Goal: Task Accomplishment & Management: Manage account settings

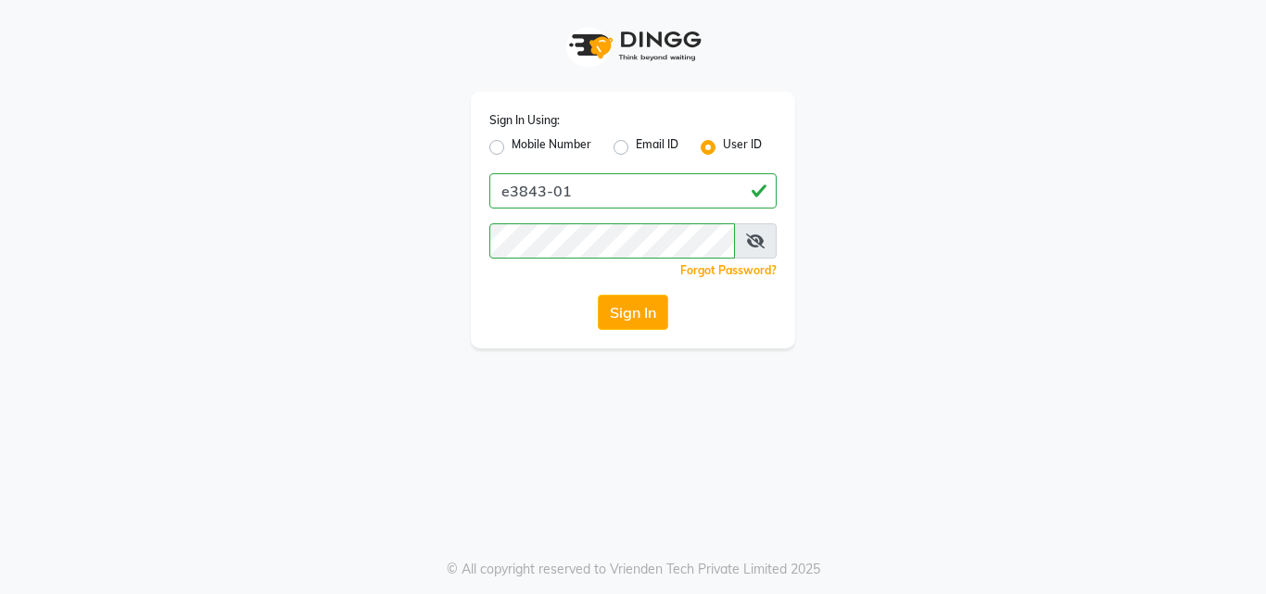
type input "E1785-13"
click at [620, 299] on button "Sign In" at bounding box center [633, 312] width 70 height 35
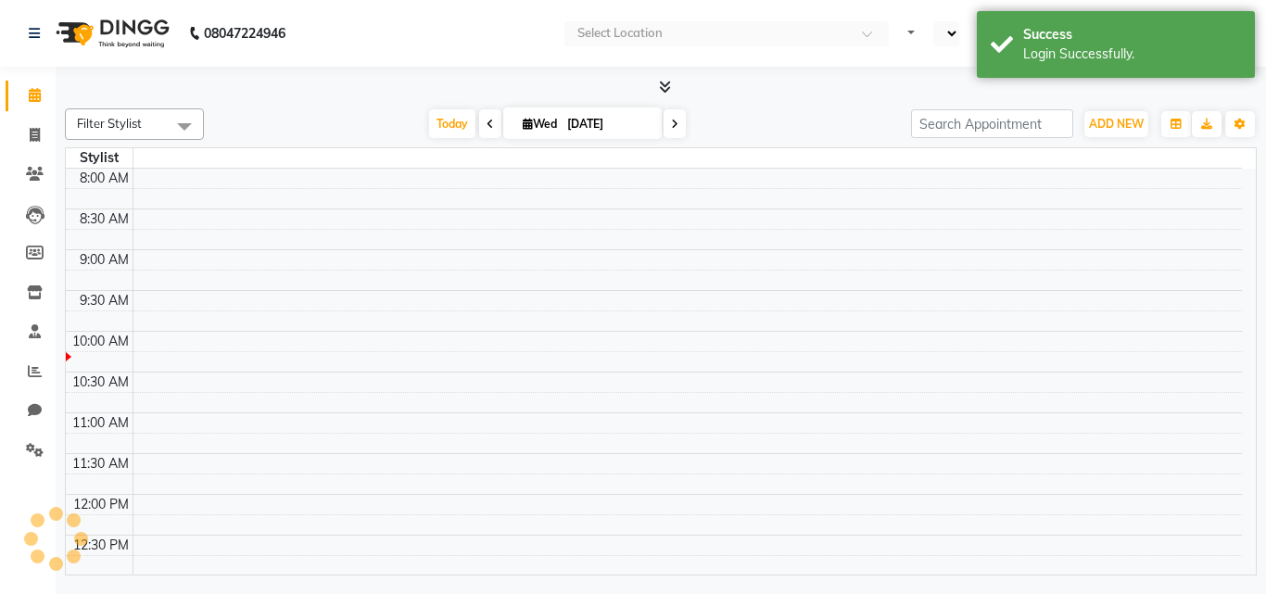
select select "en"
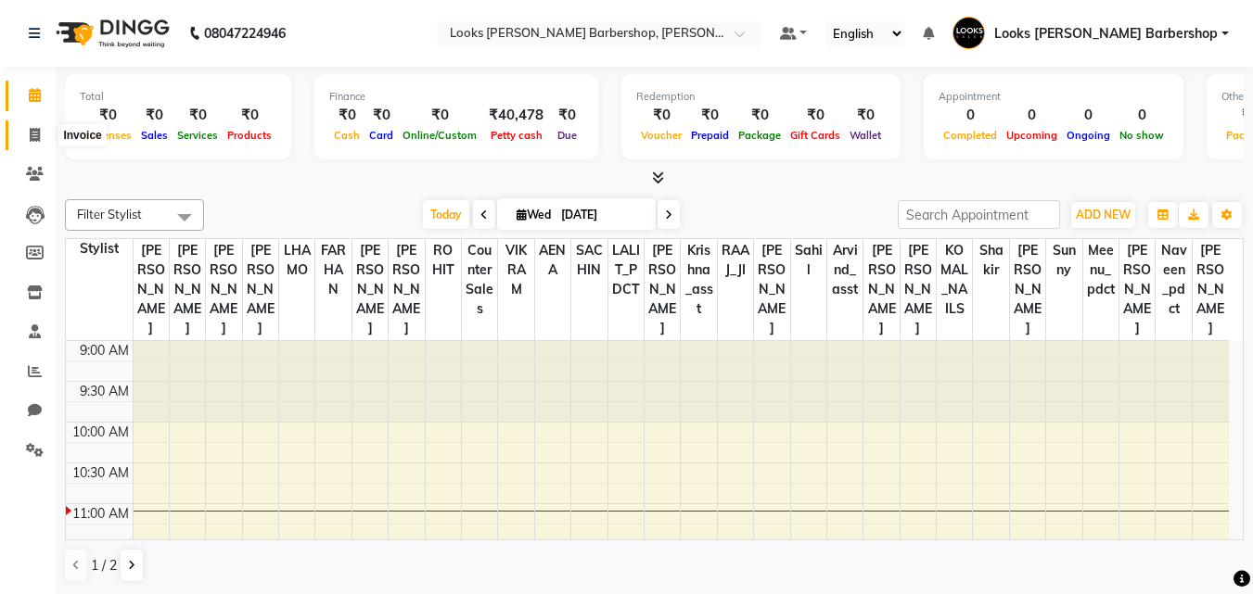
click at [20, 135] on span at bounding box center [35, 135] width 32 height 21
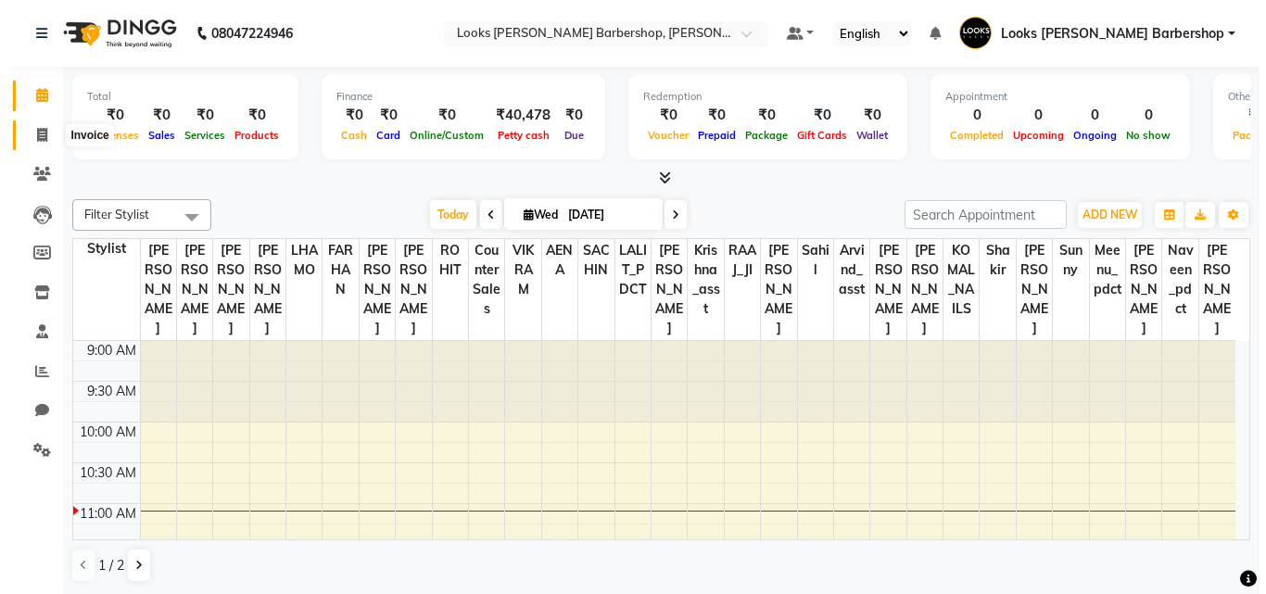
select select "4323"
select select "service"
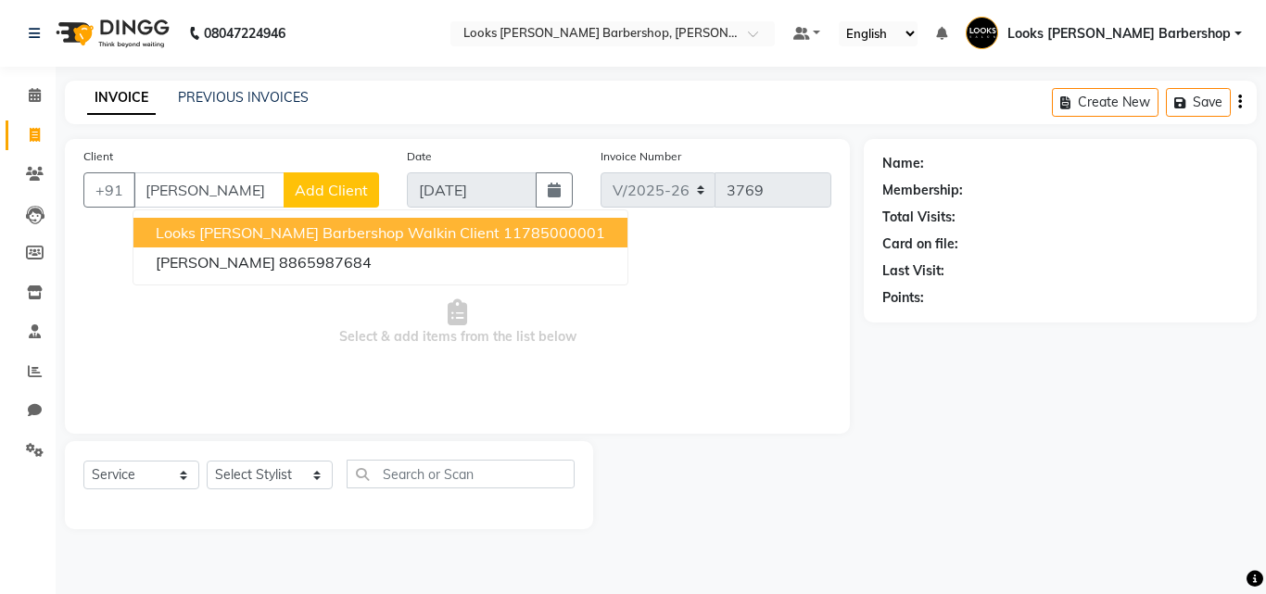
click at [369, 238] on span "Looks [PERSON_NAME] Barbershop Walkin Client" at bounding box center [328, 232] width 344 height 19
type input "11785000001"
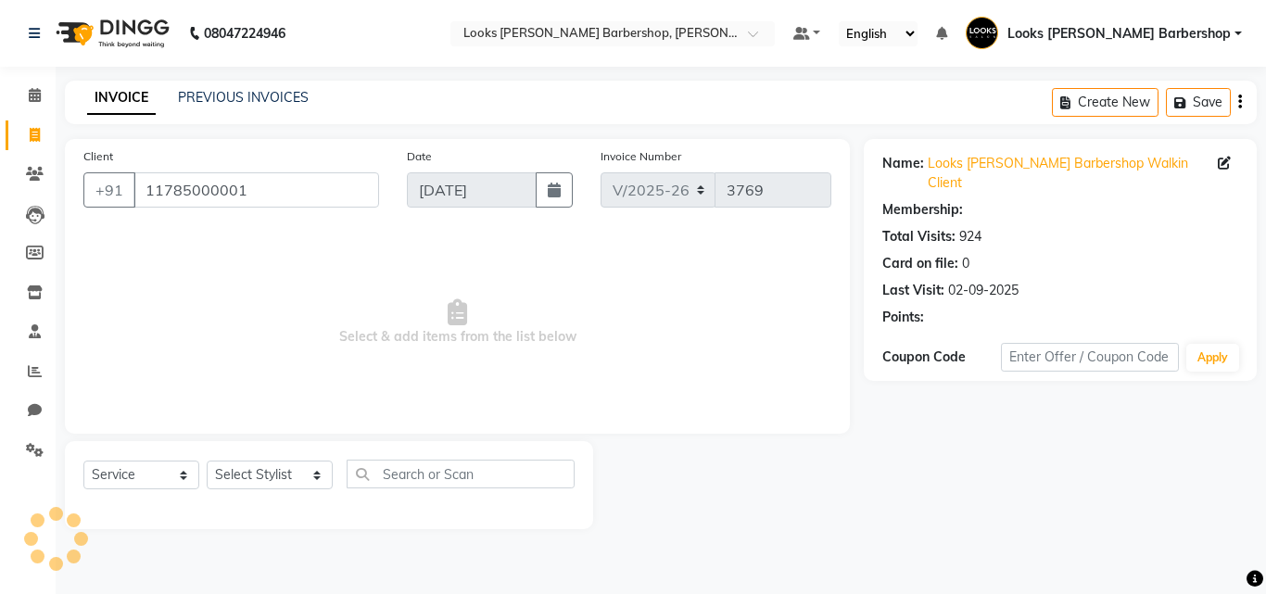
select select "1: Object"
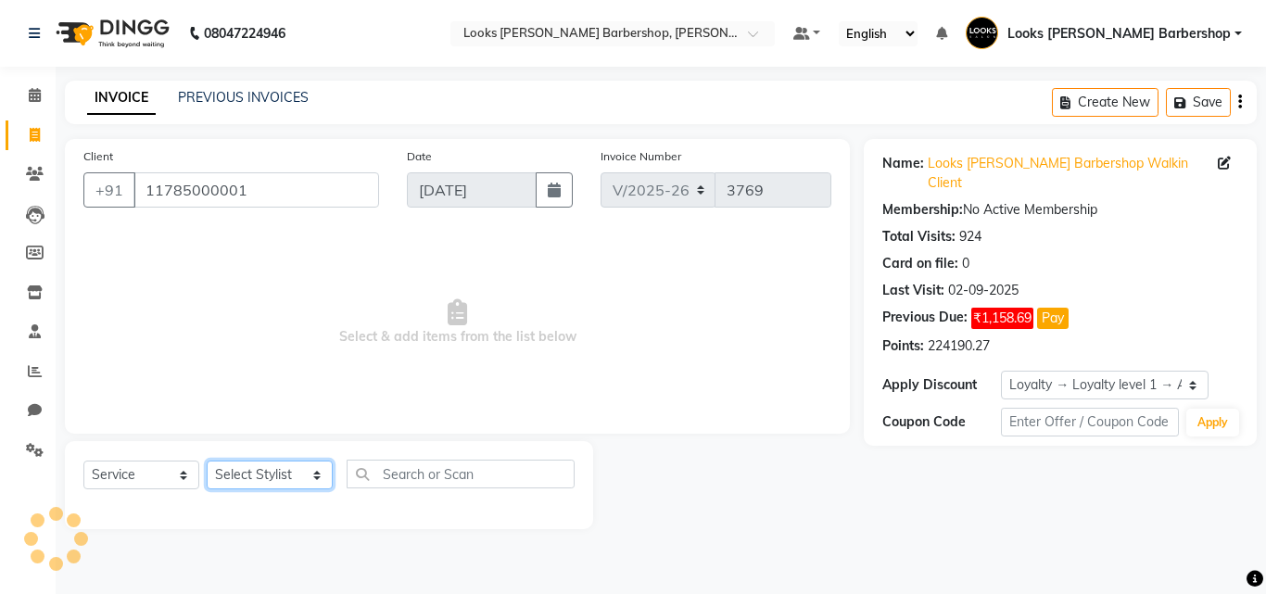
click at [294, 464] on select "Select Stylist [PERSON_NAME] AENA Amazon_Kart Arvind_asst [PERSON_NAME] Counter…" at bounding box center [270, 475] width 126 height 29
select select "23407"
click at [207, 461] on select "Select Stylist [PERSON_NAME] AENA Amazon_Kart Arvind_asst [PERSON_NAME] Counter…" at bounding box center [270, 475] width 126 height 29
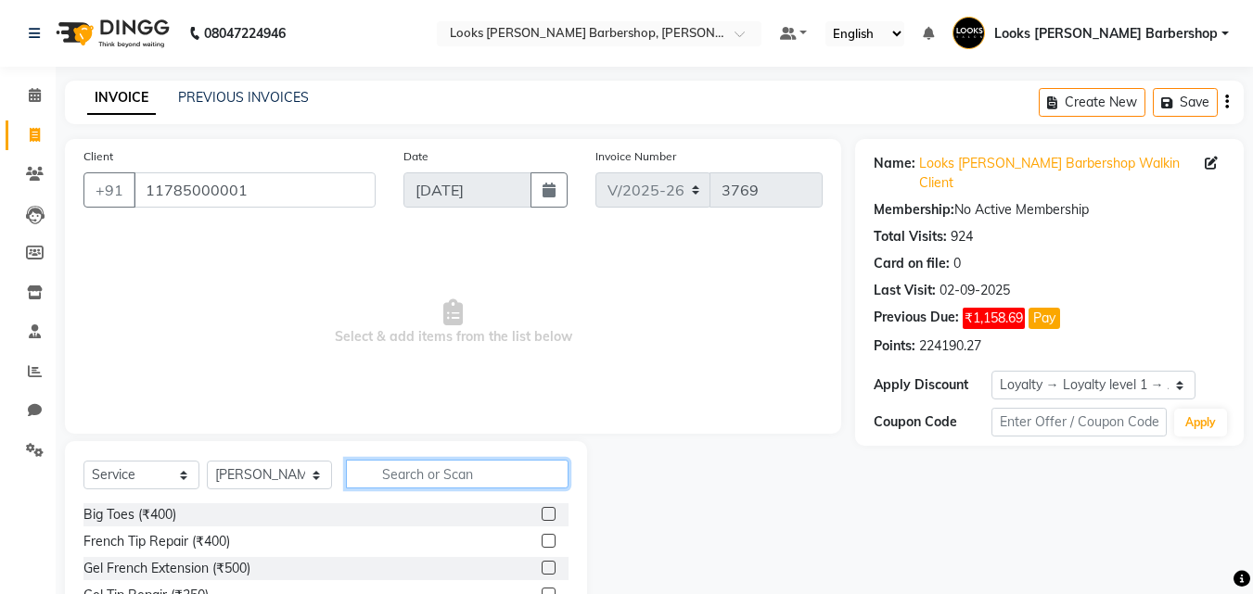
click at [426, 464] on input "text" at bounding box center [457, 474] width 223 height 29
type input "CUT"
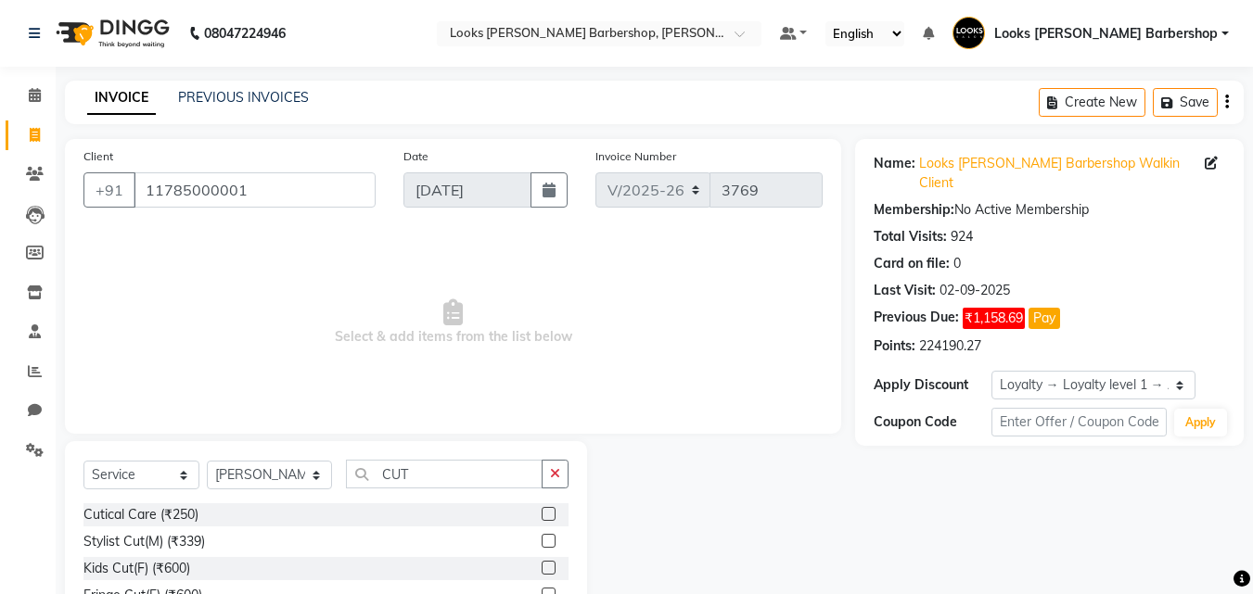
click at [541, 541] on label at bounding box center [548, 541] width 14 height 14
click at [541, 541] on input "checkbox" at bounding box center [547, 542] width 12 height 12
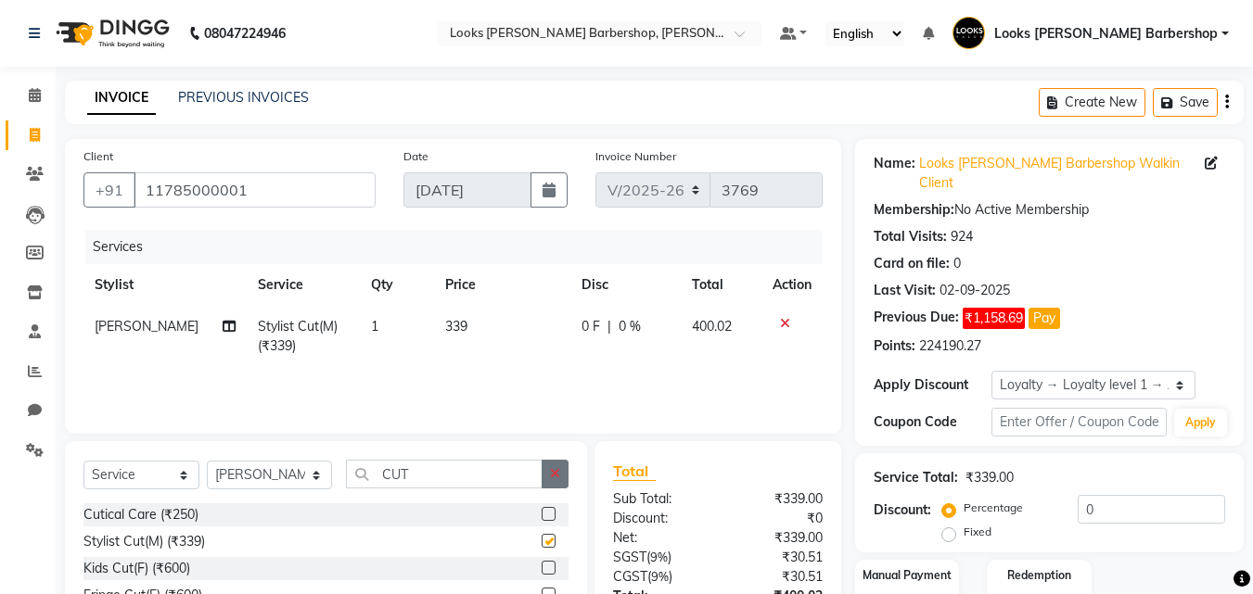
checkbox input "false"
click at [550, 479] on icon "button" at bounding box center [555, 473] width 10 height 13
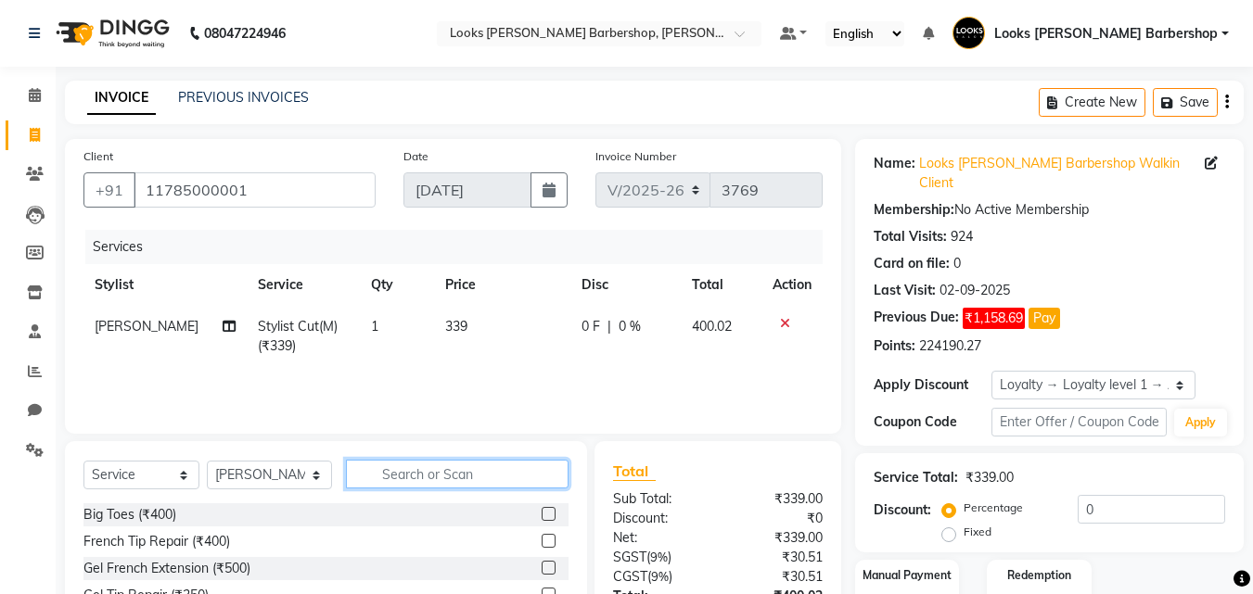
type input "N"
type input "BEAR"
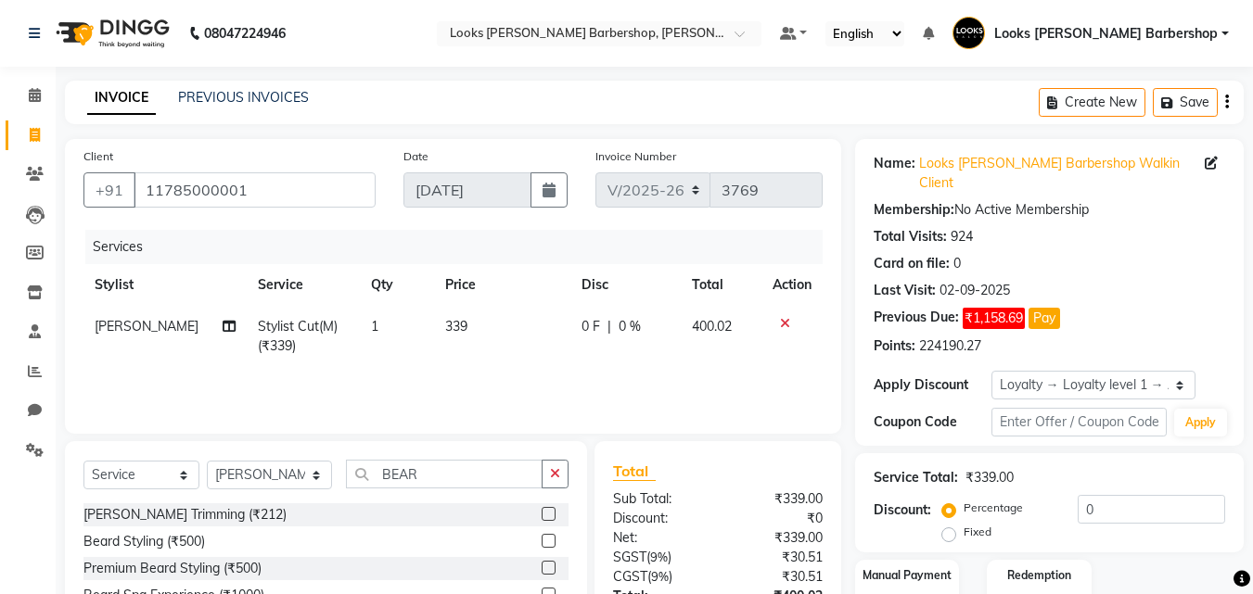
click at [553, 520] on label at bounding box center [548, 514] width 14 height 14
click at [553, 520] on input "checkbox" at bounding box center [547, 515] width 12 height 12
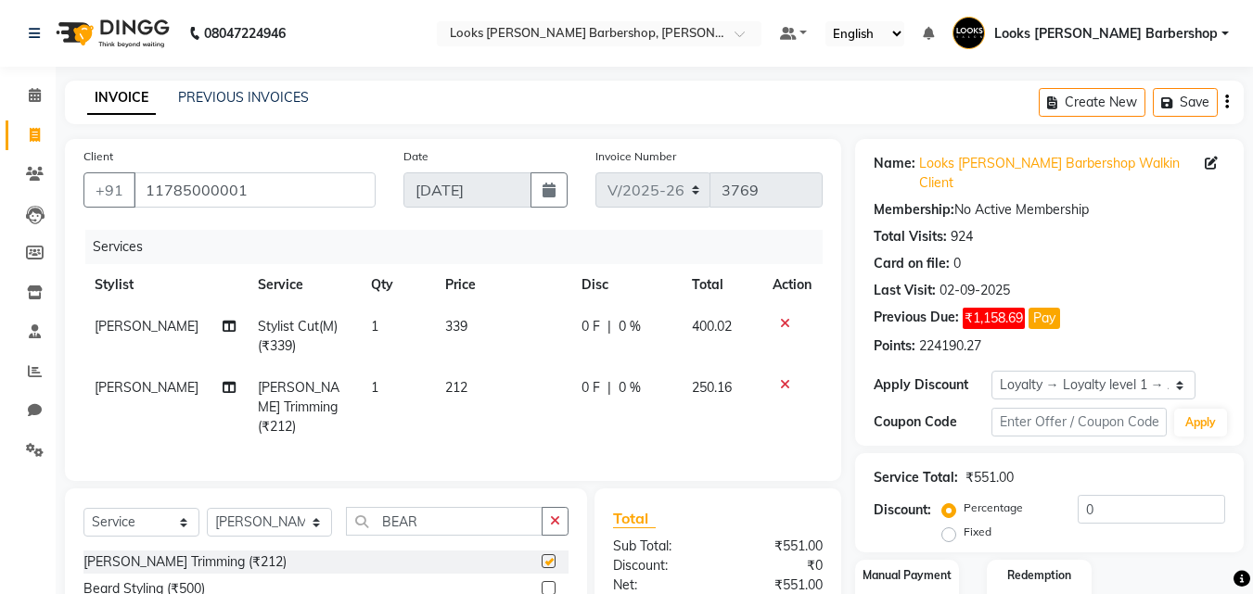
checkbox input "false"
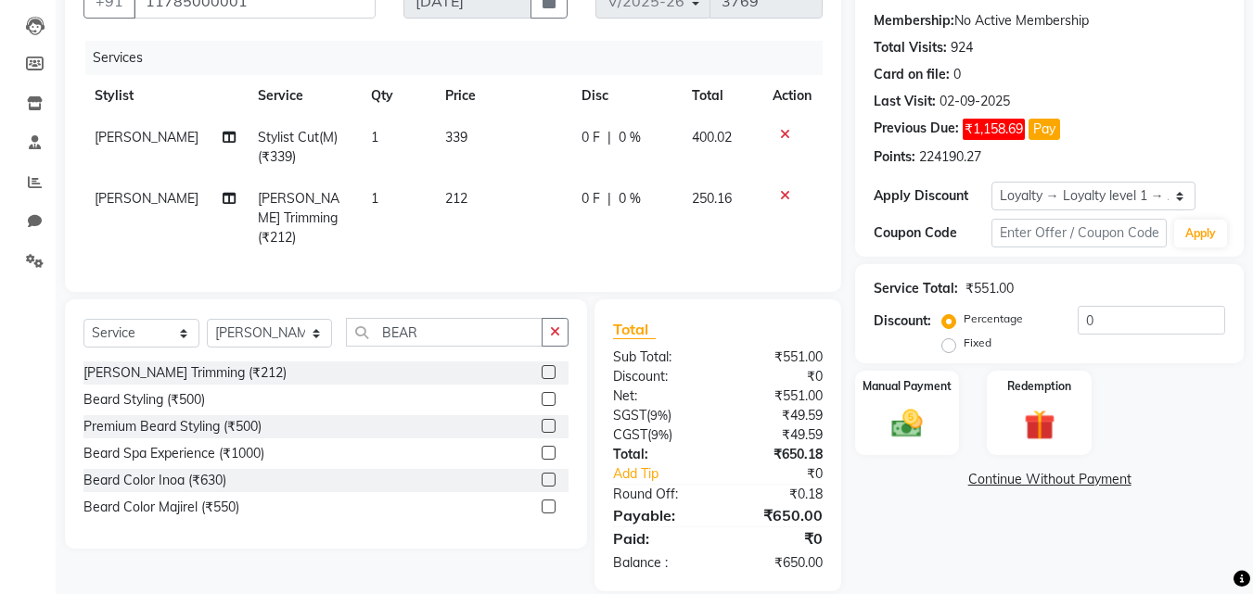
scroll to position [209, 0]
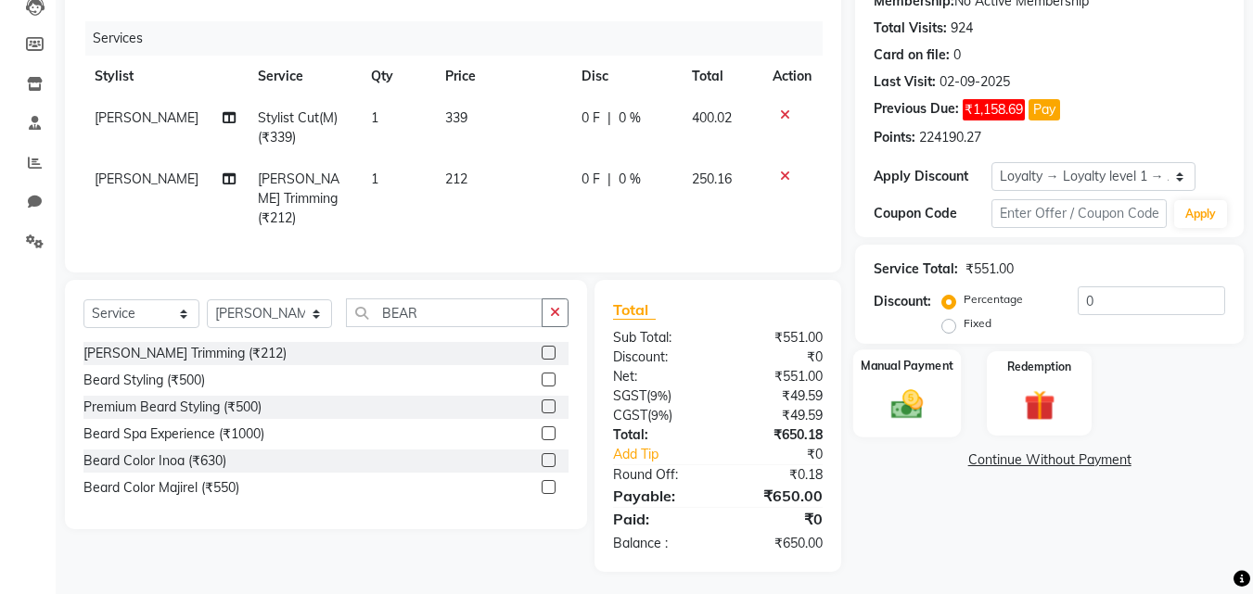
click at [874, 402] on div "Manual Payment" at bounding box center [907, 394] width 108 height 88
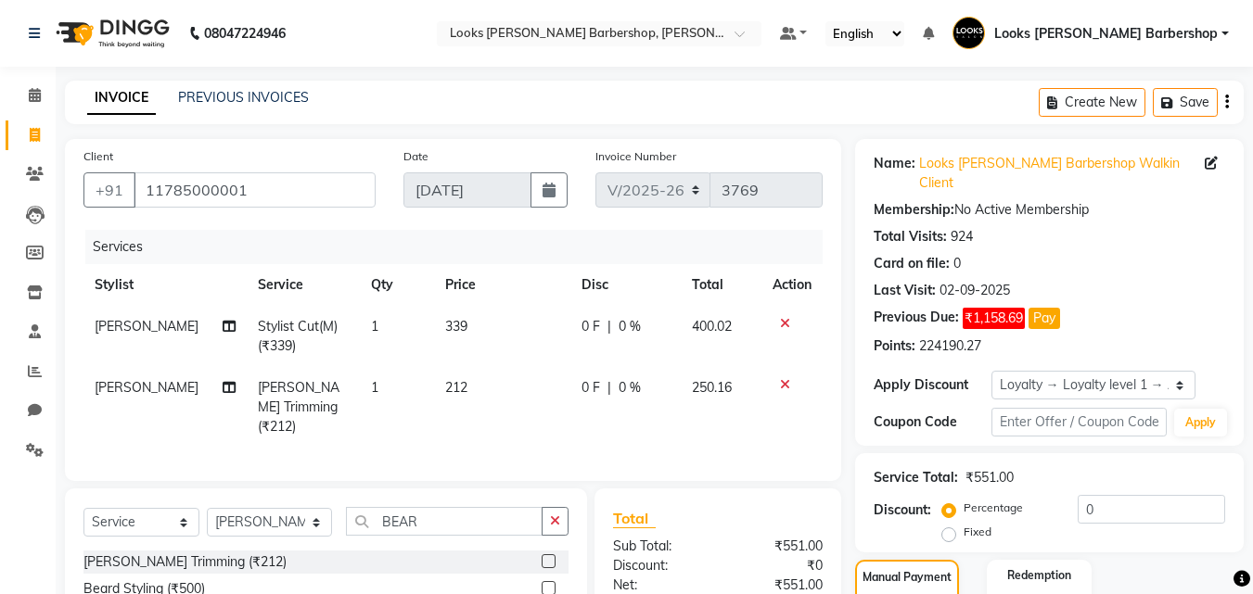
scroll to position [215, 0]
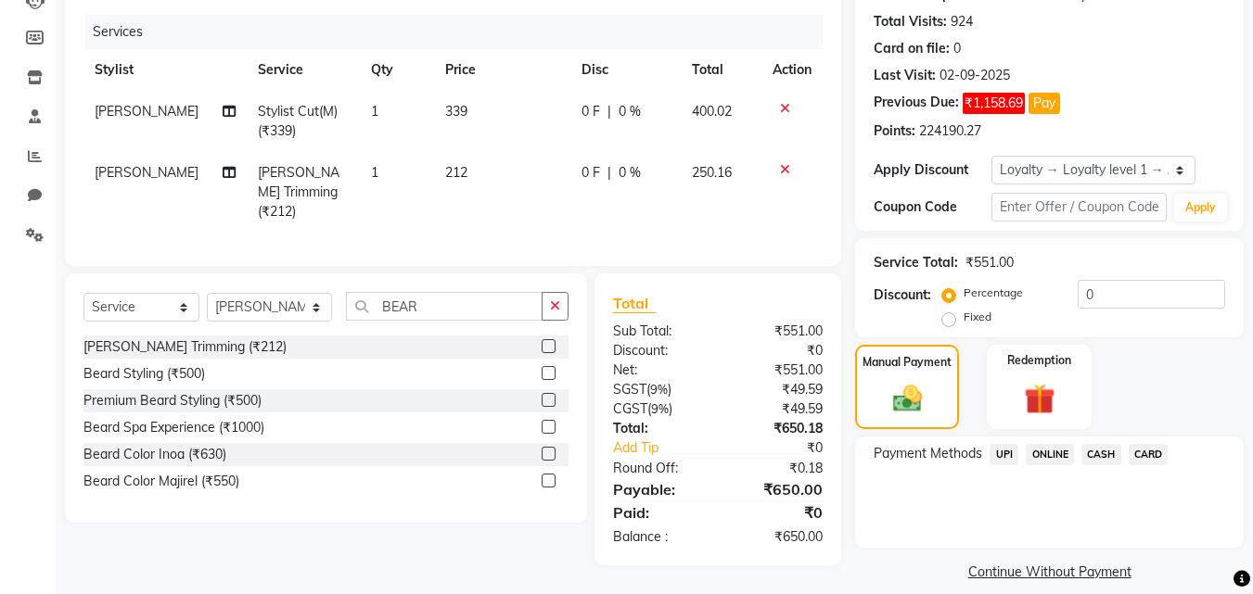
drag, startPoint x: 1149, startPoint y: 433, endPoint x: 1164, endPoint y: 454, distance: 26.5
click at [1150, 444] on span "CARD" at bounding box center [1148, 454] width 40 height 21
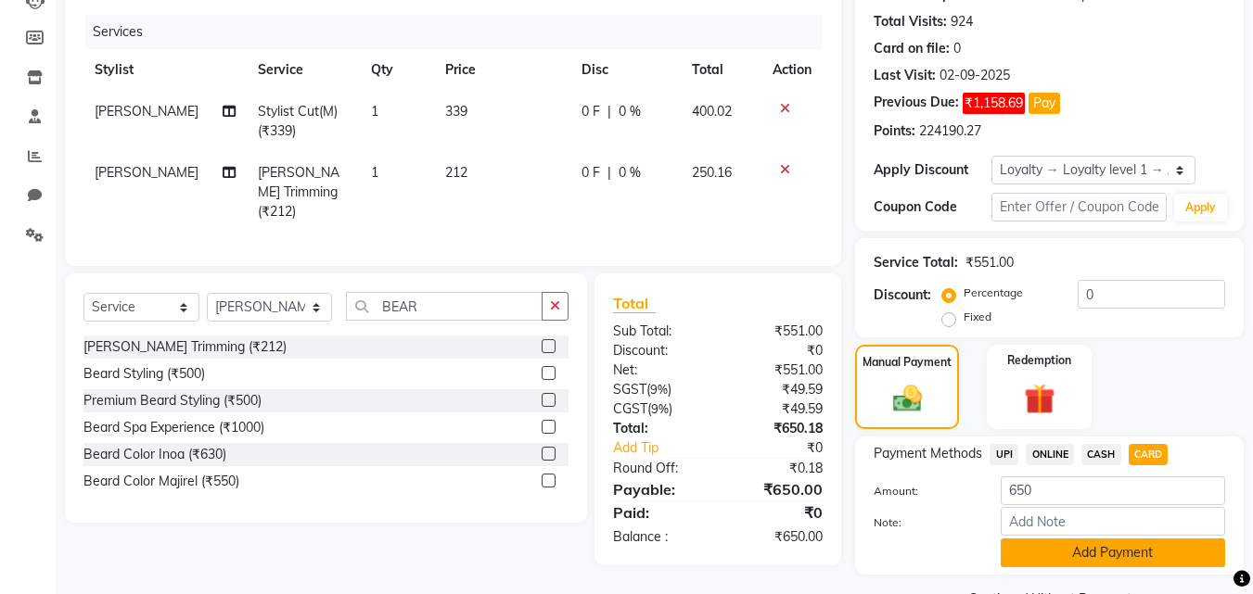
click at [1104, 539] on button "Add Payment" at bounding box center [1112, 553] width 224 height 29
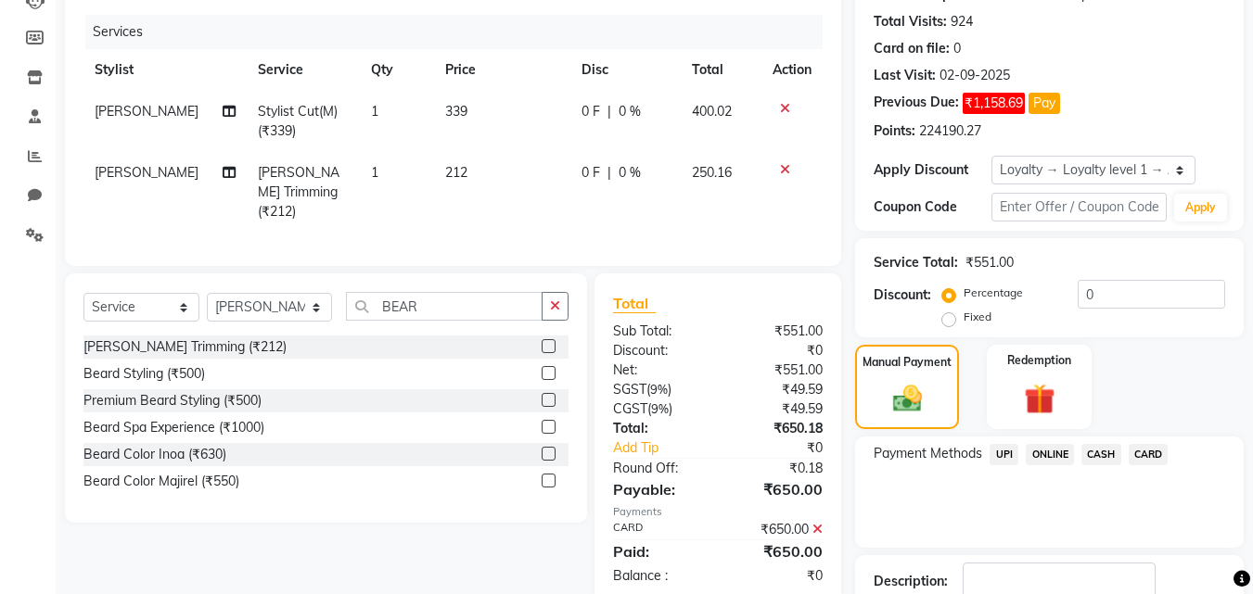
scroll to position [359, 0]
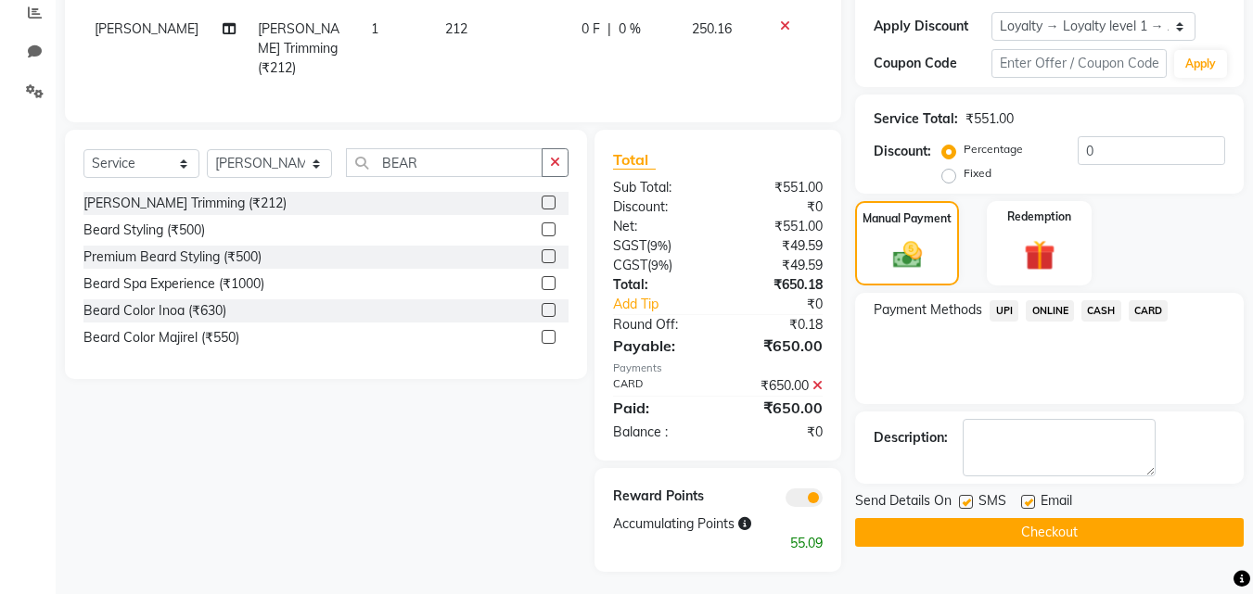
click at [915, 518] on button "Checkout" at bounding box center [1049, 532] width 388 height 29
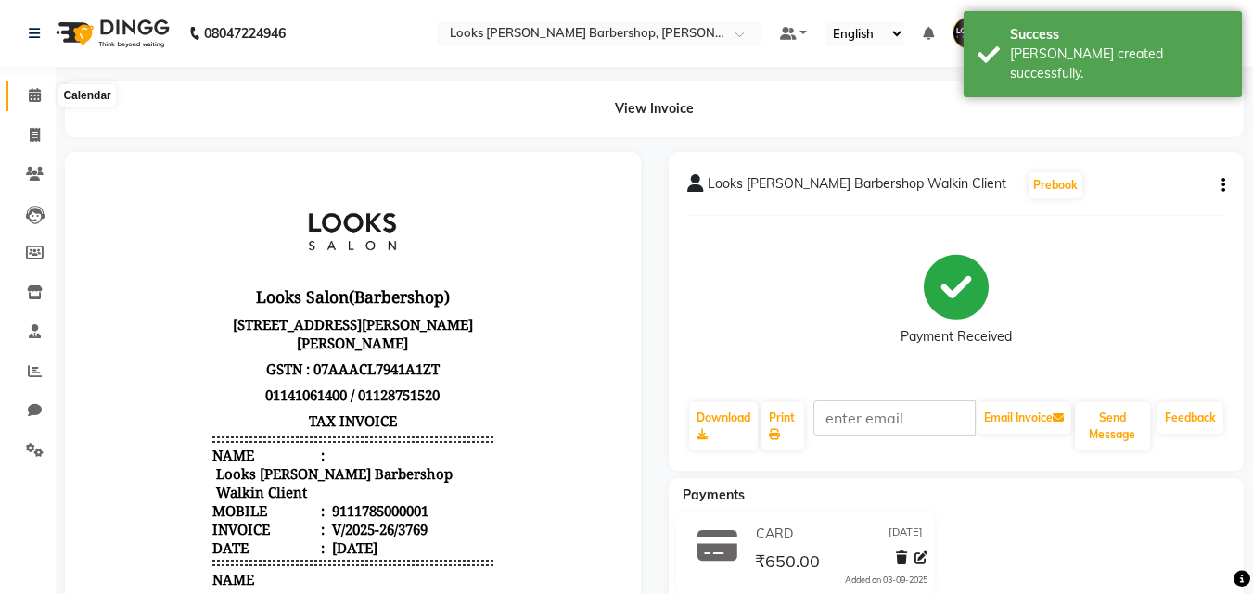
click at [44, 89] on span at bounding box center [35, 95] width 32 height 21
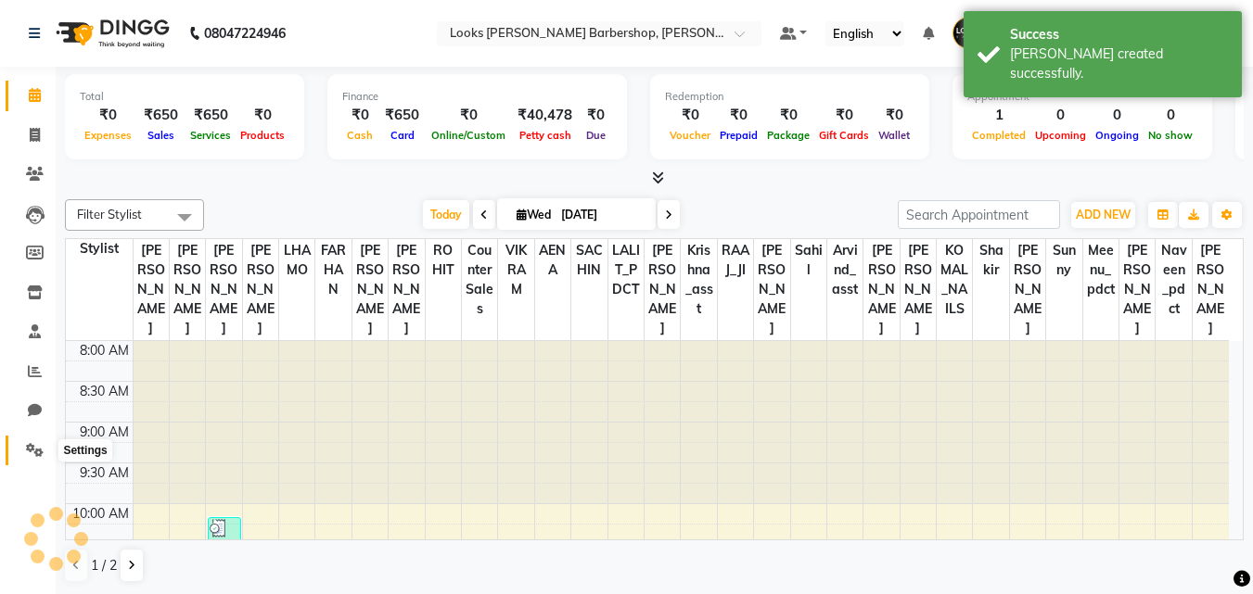
click at [41, 446] on icon at bounding box center [35, 450] width 18 height 14
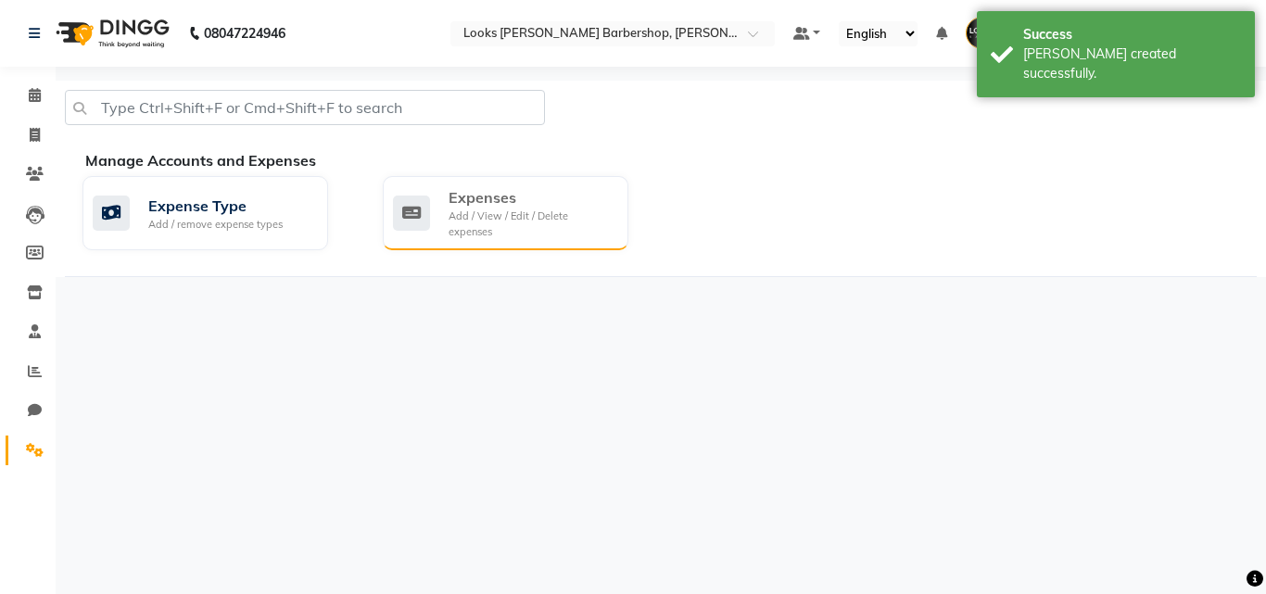
click at [611, 200] on div "Expenses" at bounding box center [531, 197] width 165 height 22
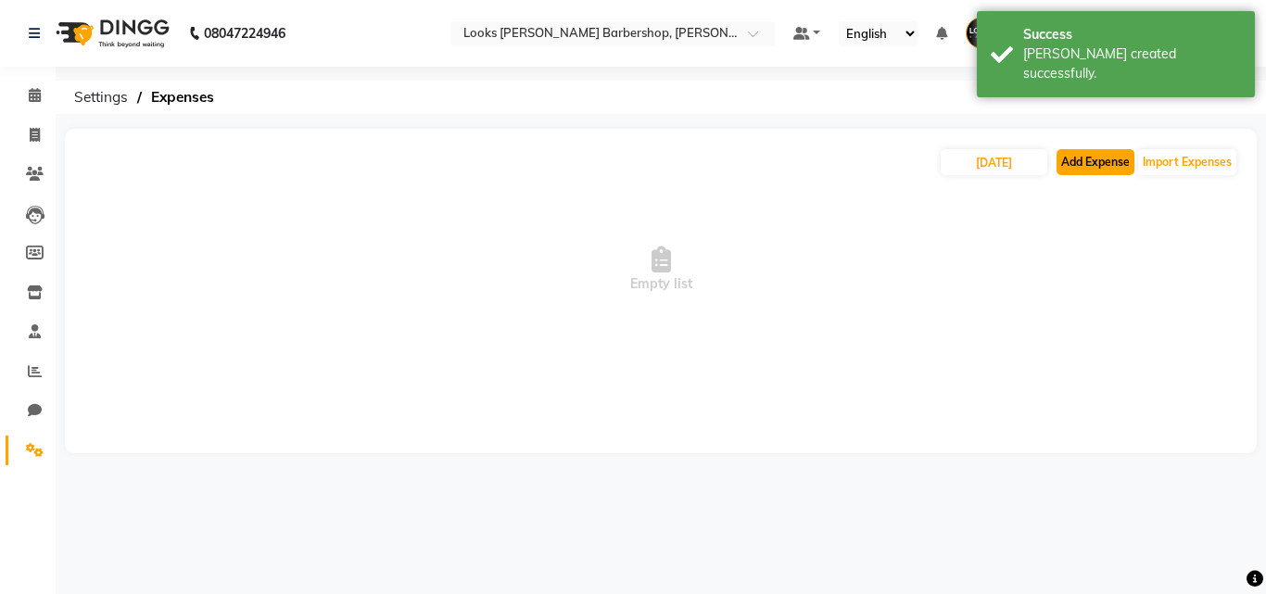
click at [1110, 158] on button "Add Expense" at bounding box center [1096, 162] width 78 height 26
select select "1"
select select "3128"
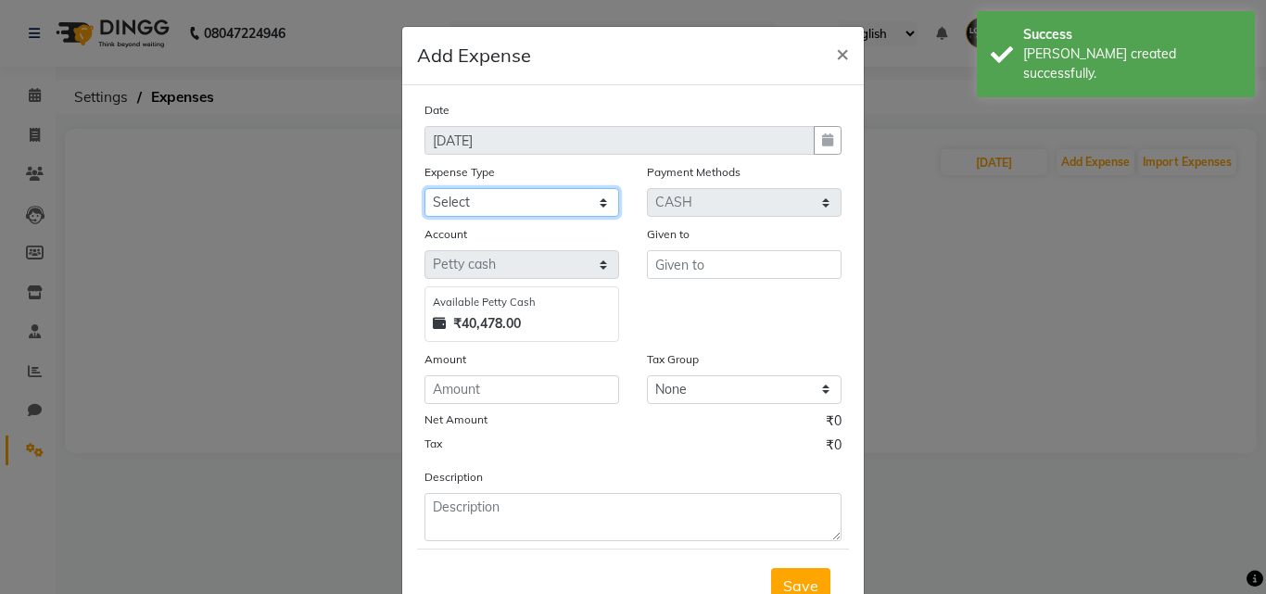
click at [556, 210] on select "Select Bank Deposit Blinkit Cash Handover CLIENT Client ordered food Client Ref…" at bounding box center [522, 202] width 195 height 29
select select "22746"
click at [425, 188] on select "Select Bank Deposit Blinkit Cash Handover CLIENT Client ordered food Client Ref…" at bounding box center [522, 202] width 195 height 29
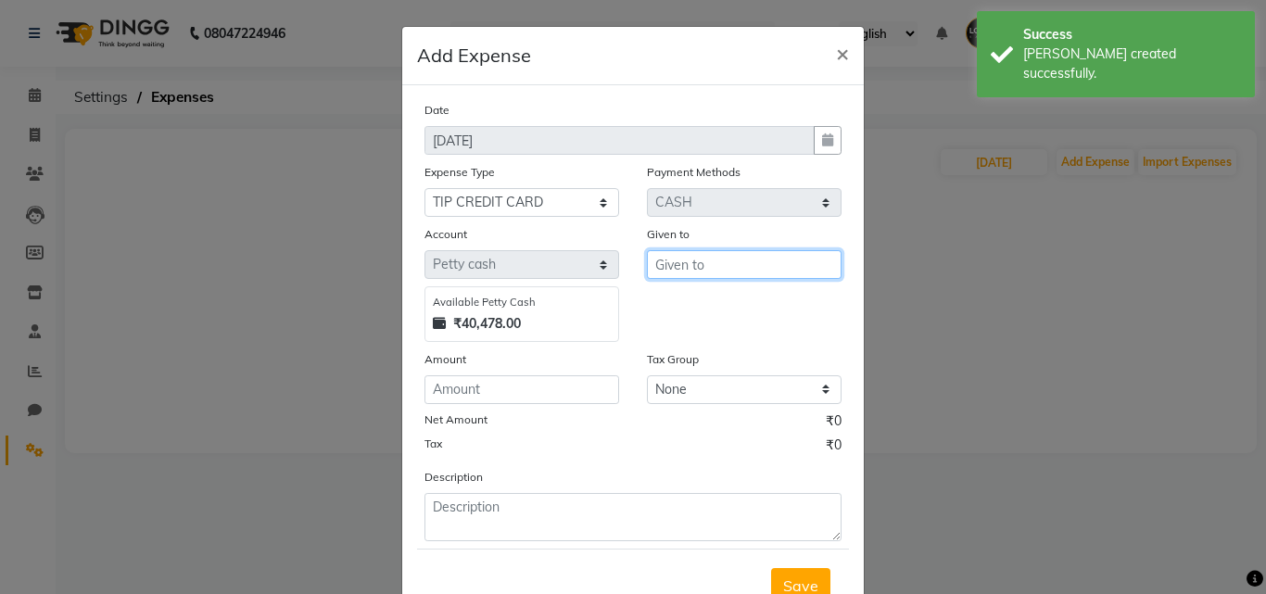
click at [717, 260] on input "text" at bounding box center [744, 264] width 195 height 29
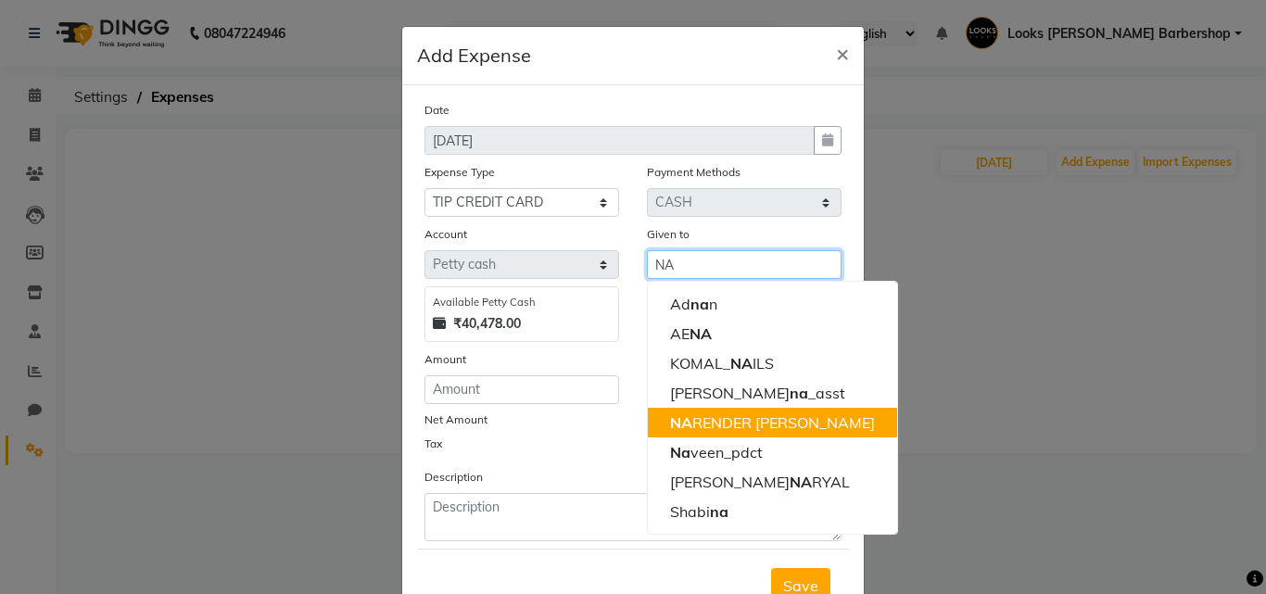
click at [718, 419] on ngb-highlight "NA RENDER [PERSON_NAME]" at bounding box center [772, 423] width 205 height 19
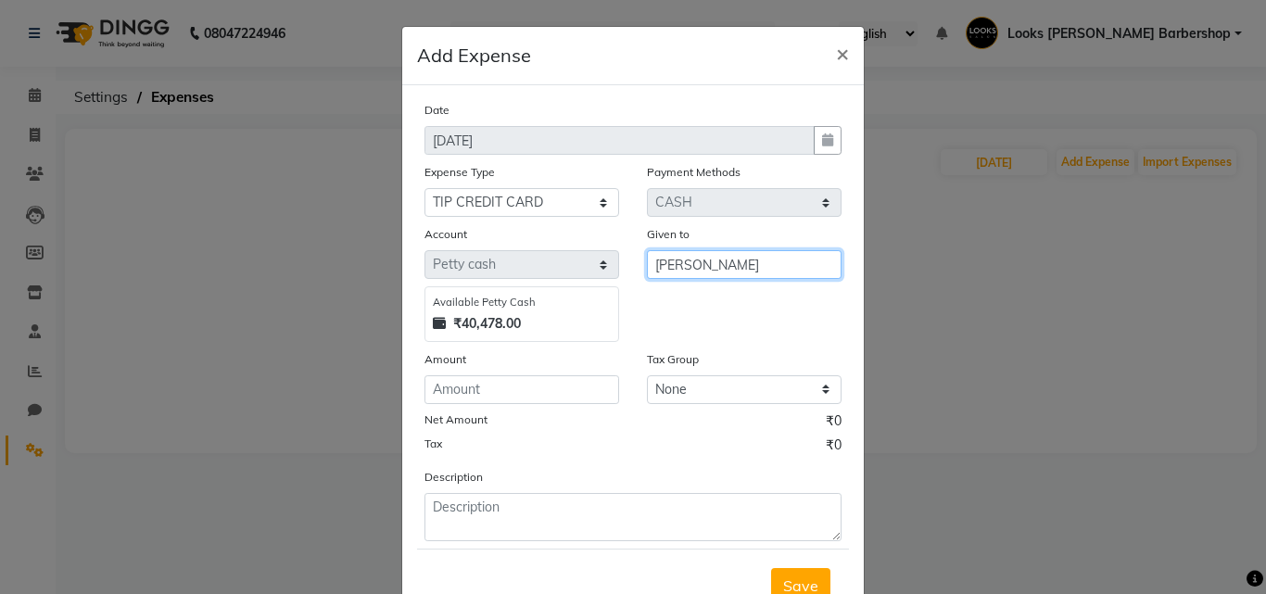
type input "[PERSON_NAME]"
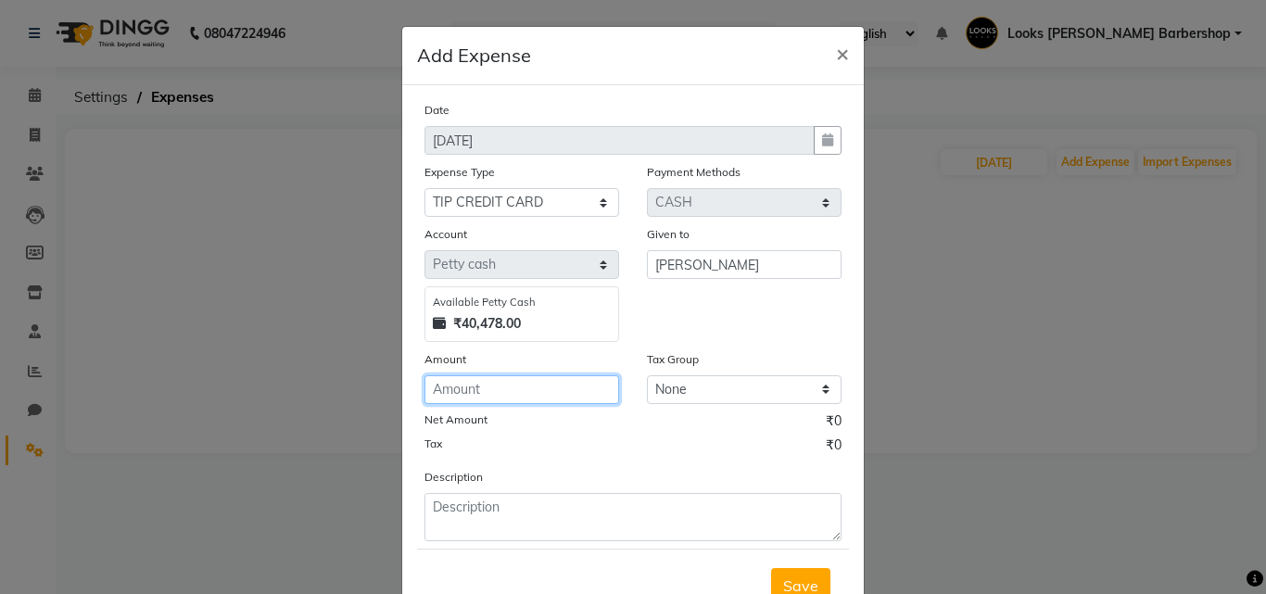
click at [581, 384] on input "number" at bounding box center [522, 389] width 195 height 29
type input "350"
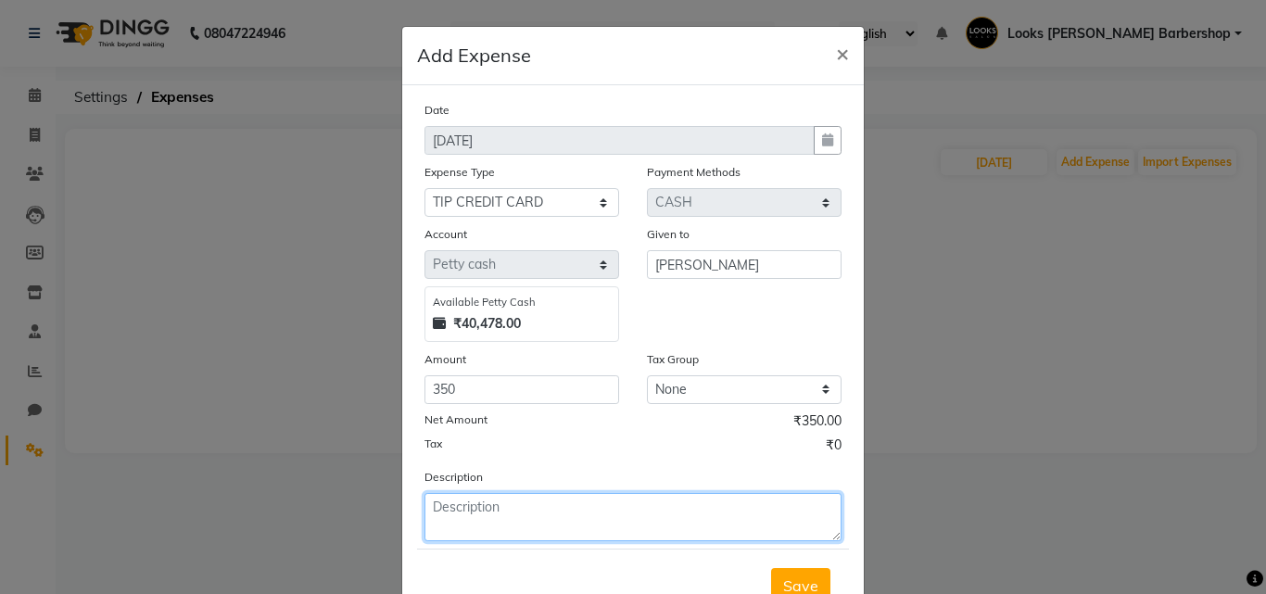
click at [623, 498] on textarea at bounding box center [633, 517] width 417 height 48
type textarea "TO NARENDER JI"
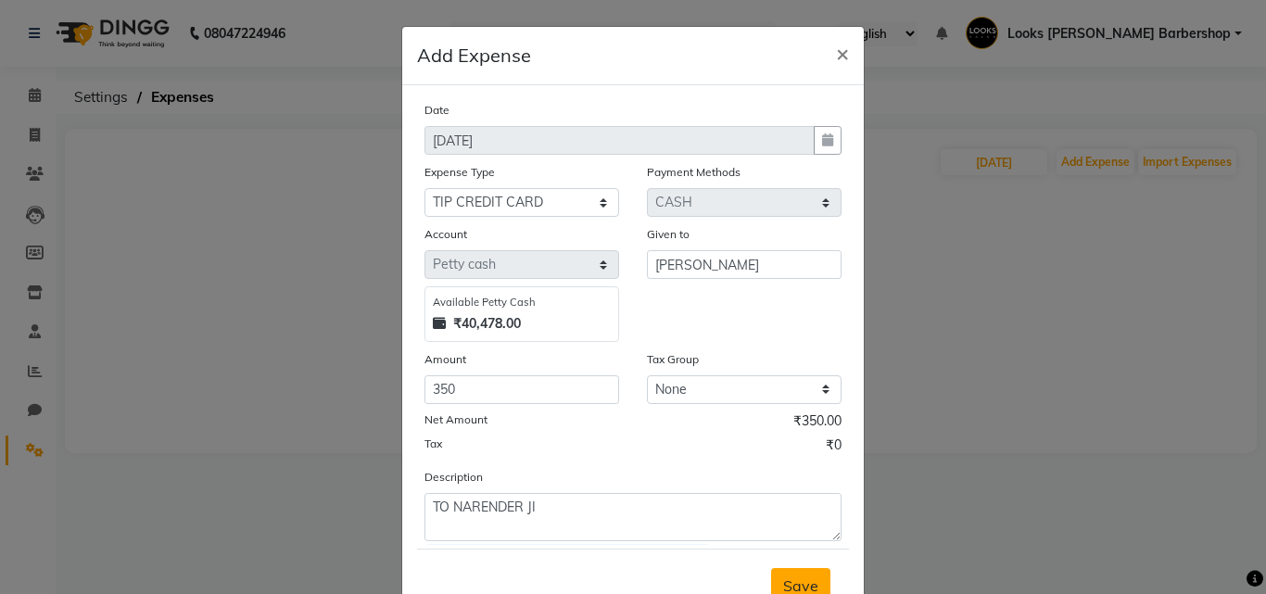
click at [783, 580] on span "Save" at bounding box center [800, 586] width 35 height 19
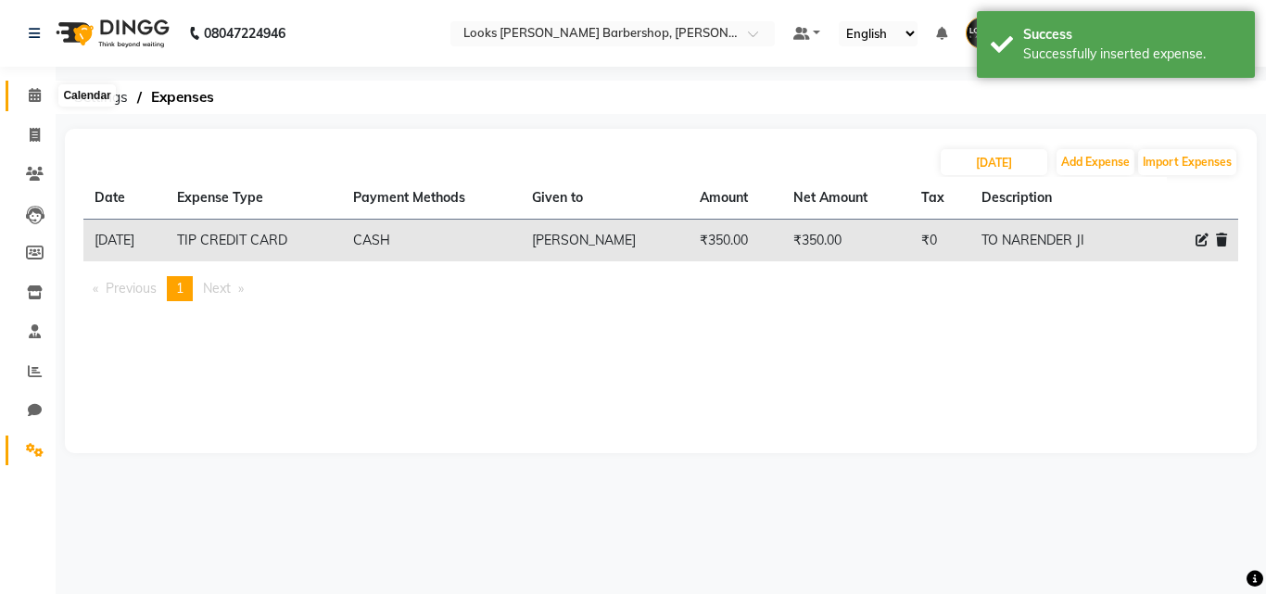
click at [36, 95] on icon at bounding box center [35, 95] width 12 height 14
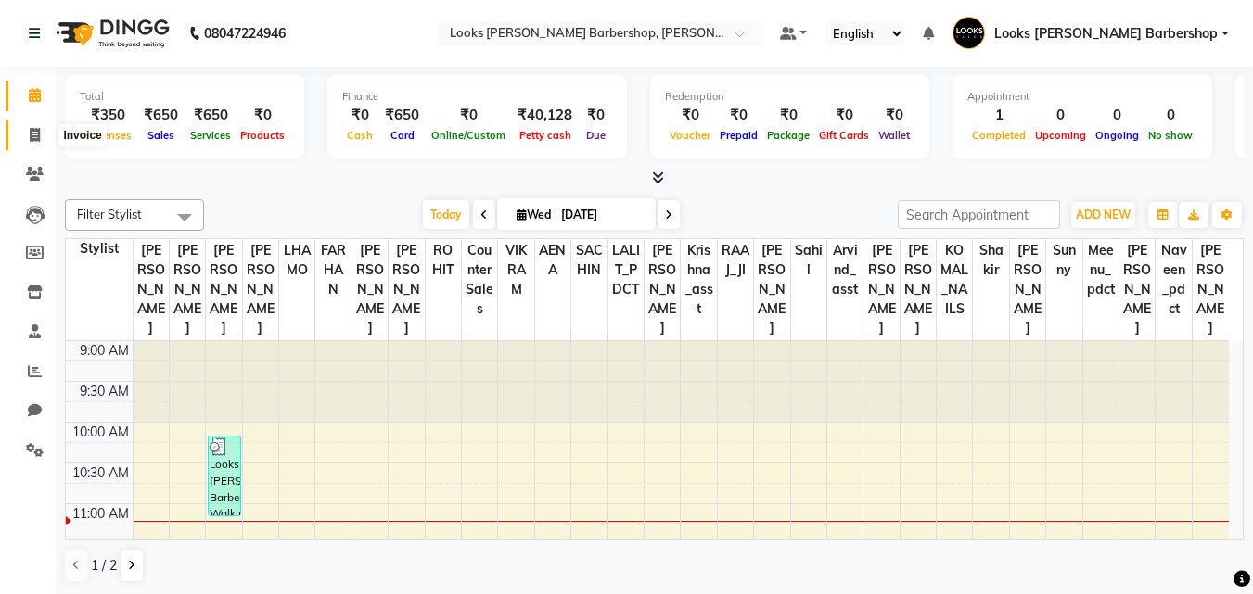
click at [22, 132] on span at bounding box center [35, 135] width 32 height 21
select select "service"
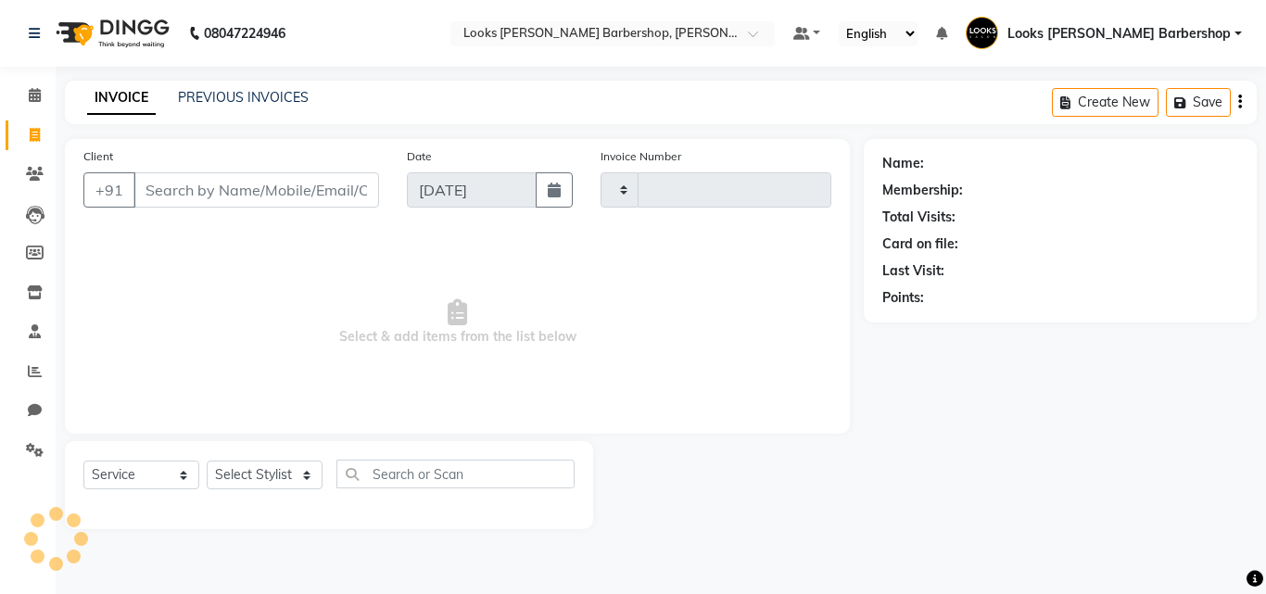
type input "3770"
select select "4323"
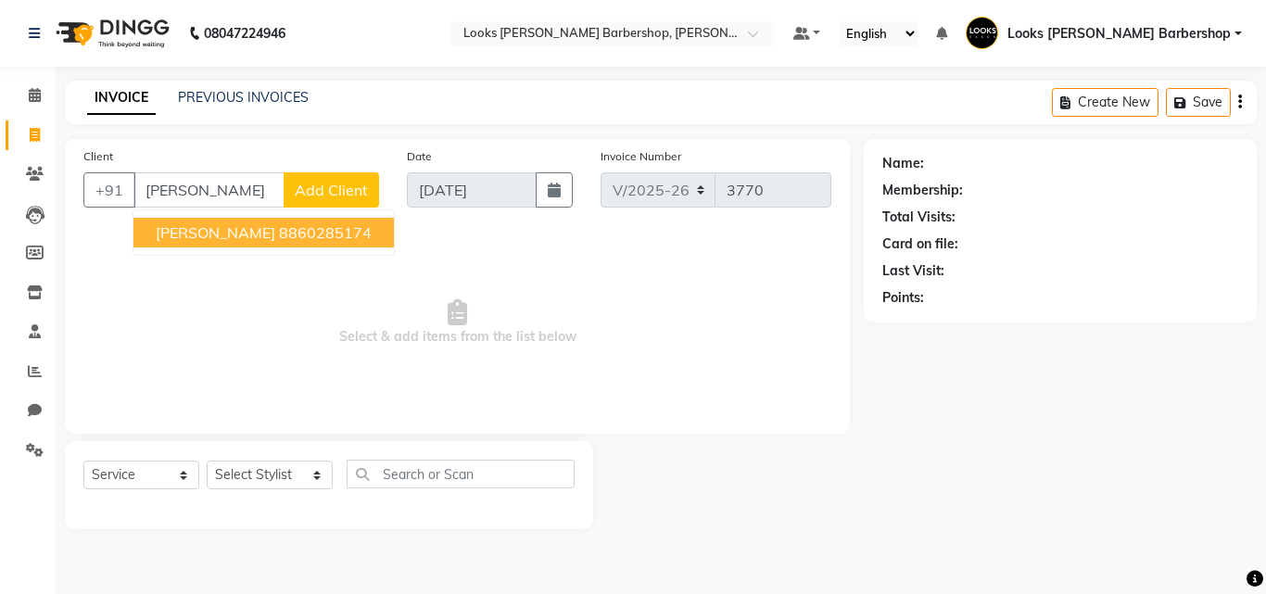
click at [286, 233] on ngb-highlight "8860285174" at bounding box center [325, 232] width 93 height 19
type input "8860285174"
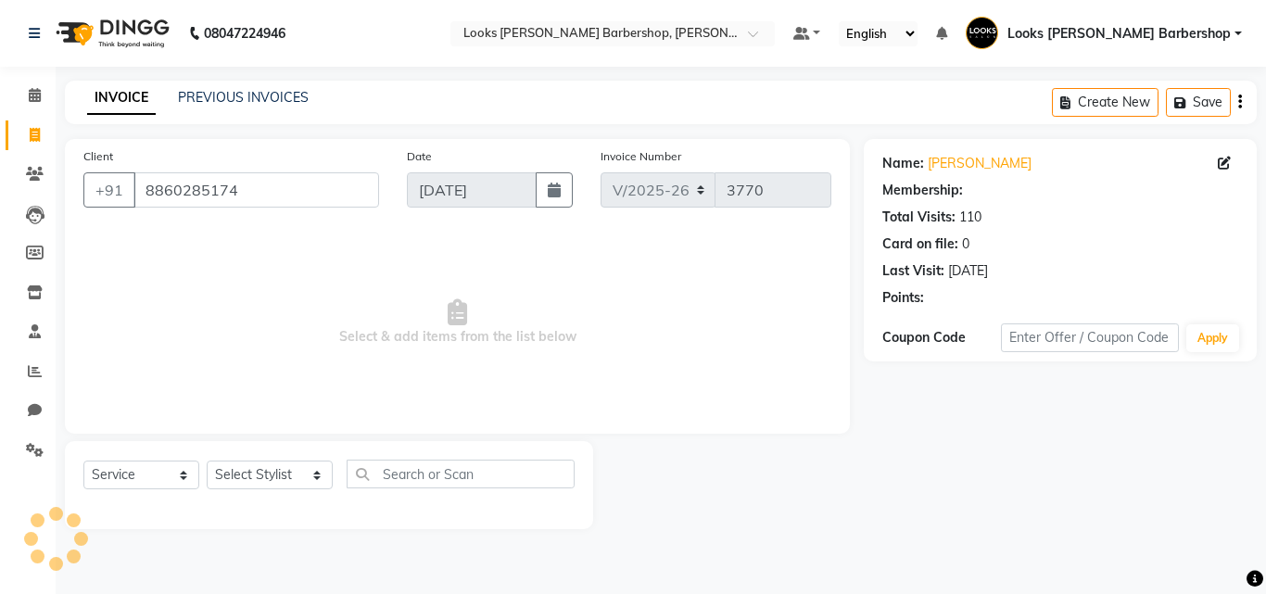
select select "1: Object"
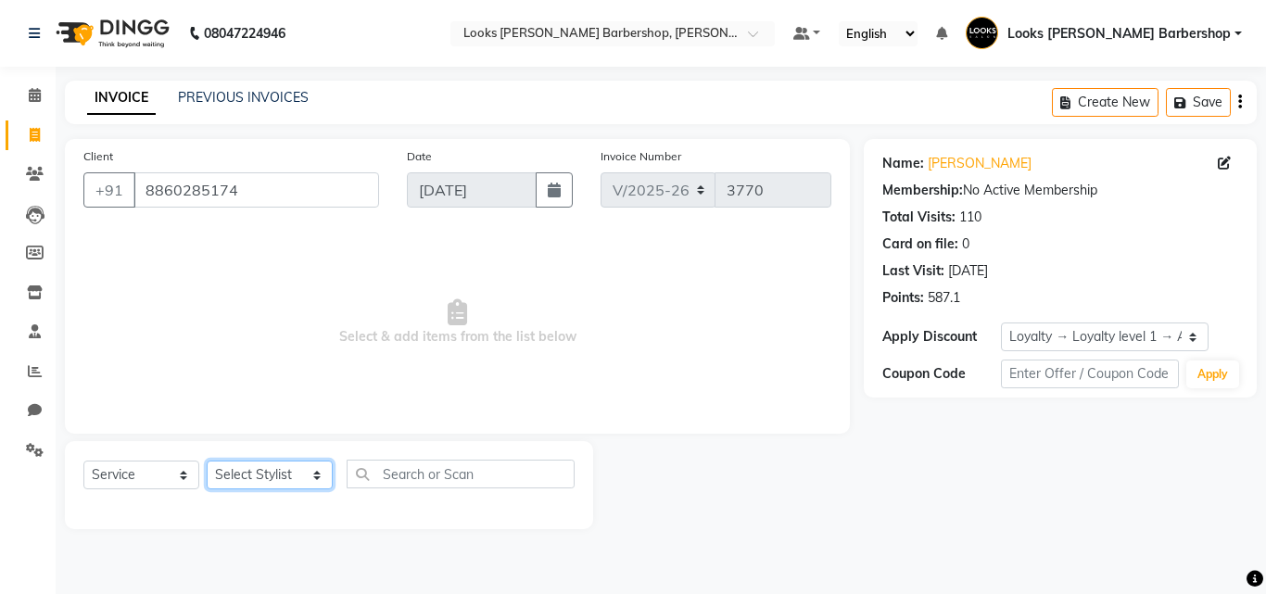
click at [283, 478] on select "Select Stylist [PERSON_NAME] AENA Amazon_Kart Arvind_asst [PERSON_NAME] Counter…" at bounding box center [270, 475] width 126 height 29
select select "23410"
click at [207, 461] on select "Select Stylist [PERSON_NAME] AENA Amazon_Kart Arvind_asst [PERSON_NAME] Counter…" at bounding box center [270, 475] width 126 height 29
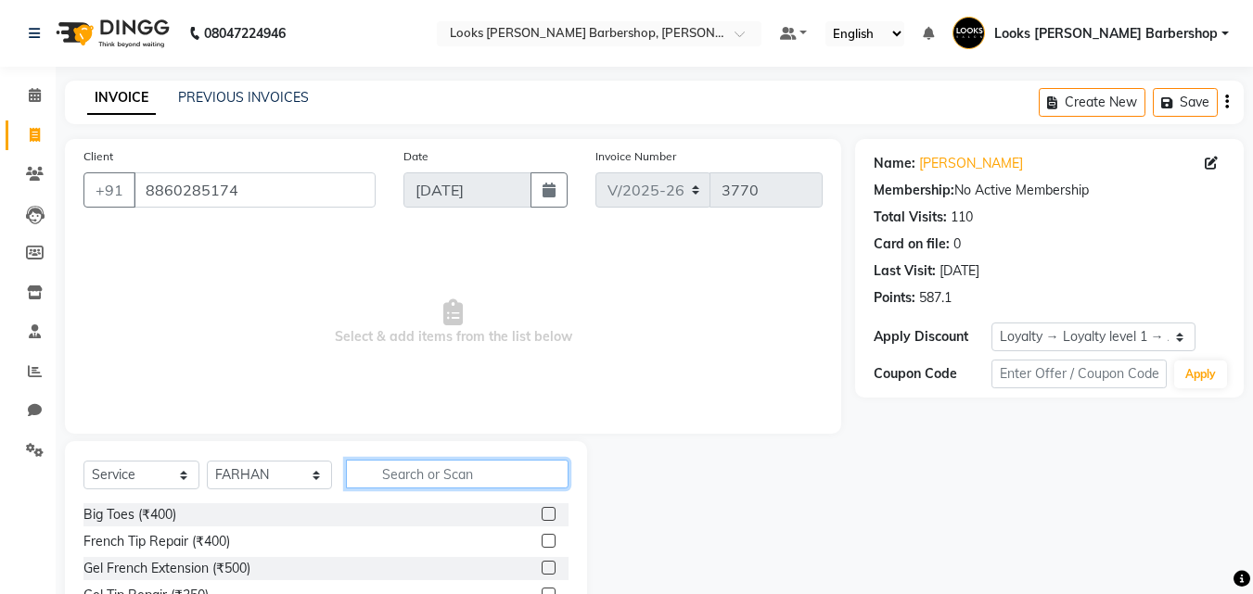
click at [472, 483] on input "text" at bounding box center [457, 474] width 223 height 29
type input "BEARD"
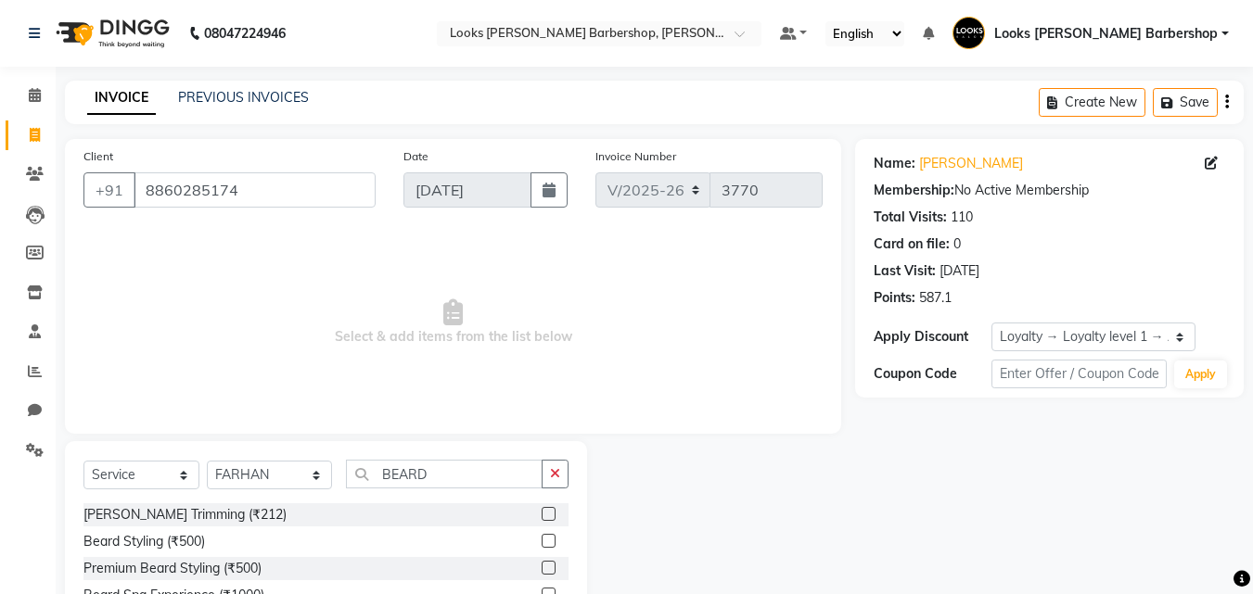
click at [543, 515] on label at bounding box center [548, 514] width 14 height 14
click at [543, 515] on input "checkbox" at bounding box center [547, 515] width 12 height 12
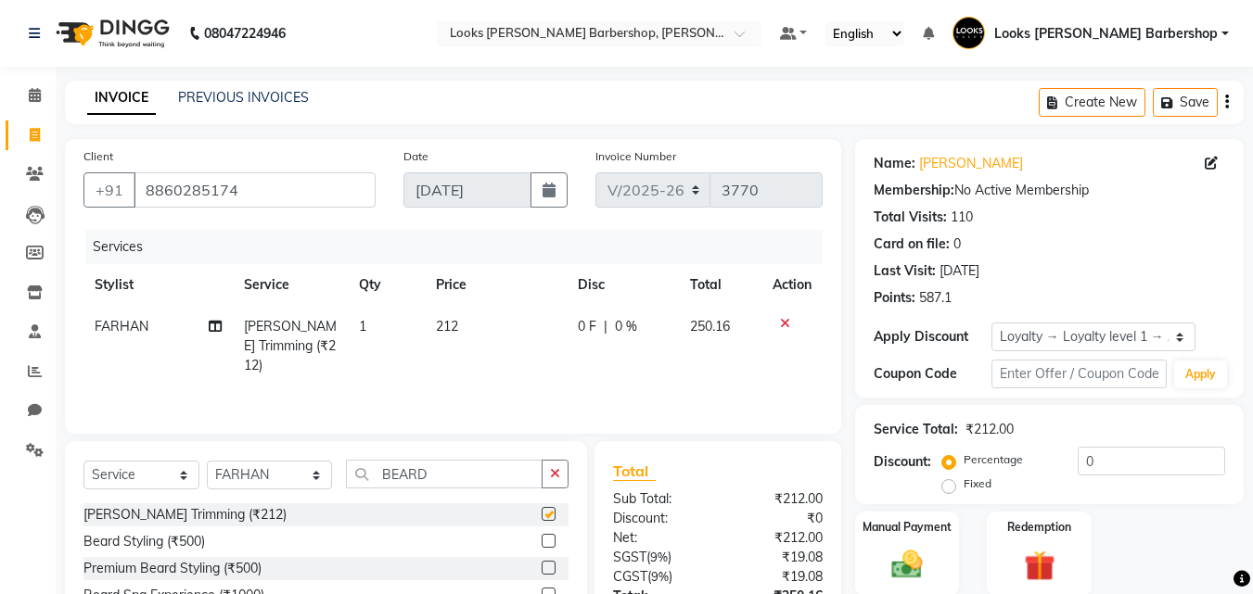
checkbox input "false"
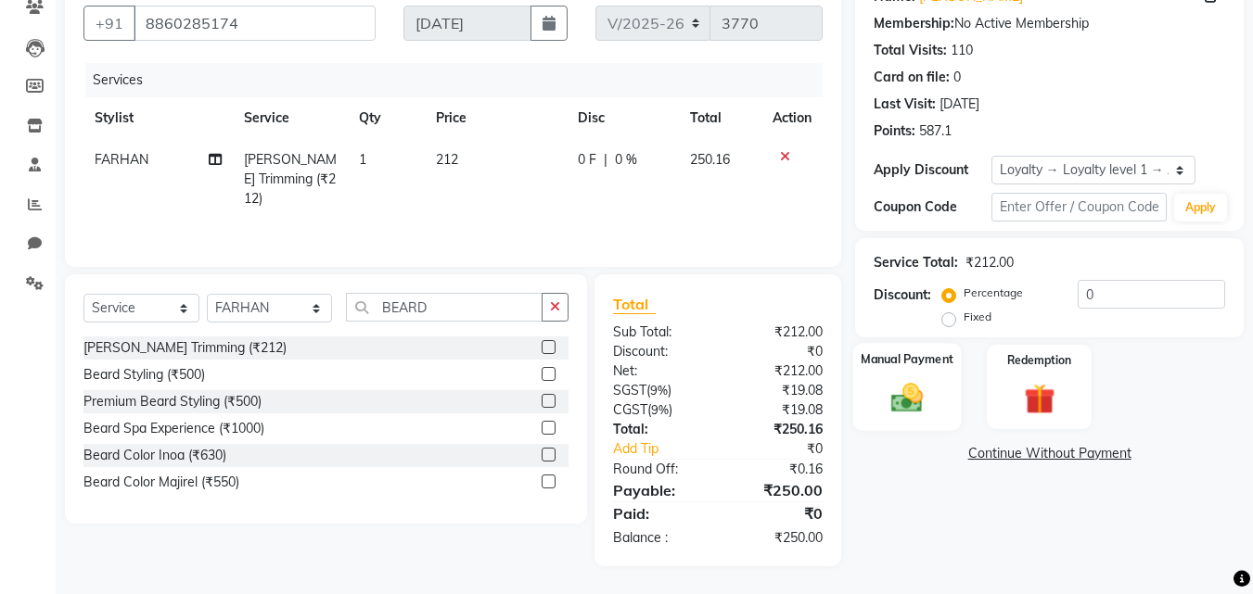
click at [910, 397] on img at bounding box center [907, 397] width 52 height 37
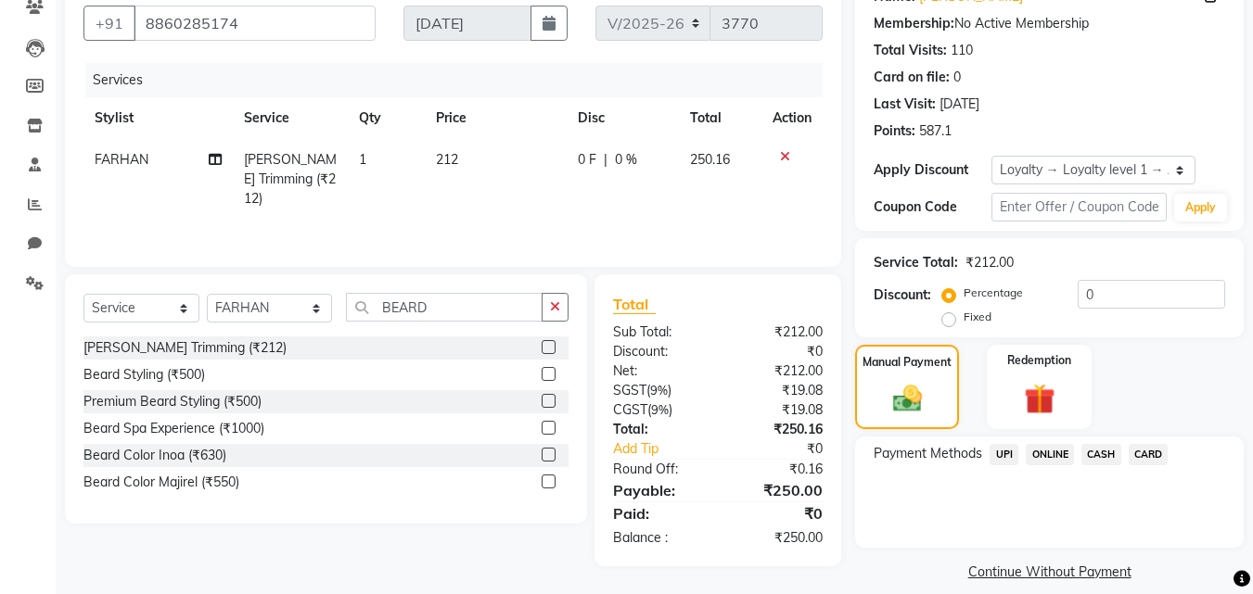
drag, startPoint x: 1092, startPoint y: 453, endPoint x: 1100, endPoint y: 460, distance: 9.9
click at [1093, 452] on span "CASH" at bounding box center [1101, 454] width 40 height 21
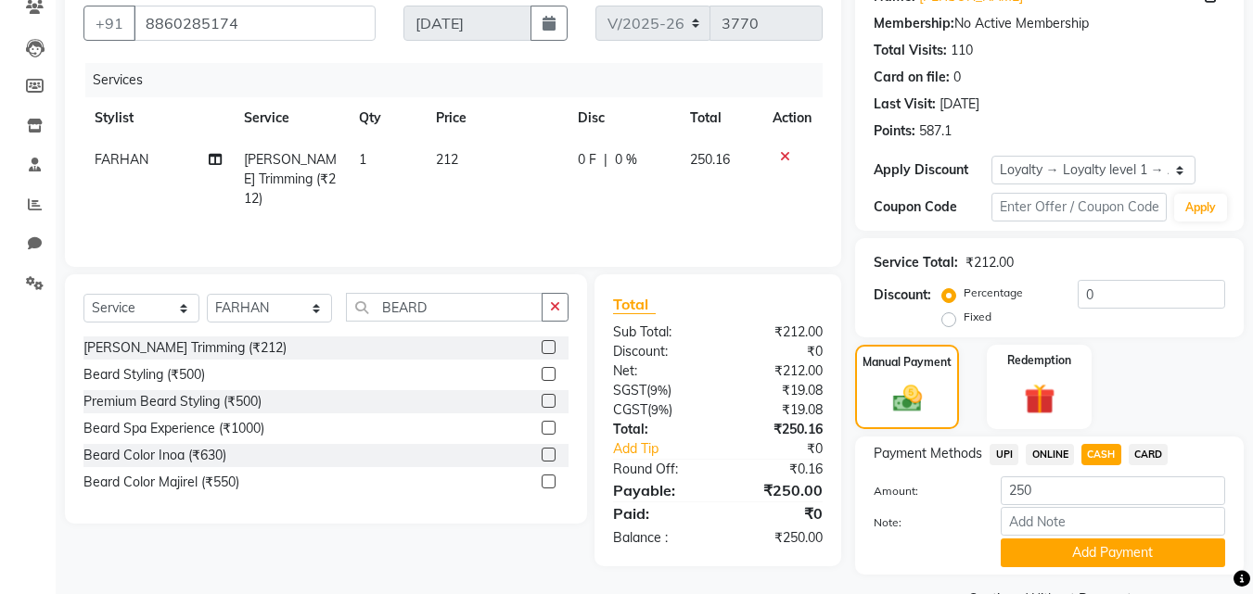
drag, startPoint x: 1101, startPoint y: 558, endPoint x: 1096, endPoint y: 549, distance: 10.4
click at [1098, 554] on button "Add Payment" at bounding box center [1112, 553] width 224 height 29
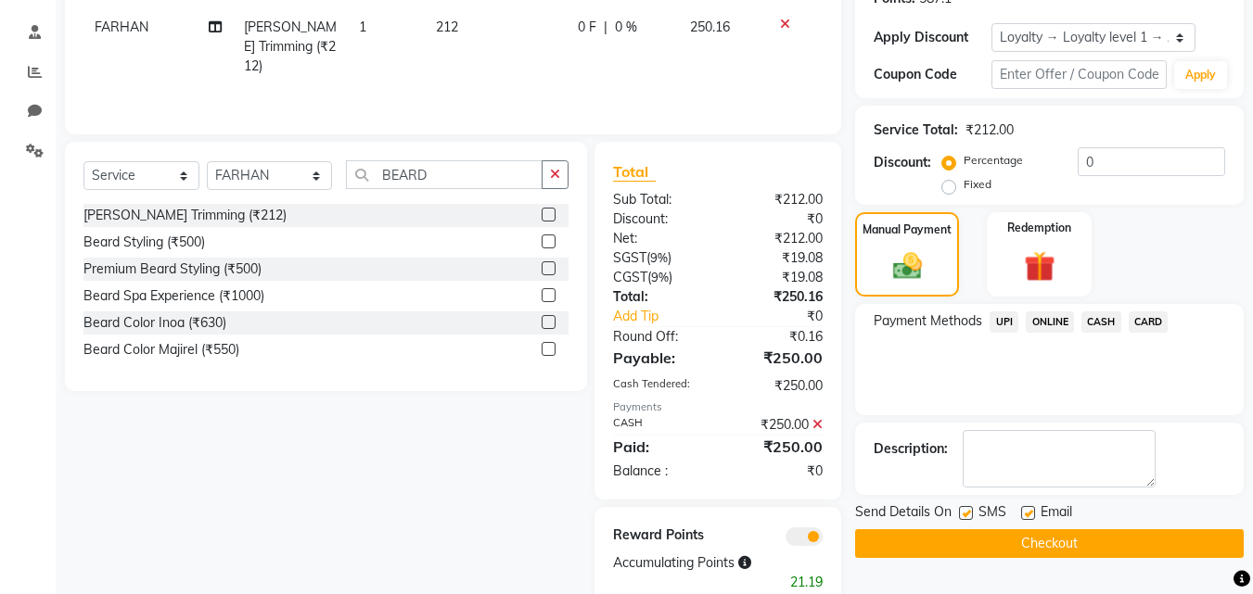
scroll to position [344, 0]
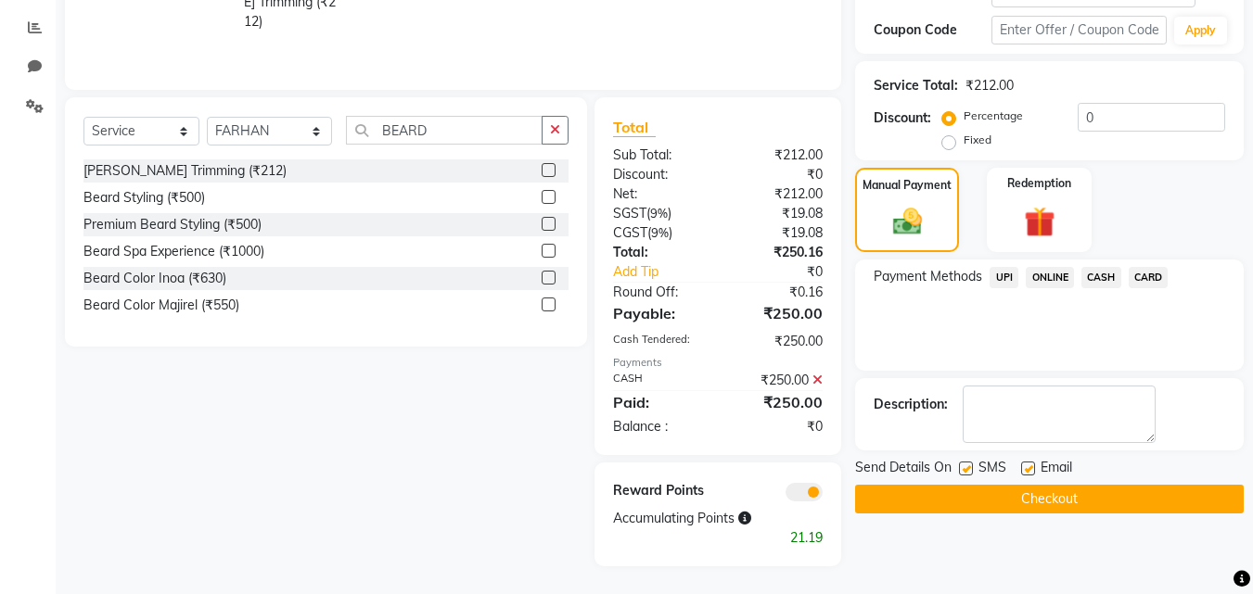
click at [1042, 498] on button "Checkout" at bounding box center [1049, 499] width 388 height 29
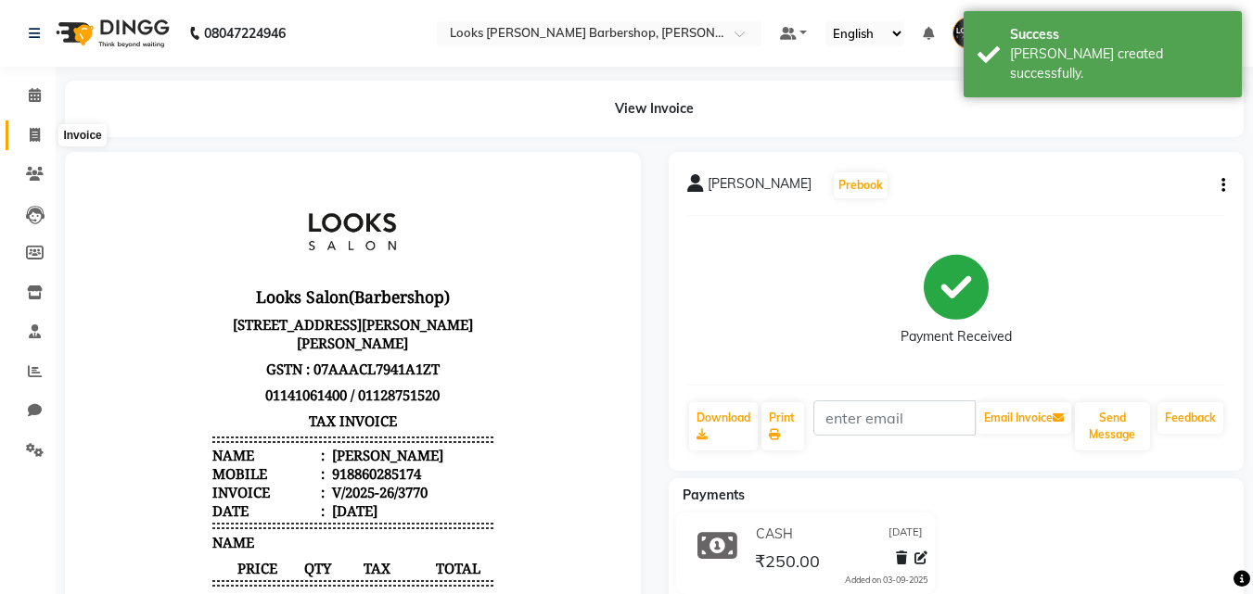
click at [20, 131] on span at bounding box center [35, 135] width 32 height 21
select select "4323"
select select "service"
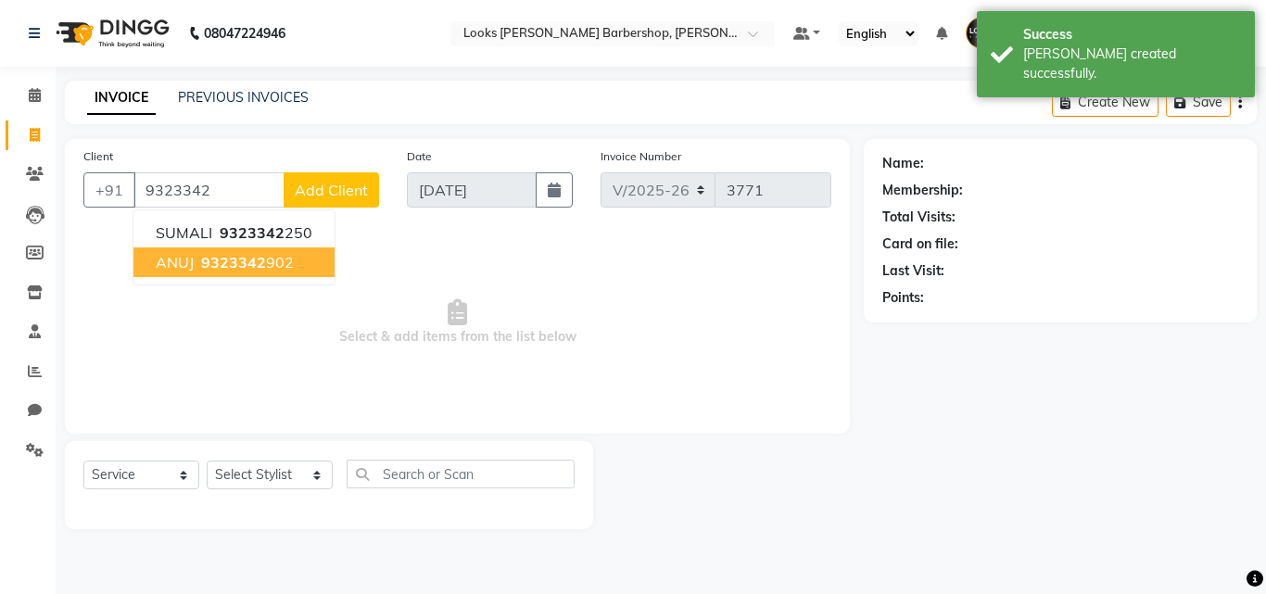
click at [223, 261] on span "9323342" at bounding box center [233, 262] width 65 height 19
type input "9323342902"
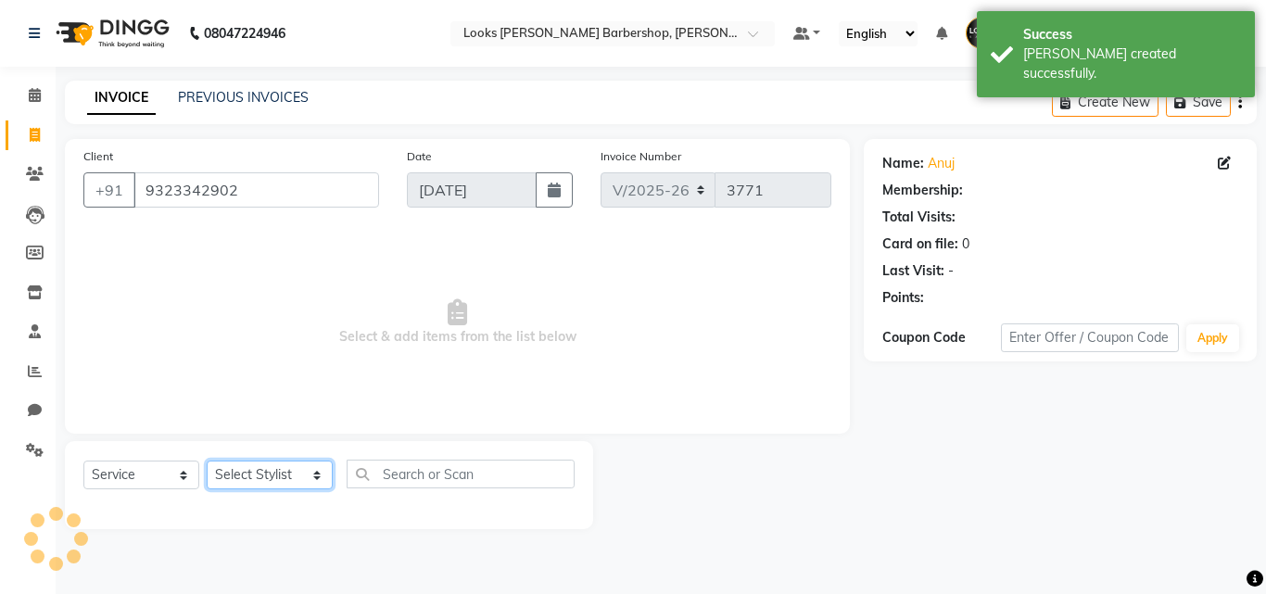
click at [302, 485] on select "Select Stylist [PERSON_NAME] AENA Amazon_Kart Arvind_asst [PERSON_NAME] Counter…" at bounding box center [270, 475] width 126 height 29
select select "1: Object"
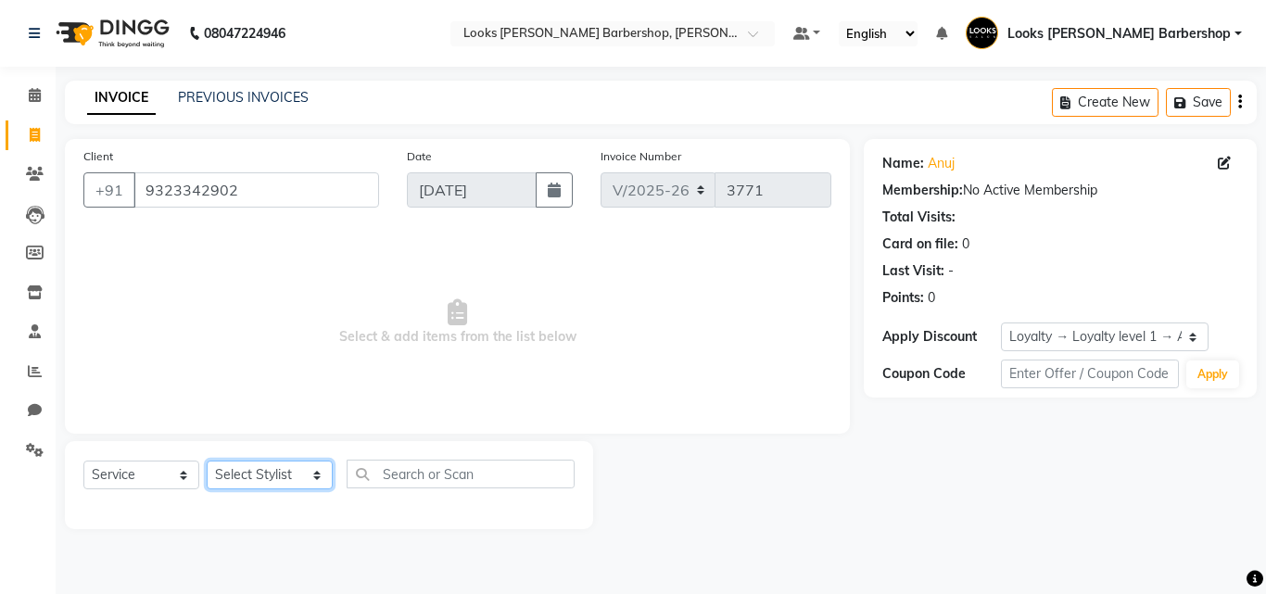
select select "23409"
click at [207, 461] on select "Select Stylist [PERSON_NAME] AENA Amazon_Kart Arvind_asst [PERSON_NAME] Counter…" at bounding box center [270, 475] width 126 height 29
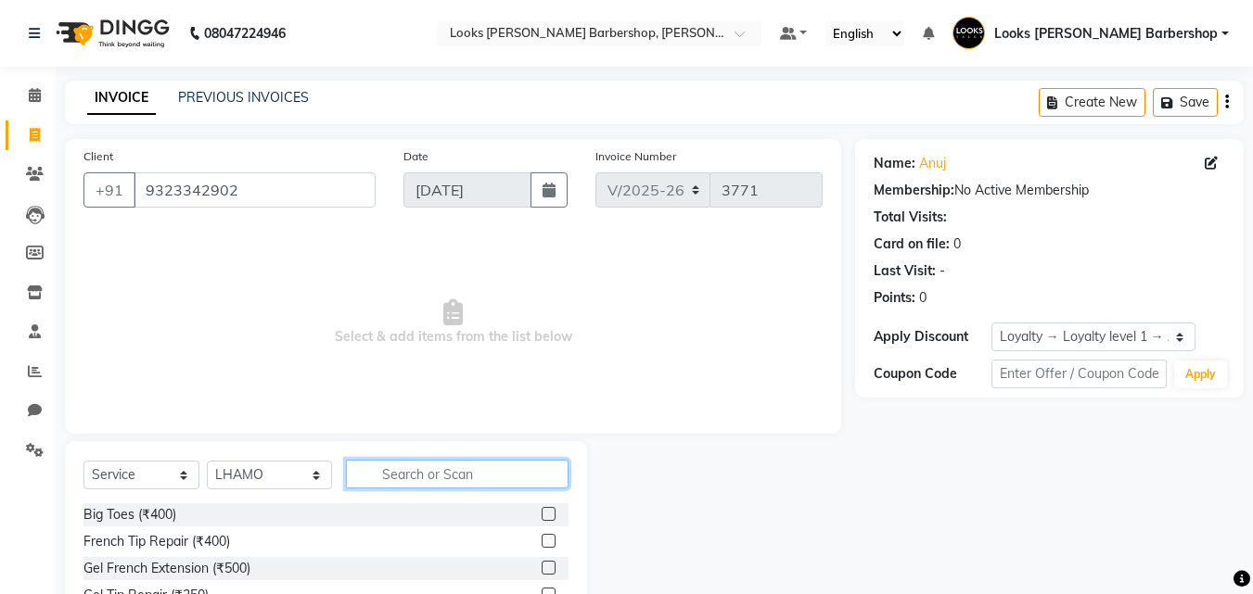
click at [376, 482] on input "text" at bounding box center [457, 474] width 223 height 29
type input "BEARD"
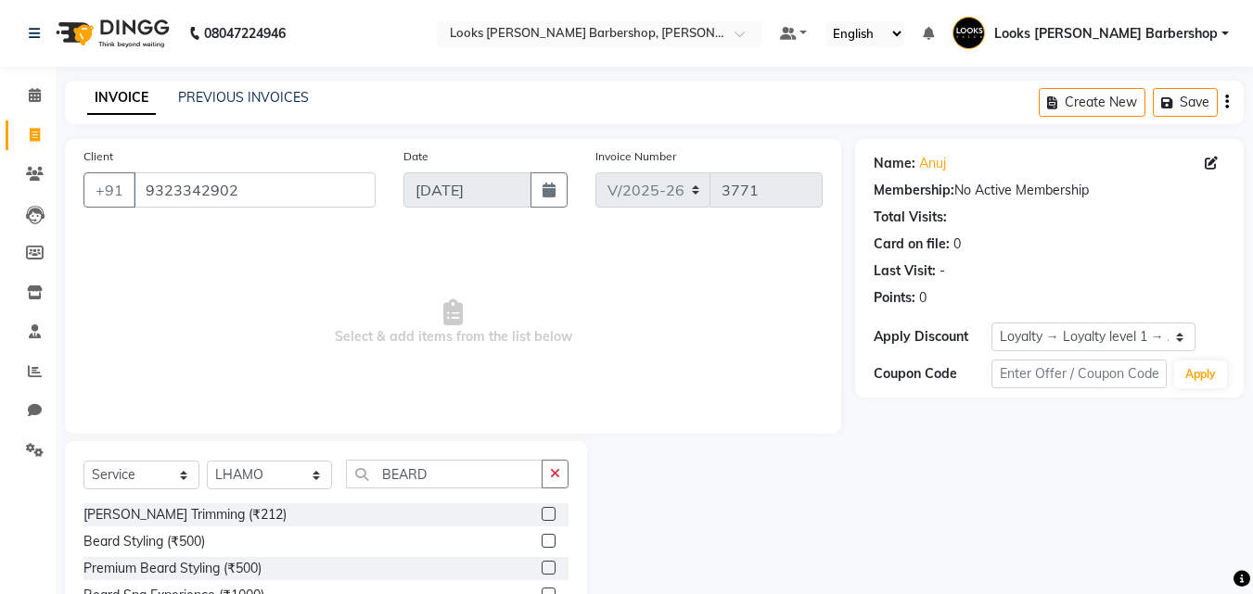
click at [547, 513] on label at bounding box center [548, 514] width 14 height 14
click at [547, 513] on input "checkbox" at bounding box center [547, 515] width 12 height 12
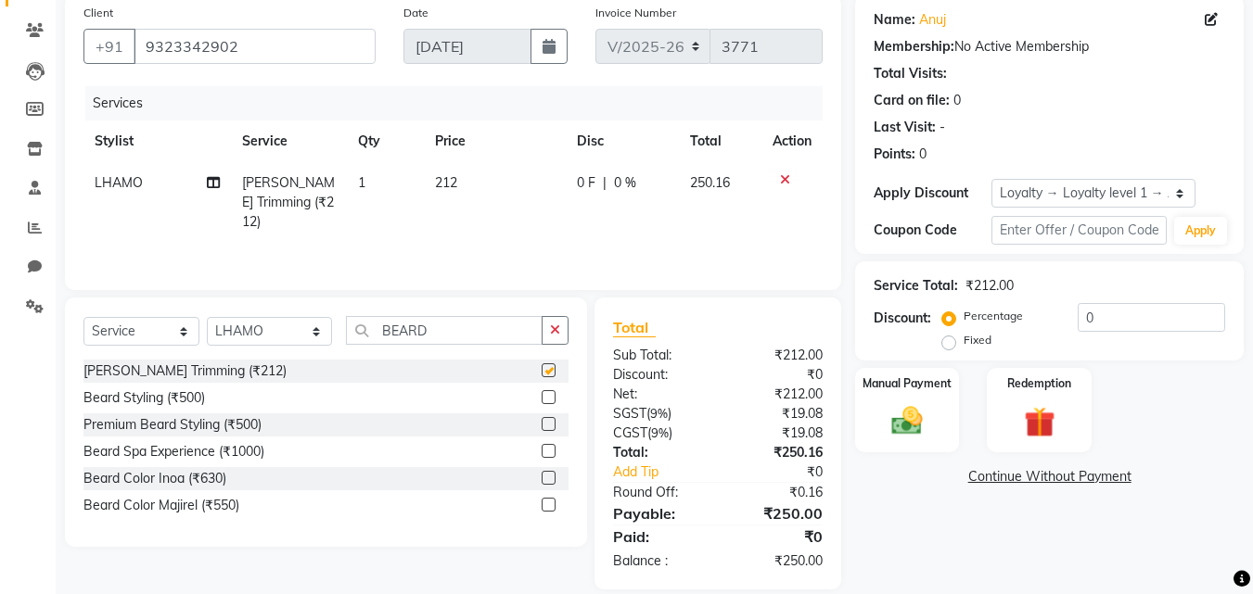
checkbox input "false"
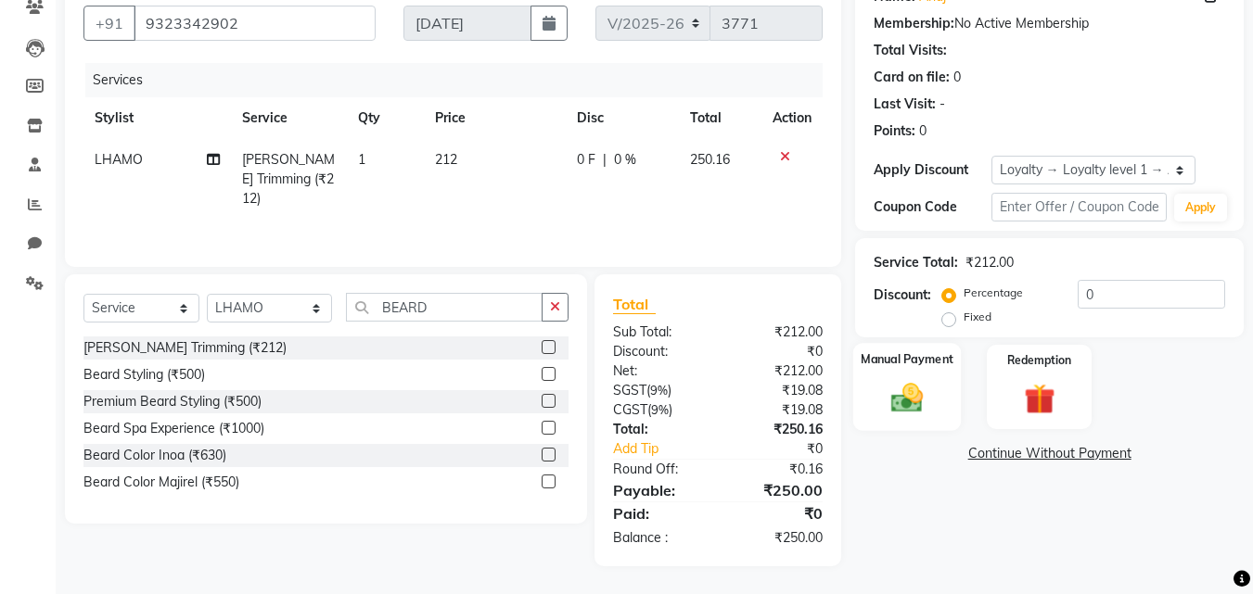
click at [899, 410] on img at bounding box center [907, 397] width 52 height 37
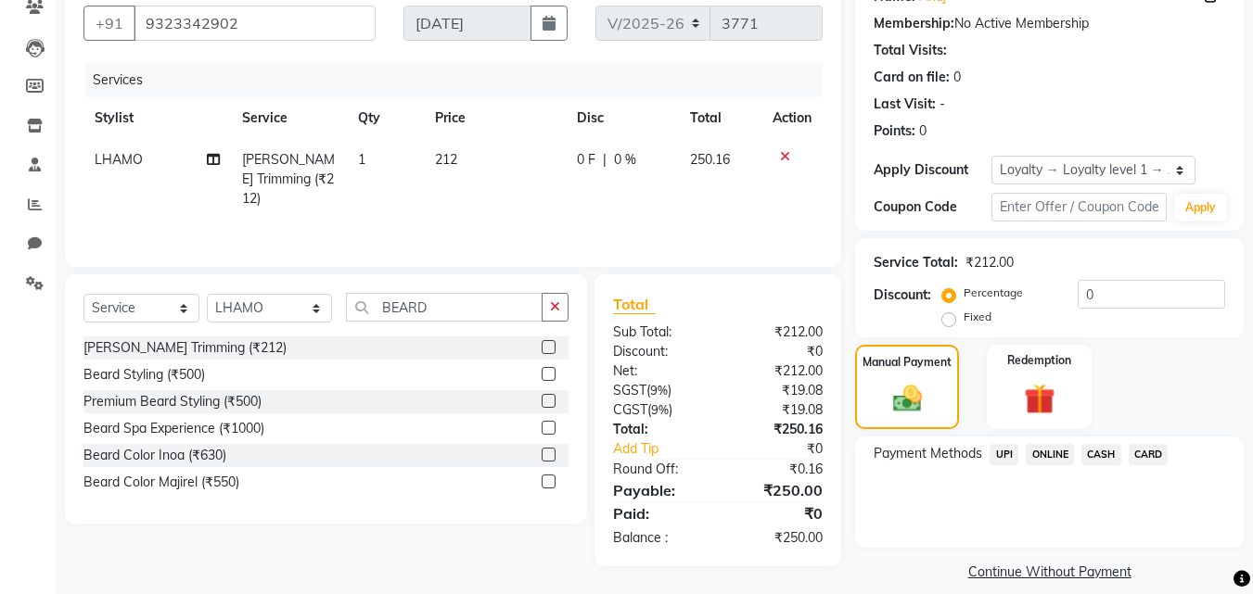
click at [1088, 451] on span "CASH" at bounding box center [1101, 454] width 40 height 21
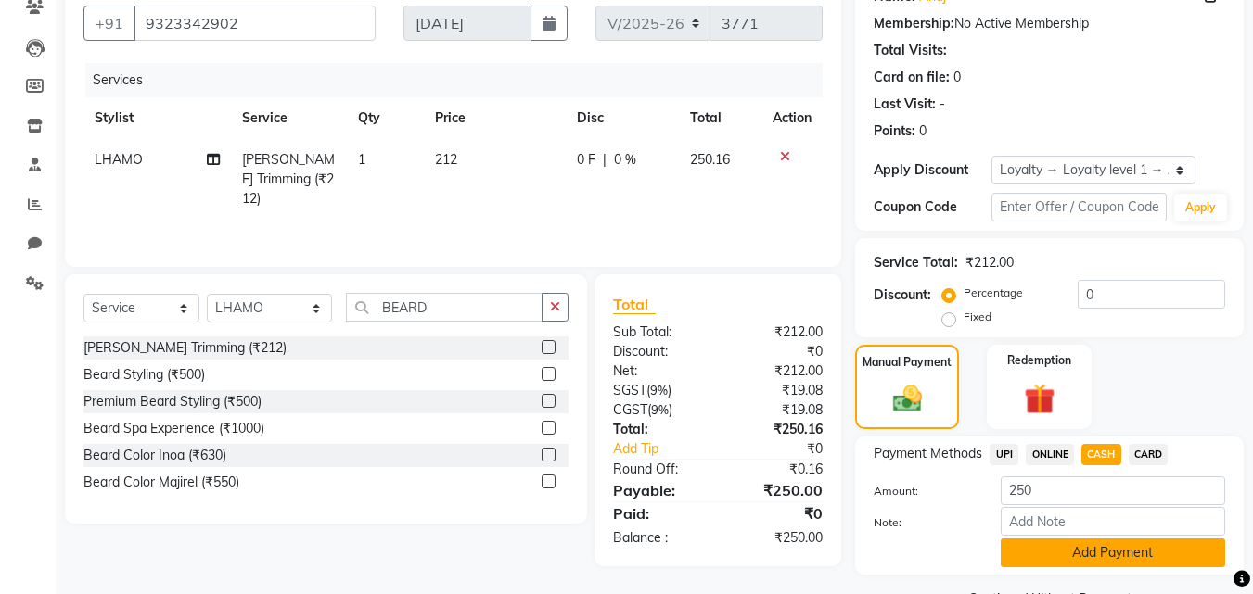
click at [1044, 542] on button "Add Payment" at bounding box center [1112, 553] width 224 height 29
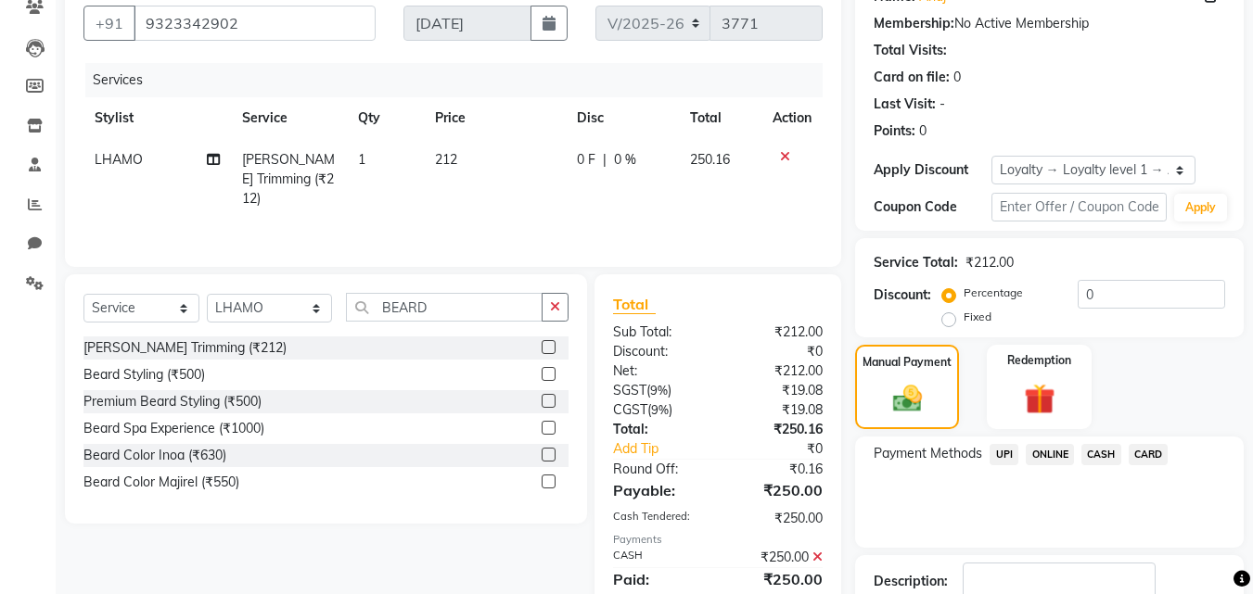
scroll to position [344, 0]
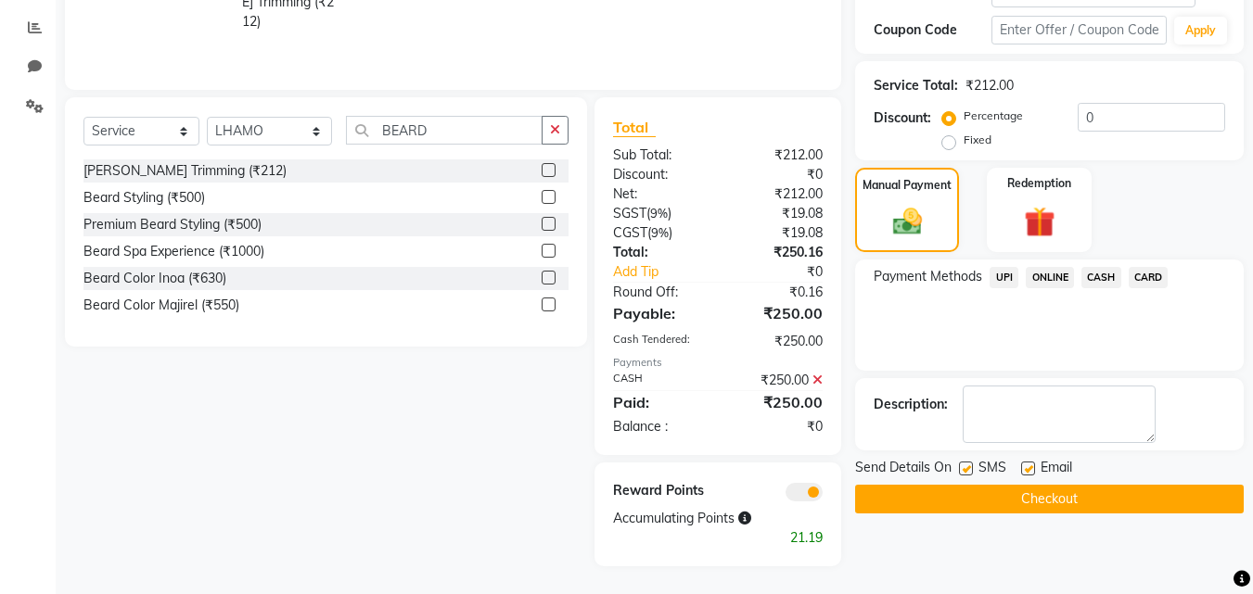
click at [1035, 503] on button "Checkout" at bounding box center [1049, 499] width 388 height 29
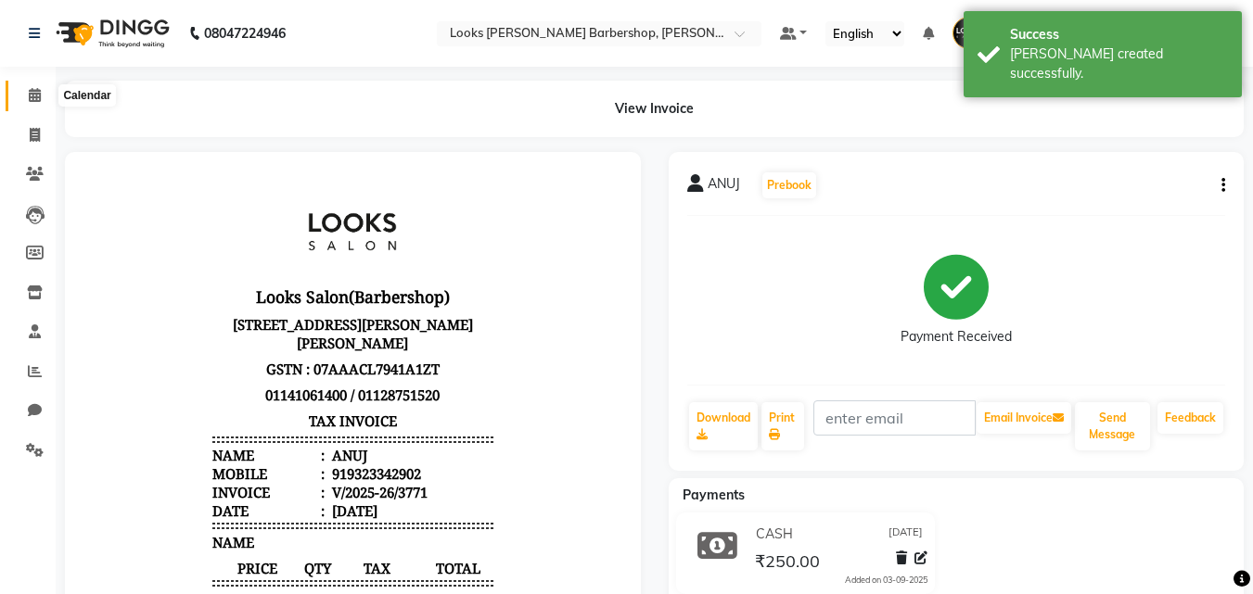
click at [19, 102] on span at bounding box center [35, 95] width 32 height 21
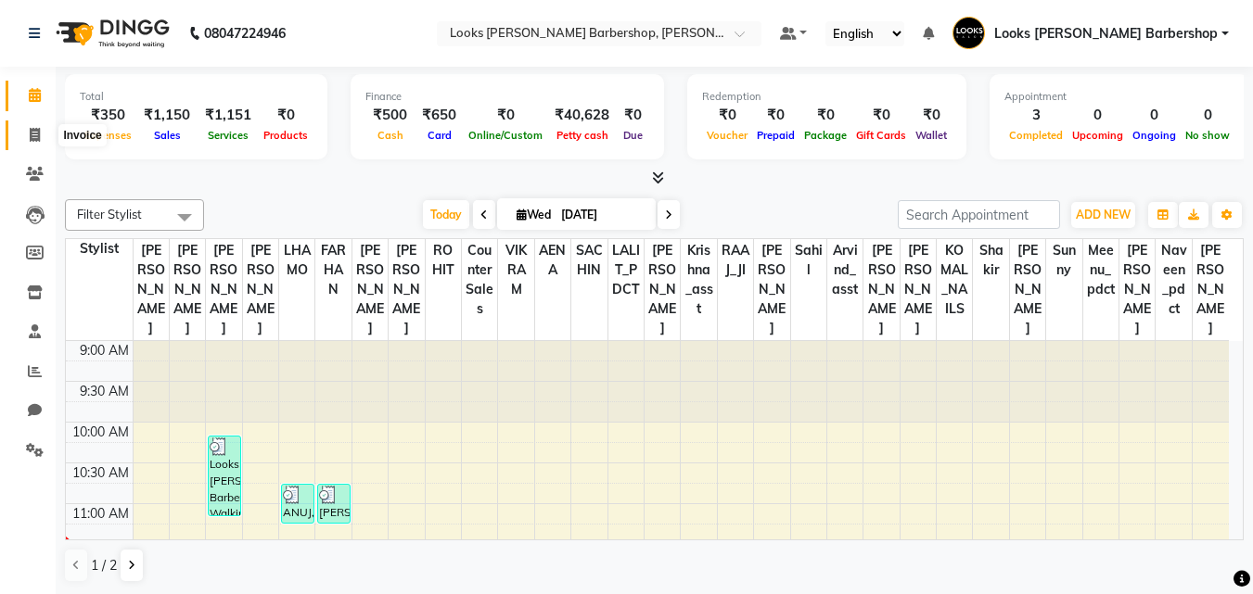
click at [41, 140] on span at bounding box center [35, 135] width 32 height 21
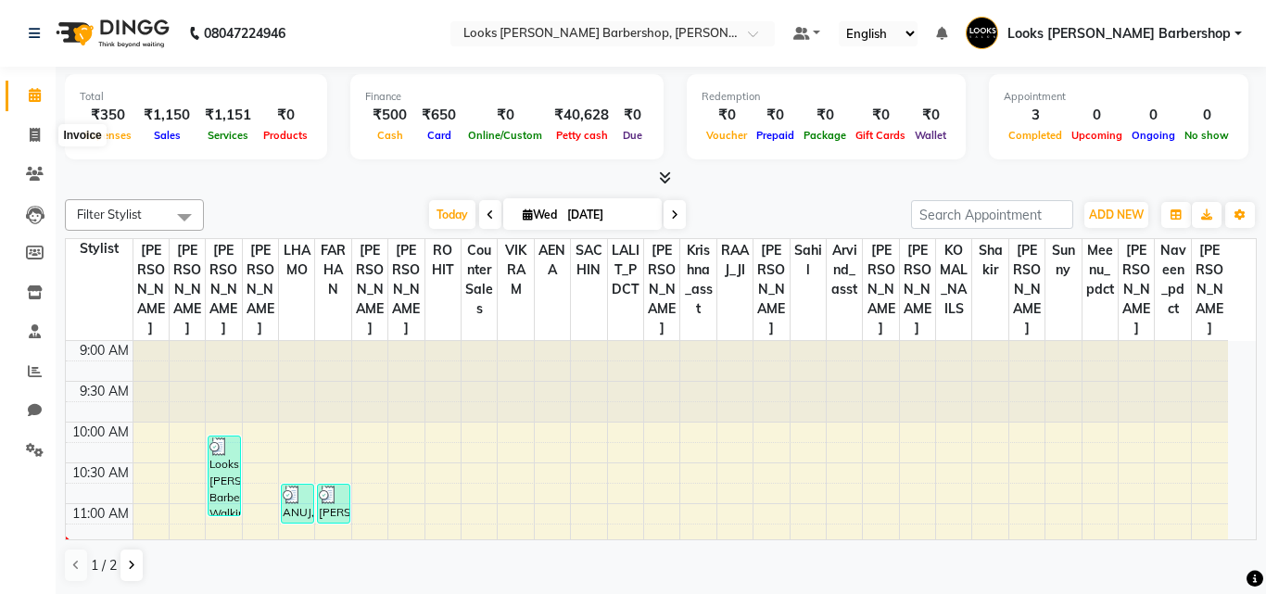
select select "4323"
select select "service"
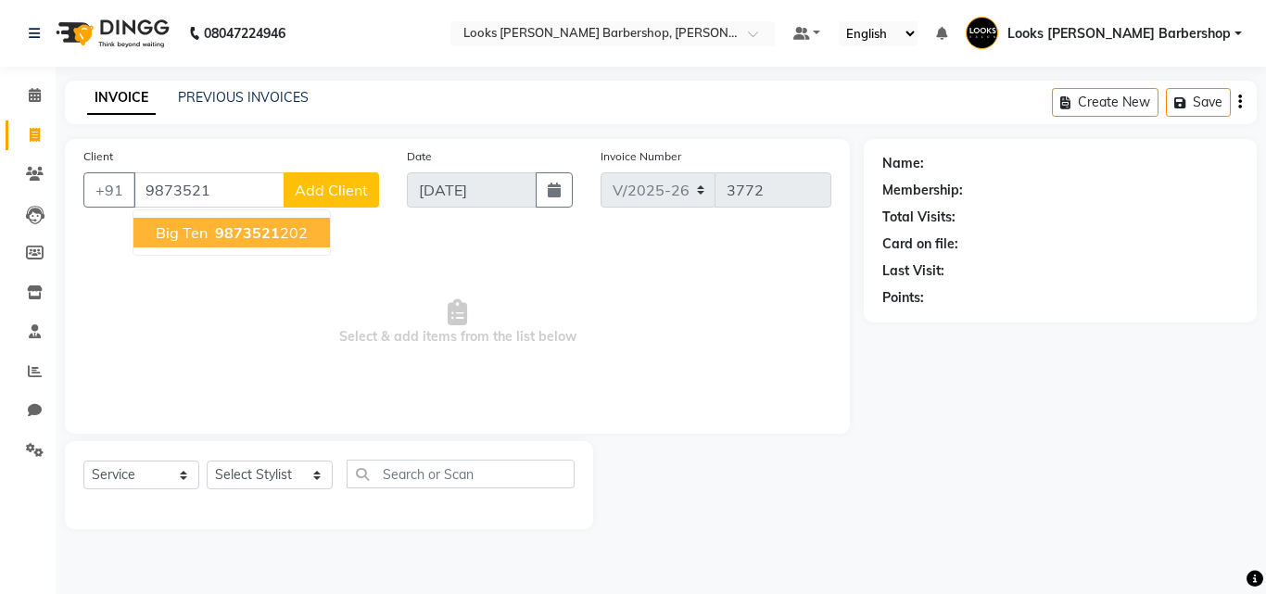
click at [275, 229] on span "9873521" at bounding box center [247, 232] width 65 height 19
type input "9873521202"
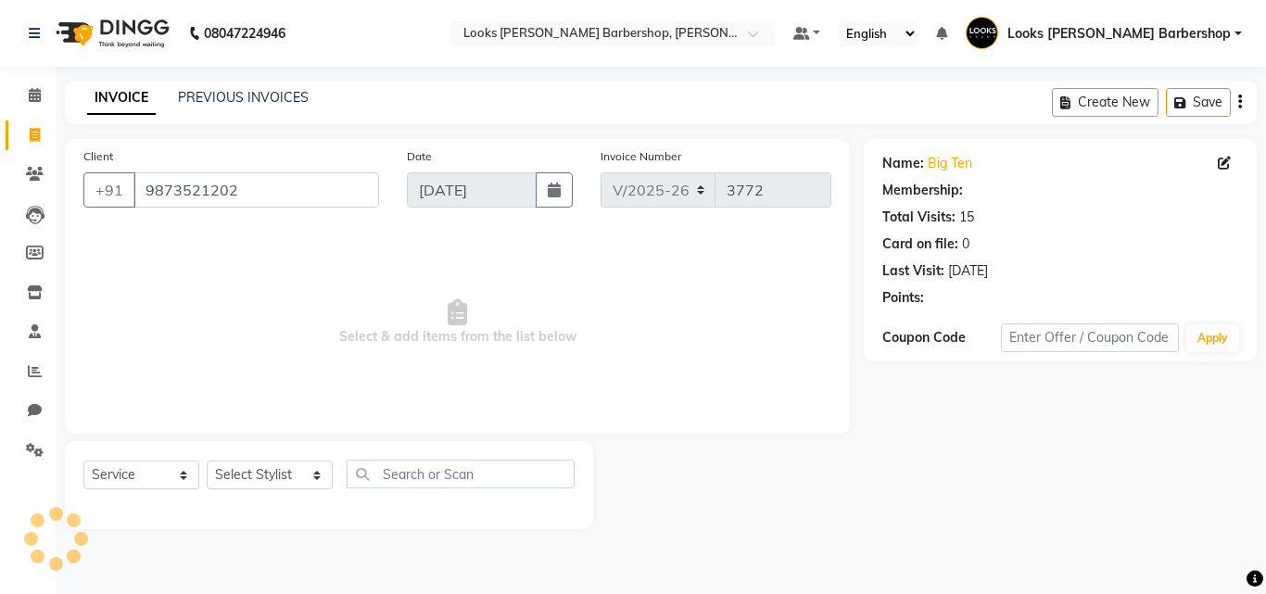
select select "1: Object"
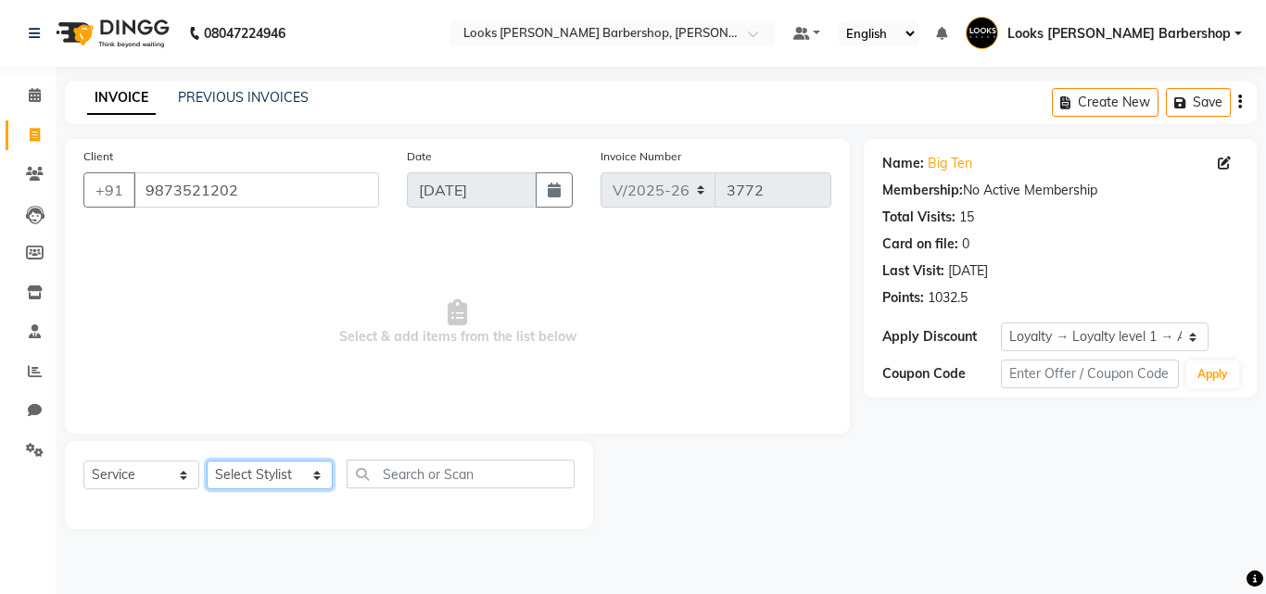
click at [248, 471] on select "Select Stylist [PERSON_NAME] AENA Amazon_Kart Arvind_asst [PERSON_NAME] Counter…" at bounding box center [270, 475] width 126 height 29
select select "23407"
click at [207, 461] on select "Select Stylist [PERSON_NAME] AENA Amazon_Kart Arvind_asst [PERSON_NAME] Counter…" at bounding box center [270, 475] width 126 height 29
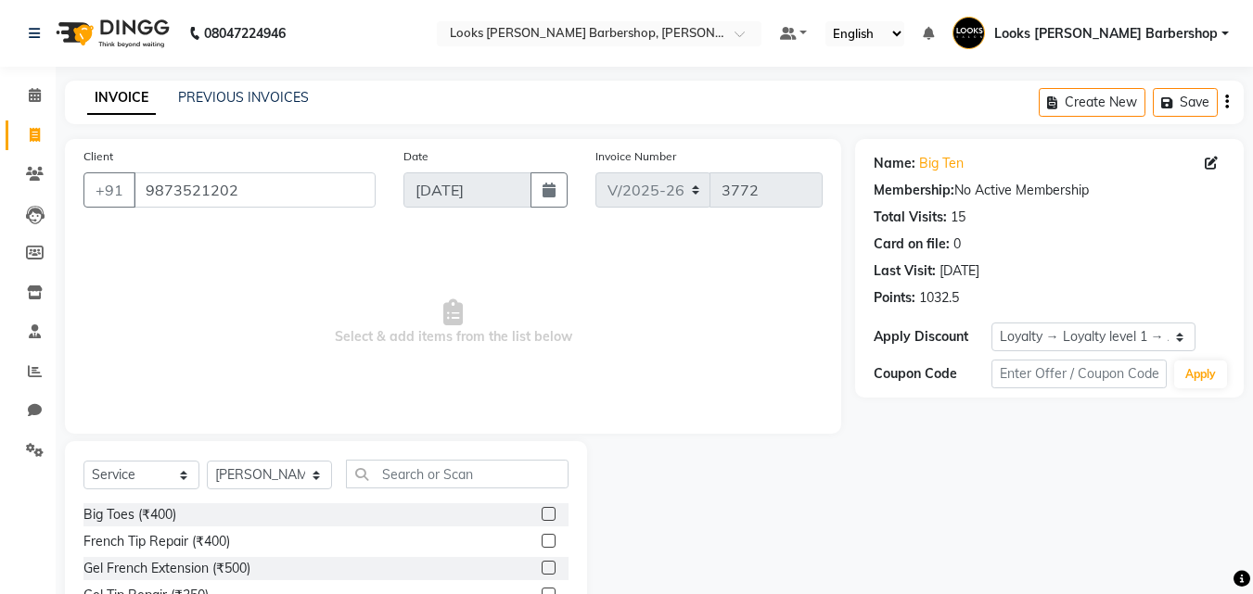
drag, startPoint x: 446, startPoint y: 459, endPoint x: 490, endPoint y: 474, distance: 46.0
click at [449, 462] on div "Select Service Product Membership Package Voucher Prepaid Gift Card Select Styl…" at bounding box center [326, 578] width 522 height 274
click at [490, 474] on input "text" at bounding box center [457, 474] width 223 height 29
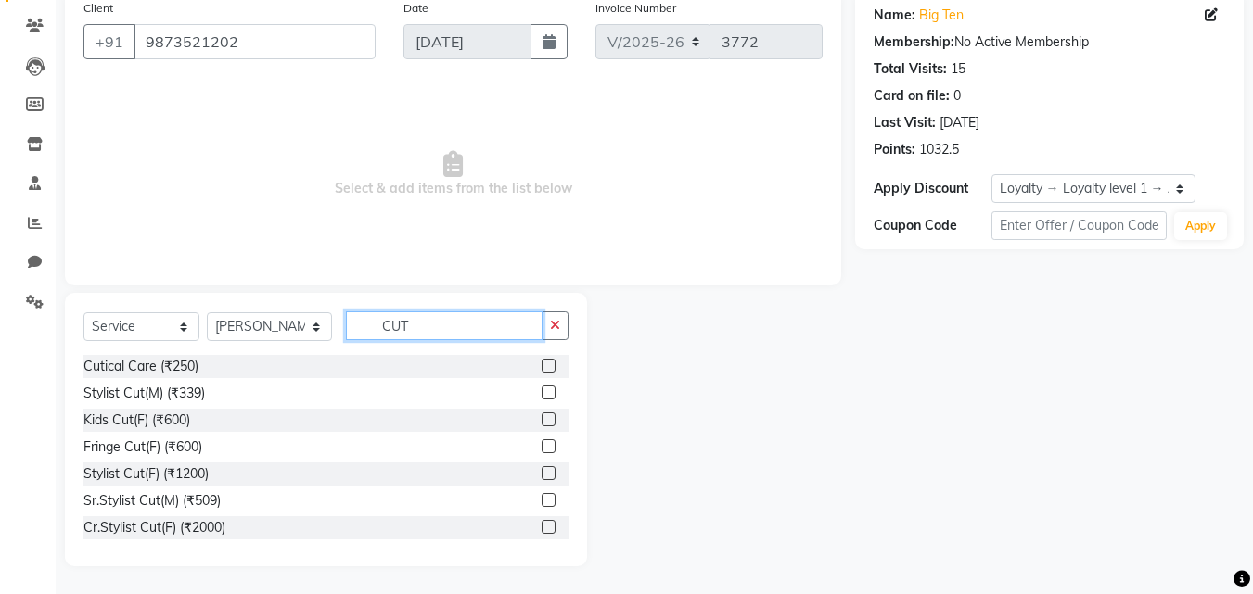
type input "CUT"
click at [541, 391] on label at bounding box center [548, 393] width 14 height 14
click at [541, 391] on input "checkbox" at bounding box center [547, 394] width 12 height 12
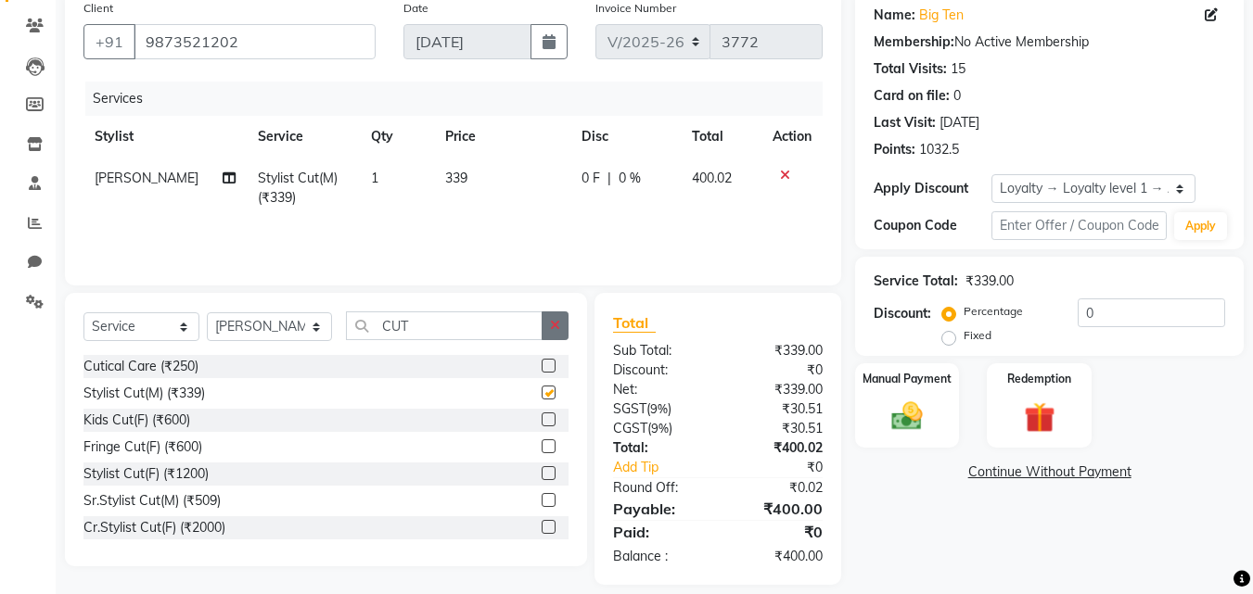
checkbox input "false"
click at [555, 323] on icon "button" at bounding box center [555, 325] width 10 height 13
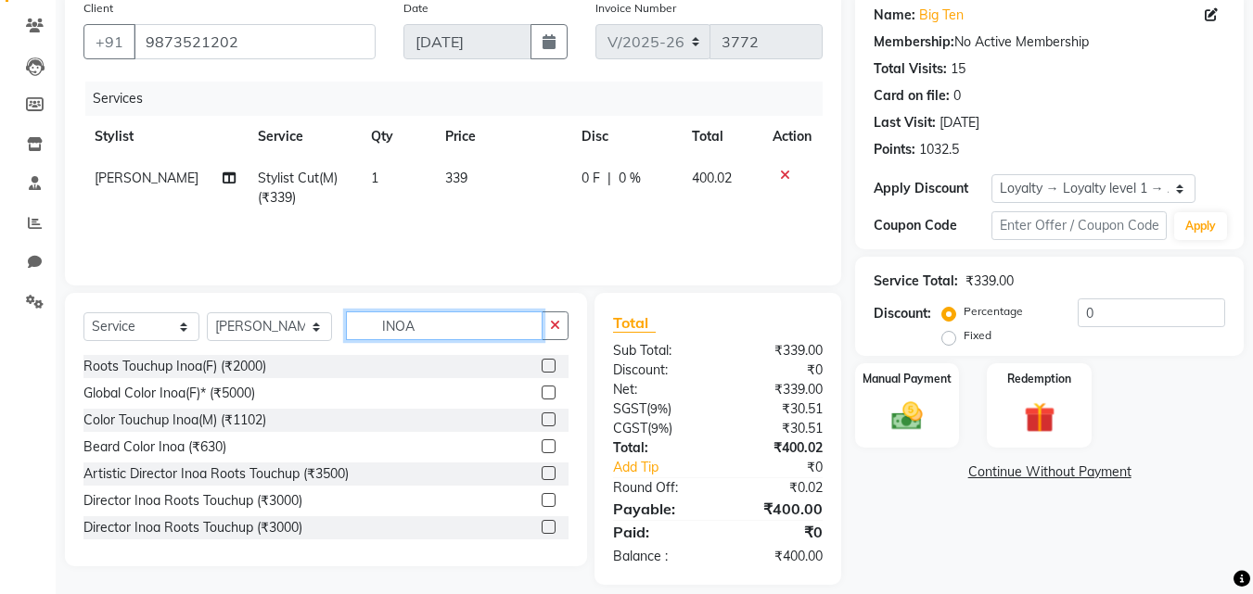
type input "INOA"
click at [541, 418] on label at bounding box center [548, 420] width 14 height 14
click at [541, 418] on input "checkbox" at bounding box center [547, 420] width 12 height 12
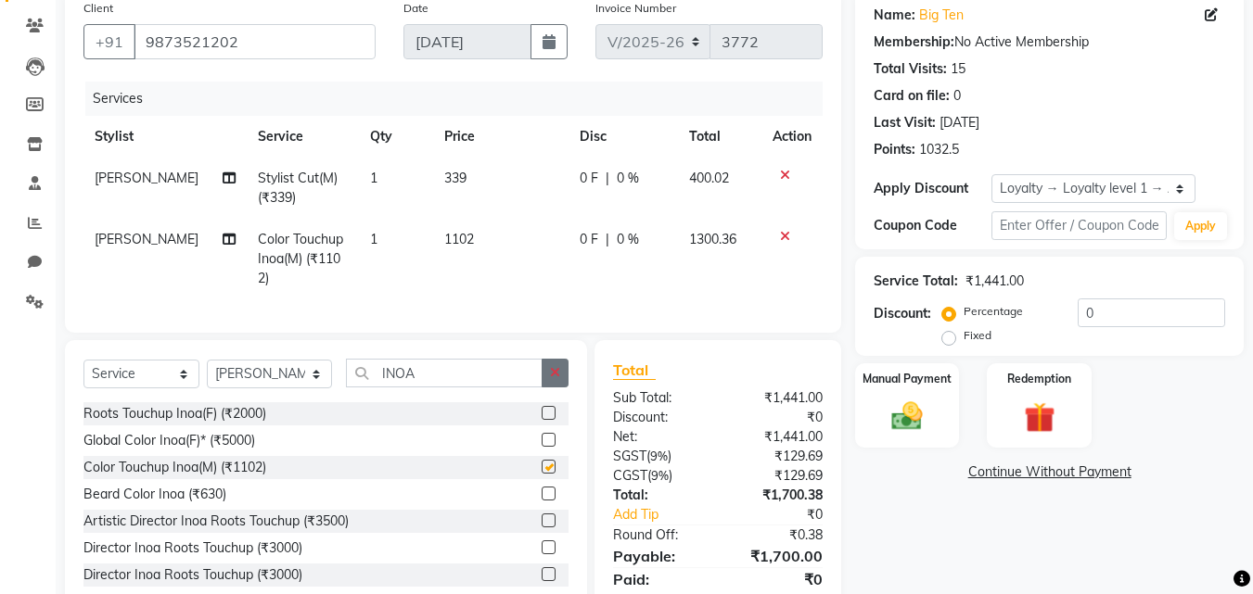
checkbox input "false"
drag, startPoint x: 552, startPoint y: 388, endPoint x: 426, endPoint y: 399, distance: 125.7
click at [541, 388] on button "button" at bounding box center [554, 373] width 27 height 29
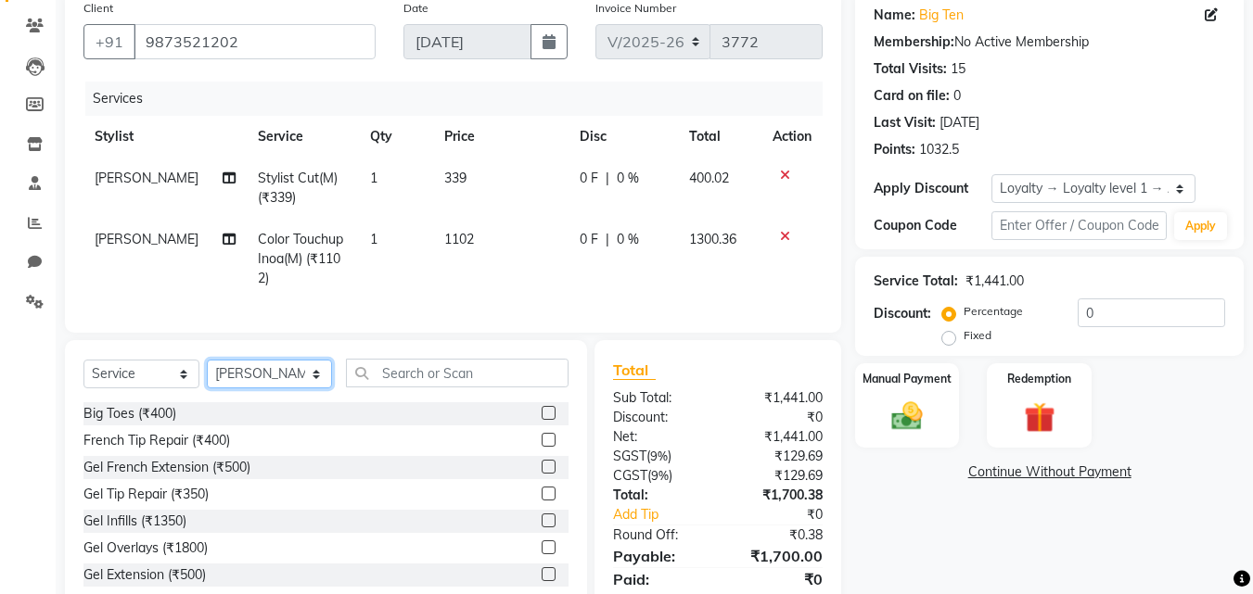
click at [287, 388] on select "Select Stylist [PERSON_NAME] AENA Amazon_Kart Arvind_asst [PERSON_NAME] Counter…" at bounding box center [269, 374] width 125 height 29
select select "23413"
click at [207, 374] on select "Select Stylist [PERSON_NAME] AENA Amazon_Kart Arvind_asst [PERSON_NAME] Counter…" at bounding box center [269, 374] width 125 height 29
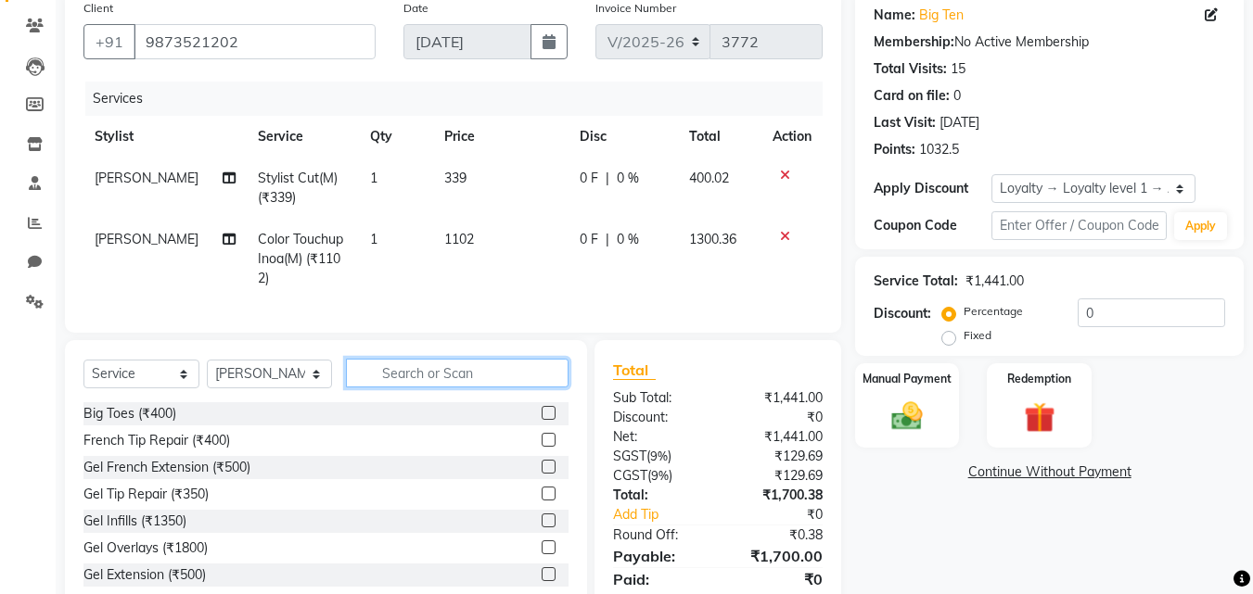
click at [450, 384] on input "text" at bounding box center [457, 373] width 223 height 29
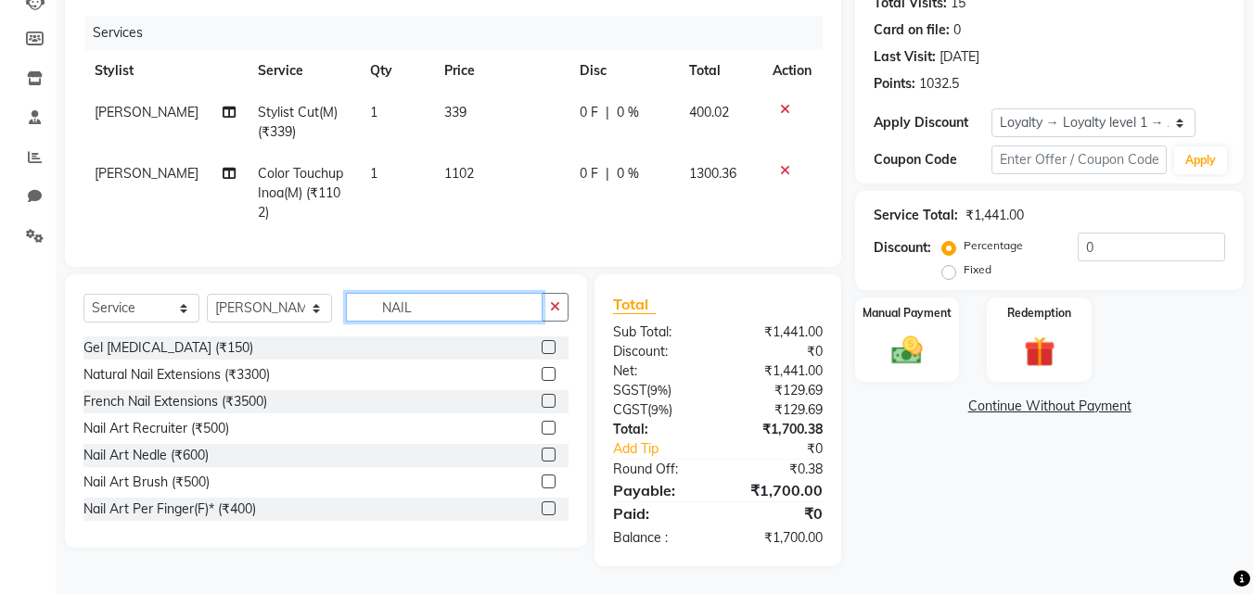
scroll to position [191, 0]
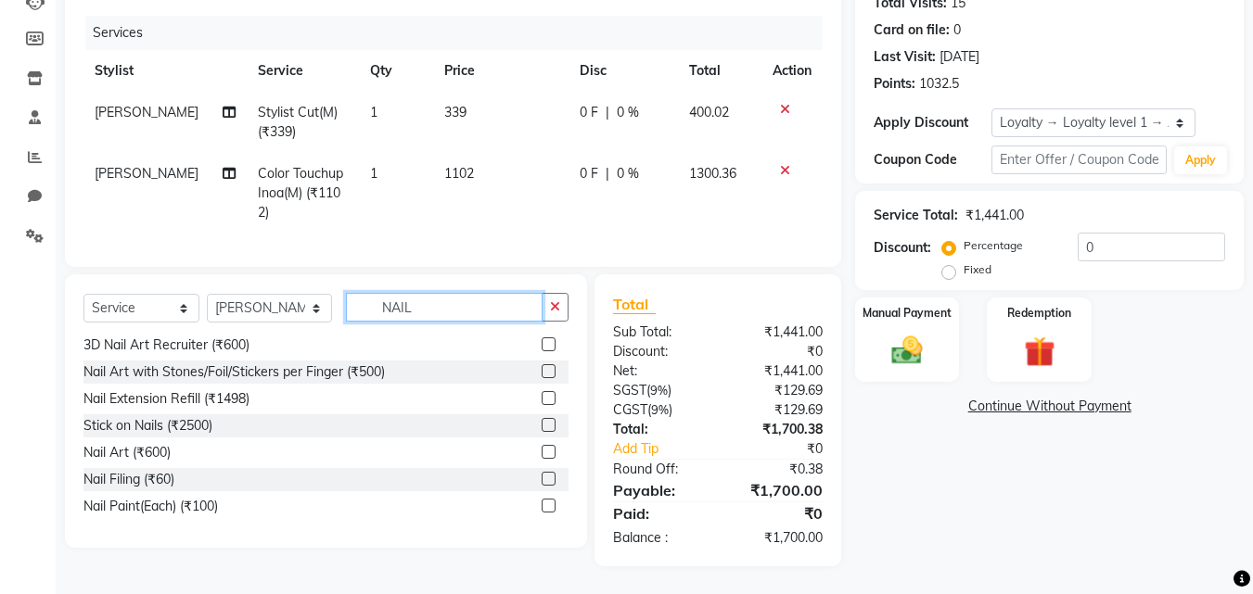
type input "NAIL"
click at [541, 511] on label at bounding box center [548, 506] width 14 height 14
click at [541, 511] on input "checkbox" at bounding box center [547, 507] width 12 height 12
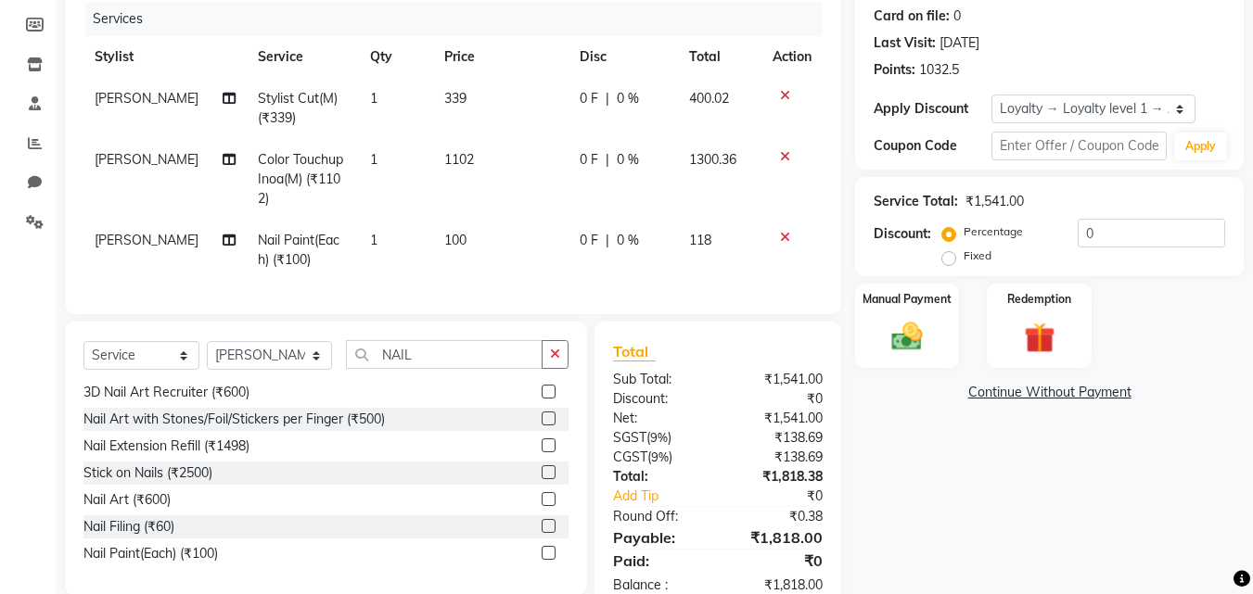
scroll to position [289, 0]
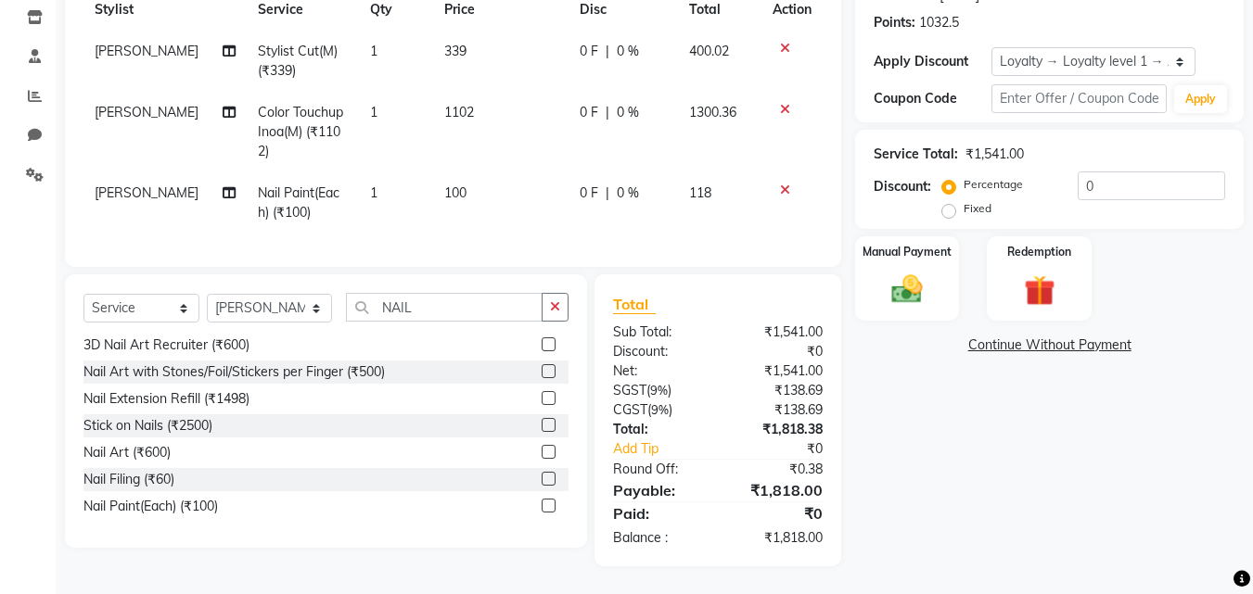
click at [541, 508] on label at bounding box center [548, 506] width 14 height 14
click at [541, 508] on input "checkbox" at bounding box center [547, 507] width 12 height 12
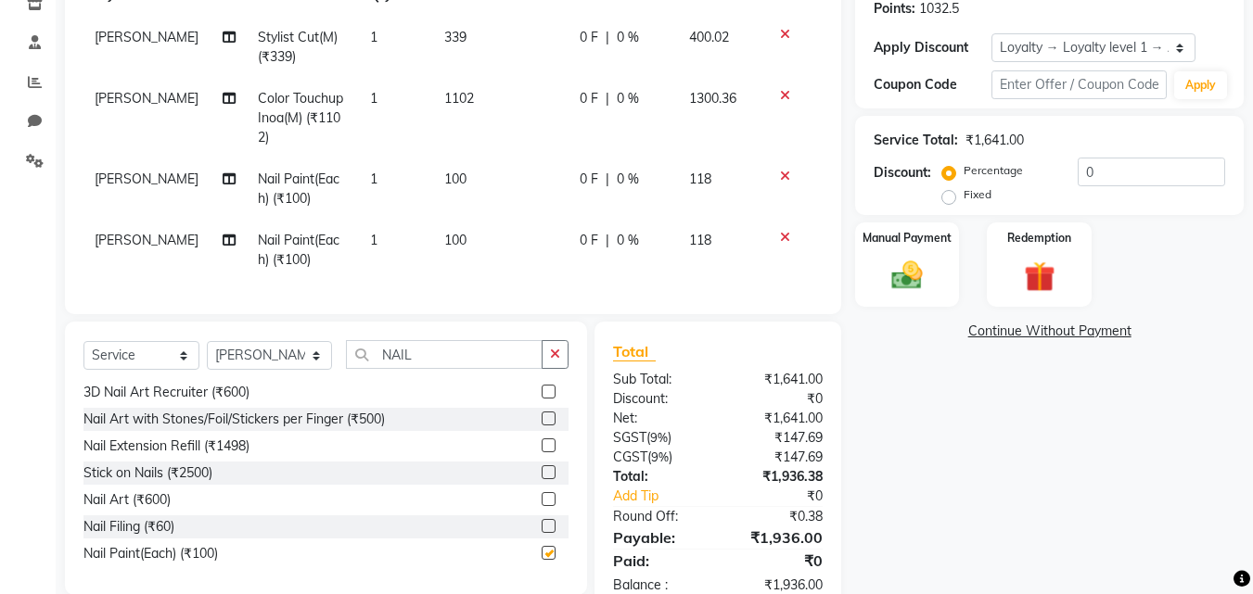
checkbox input "false"
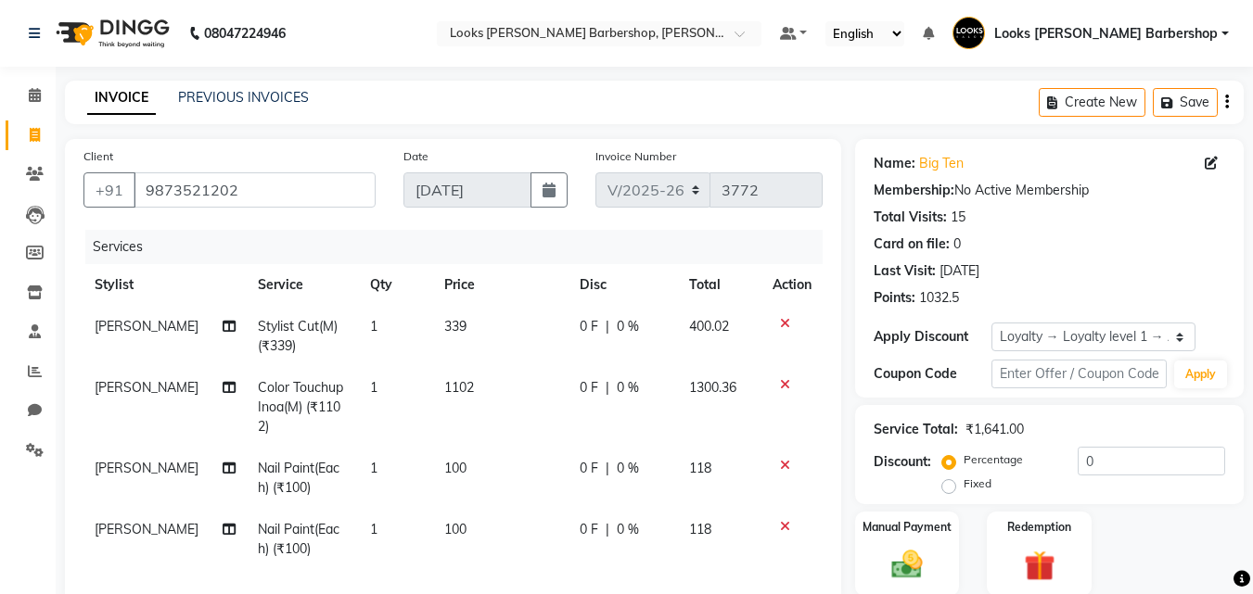
scroll to position [350, 0]
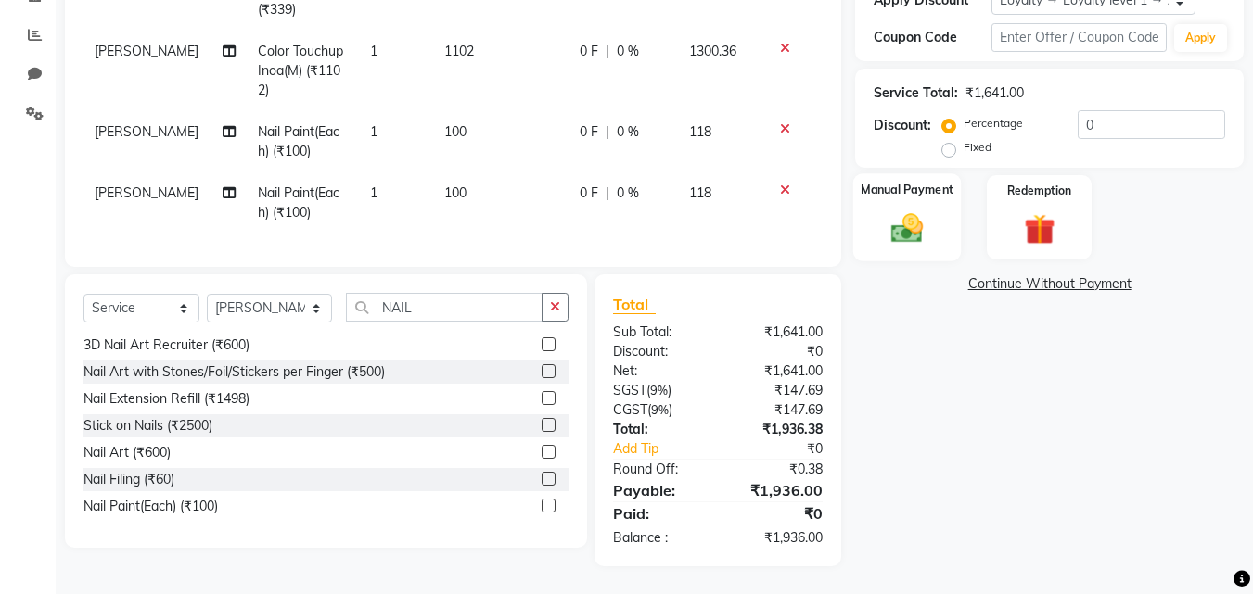
click at [893, 235] on div "Manual Payment" at bounding box center [907, 217] width 108 height 88
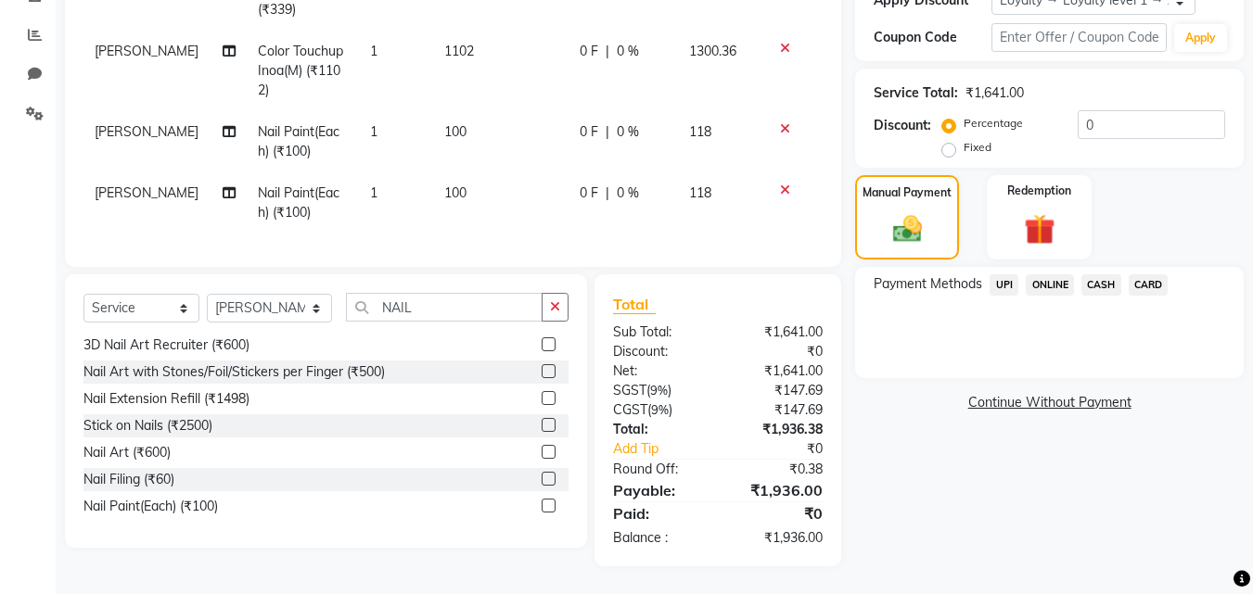
click at [1006, 274] on span "UPI" at bounding box center [1003, 284] width 29 height 21
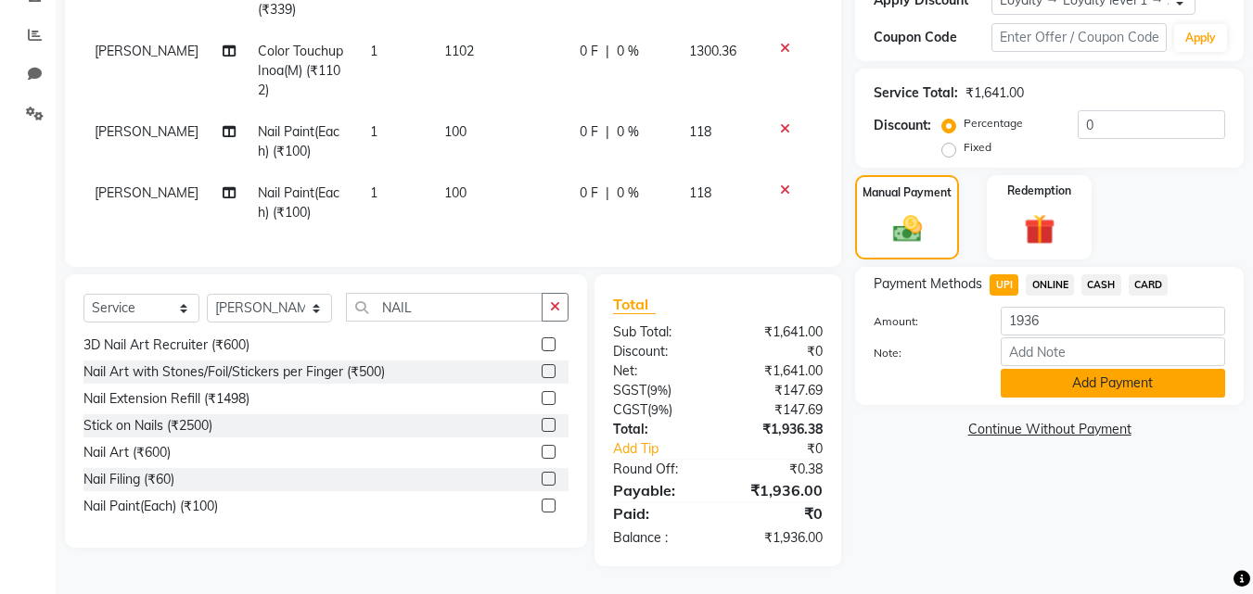
click at [1048, 369] on button "Add Payment" at bounding box center [1112, 383] width 224 height 29
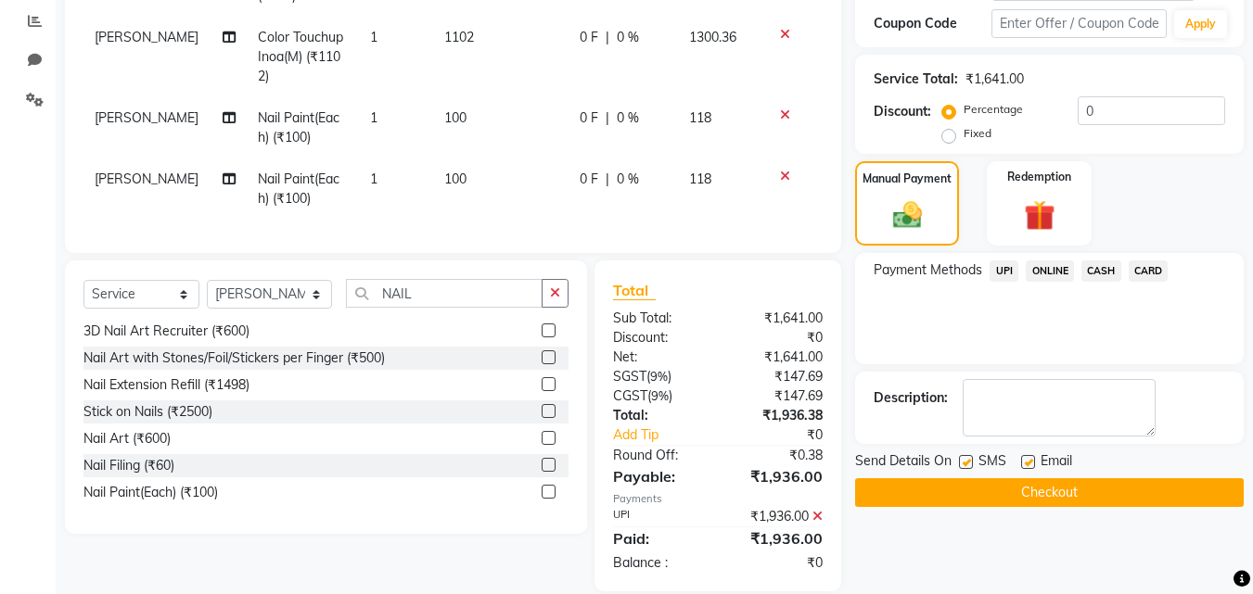
click at [1037, 487] on button "Checkout" at bounding box center [1049, 492] width 388 height 29
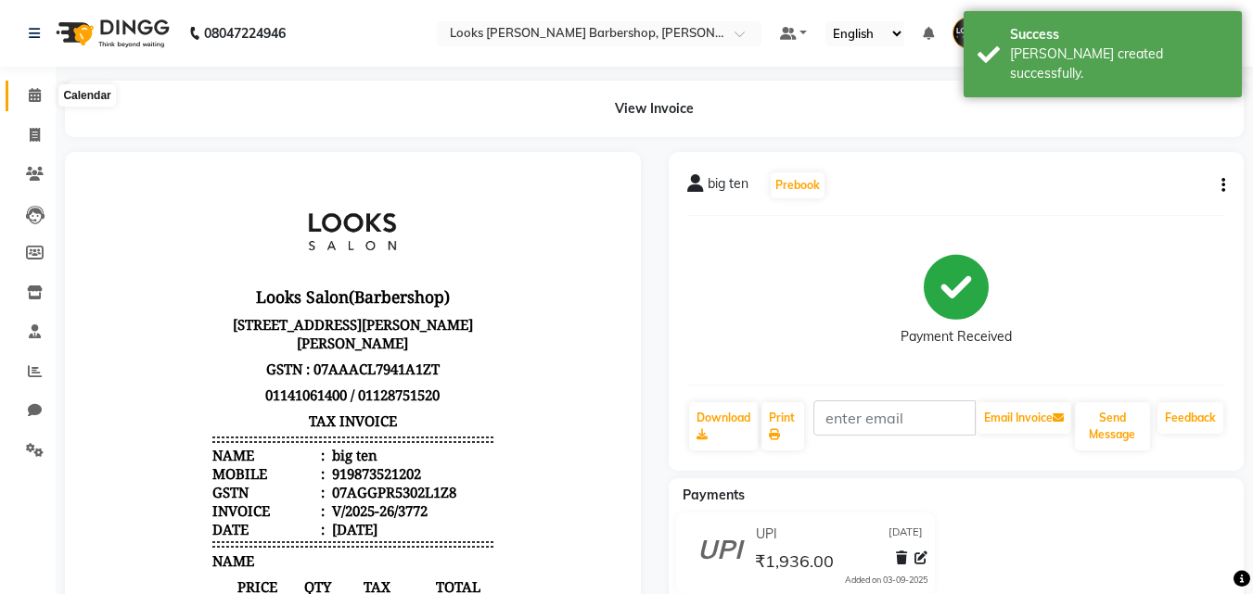
click at [38, 87] on span at bounding box center [35, 95] width 32 height 21
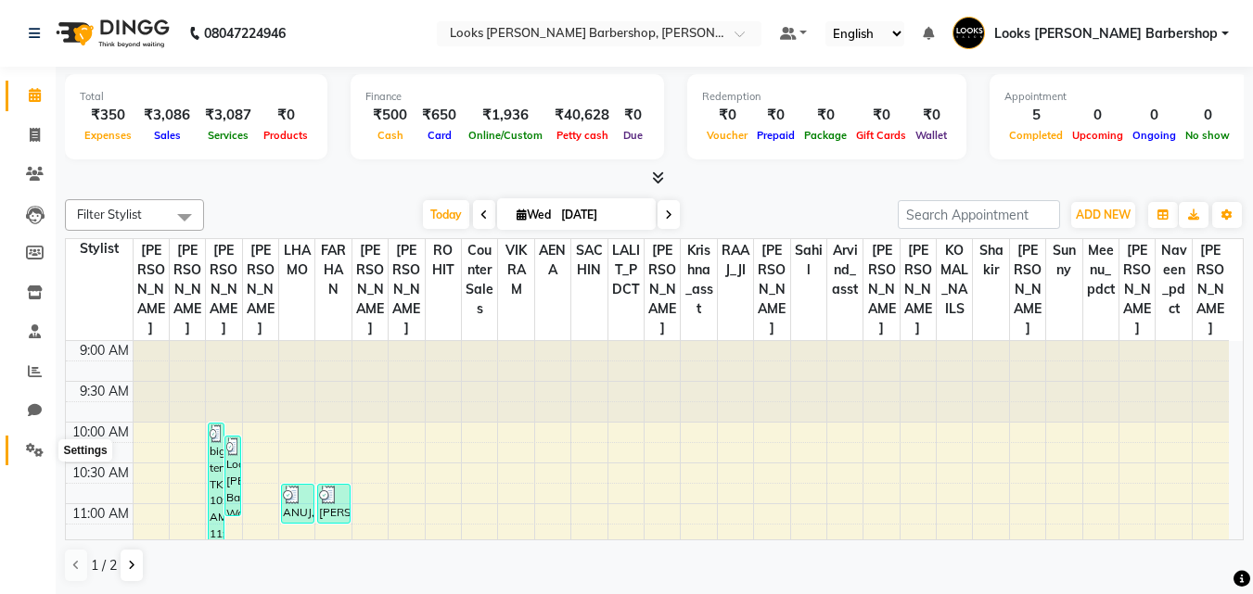
click at [39, 459] on span at bounding box center [35, 450] width 32 height 21
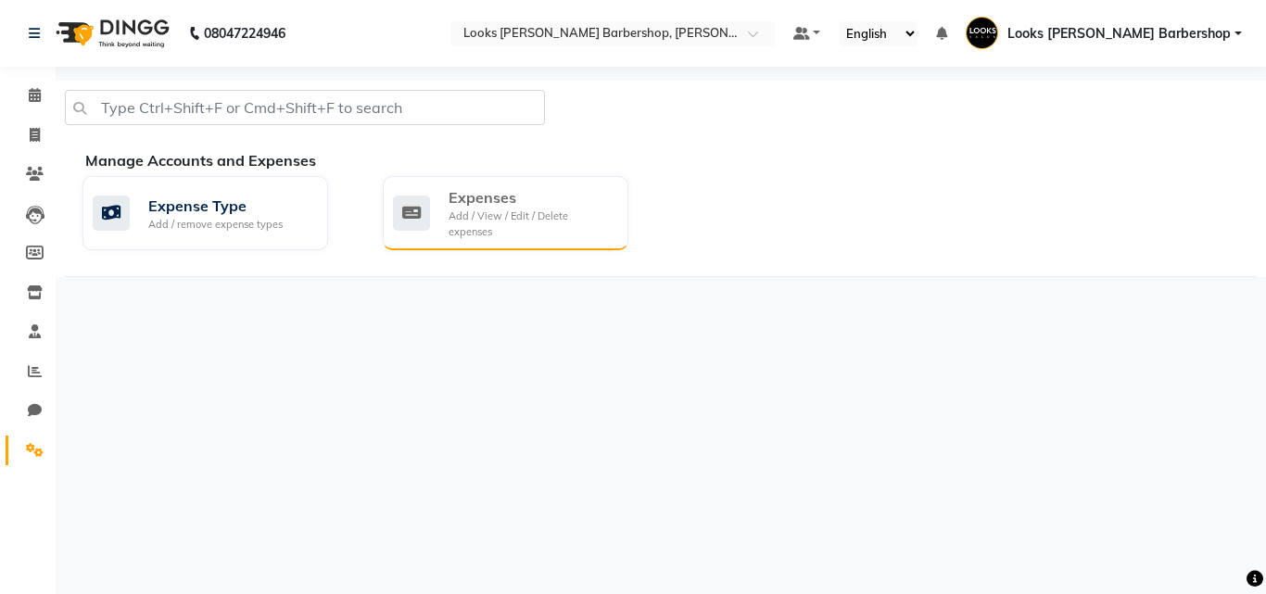
click at [609, 215] on div "Add / View / Edit / Delete expenses" at bounding box center [531, 224] width 165 height 31
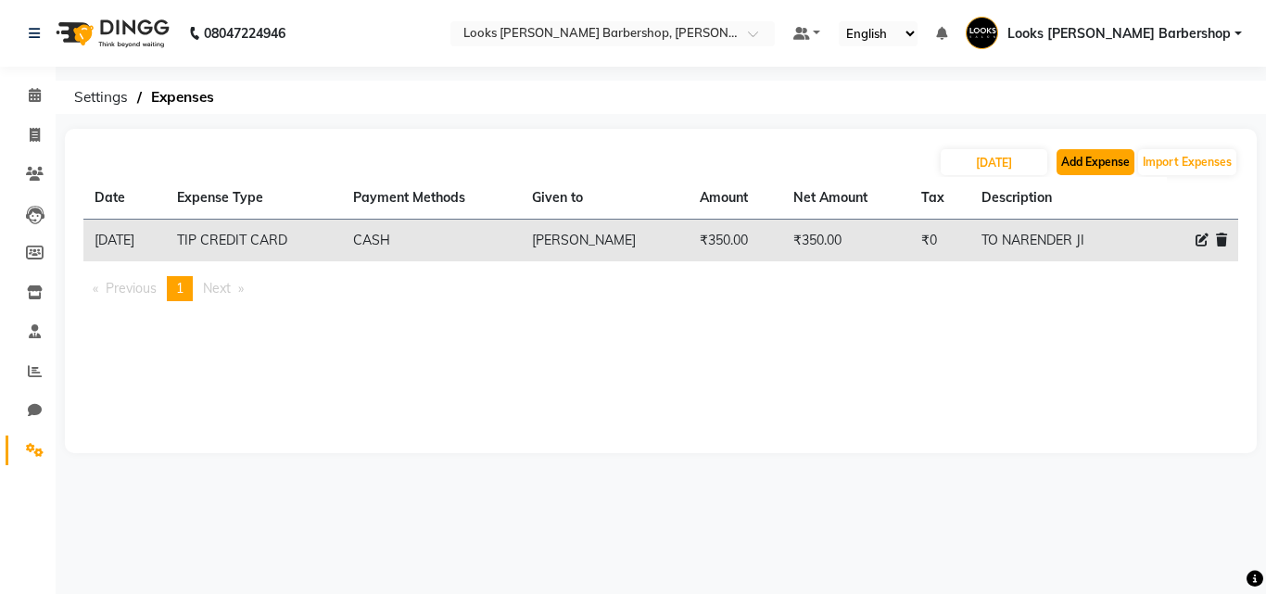
click at [1088, 170] on button "Add Expense" at bounding box center [1096, 162] width 78 height 26
select select "1"
select select "3128"
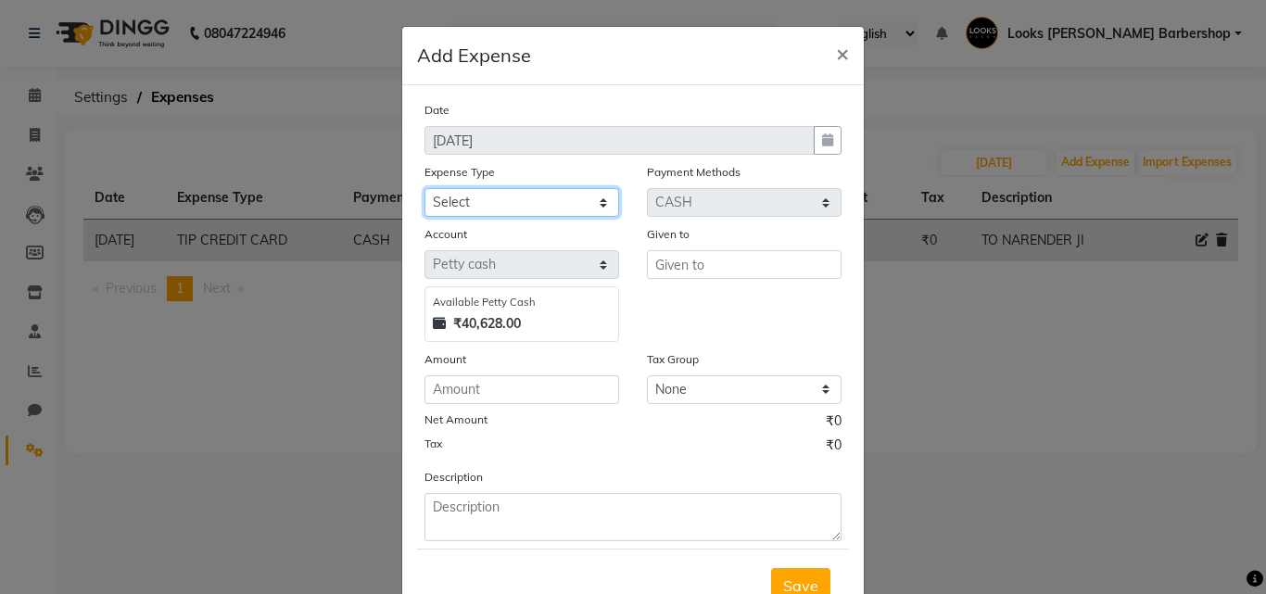
click at [499, 196] on select "Select Bank Deposit Blinkit Cash Handover CLIENT Client ordered food Client Ref…" at bounding box center [522, 202] width 195 height 29
select select "24076"
click at [425, 188] on select "Select Bank Deposit Blinkit Cash Handover CLIENT Client ordered food Client Ref…" at bounding box center [522, 202] width 195 height 29
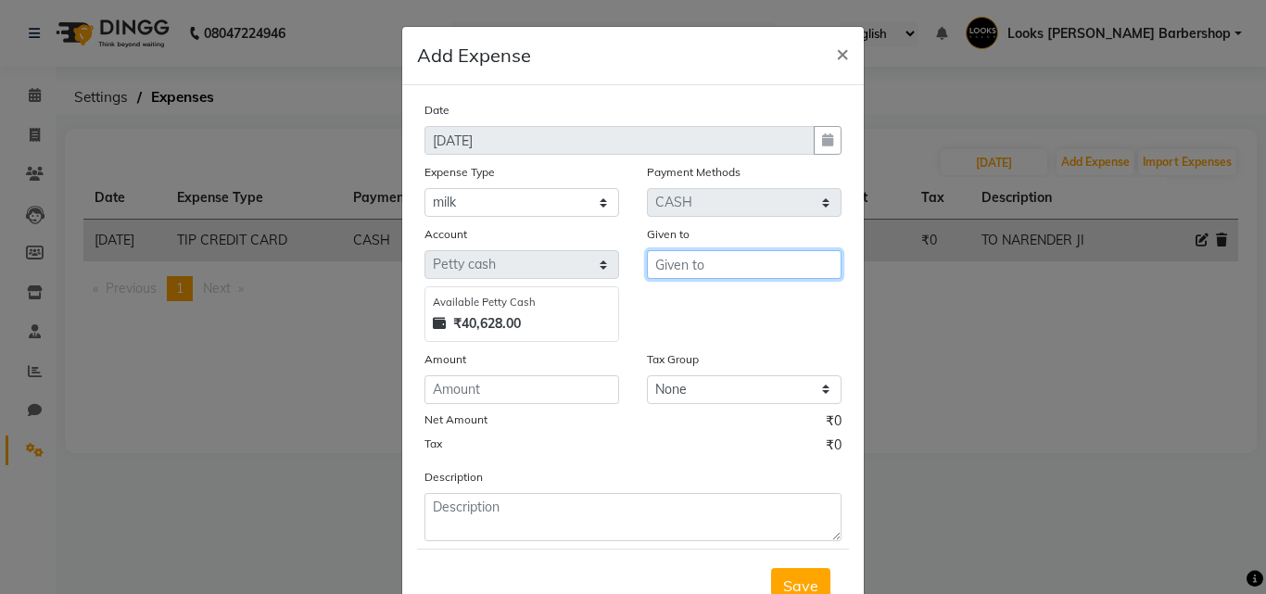
click at [664, 266] on input "text" at bounding box center [744, 264] width 195 height 29
type input "PRASHANT"
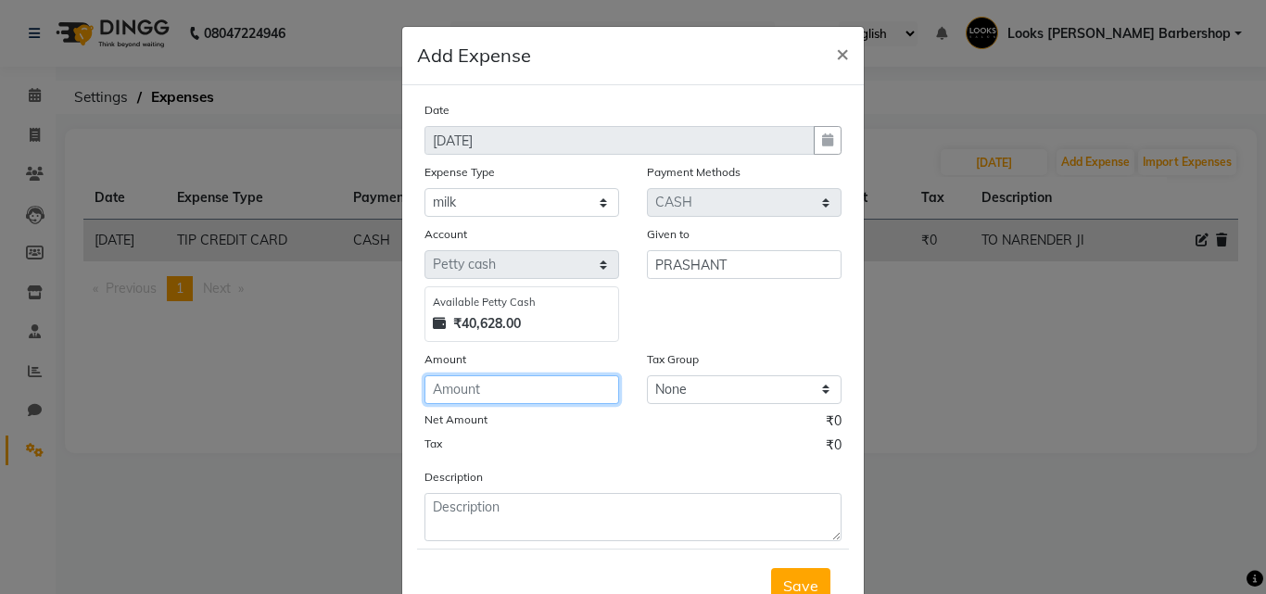
click at [517, 389] on input "number" at bounding box center [522, 389] width 195 height 29
type input "500"
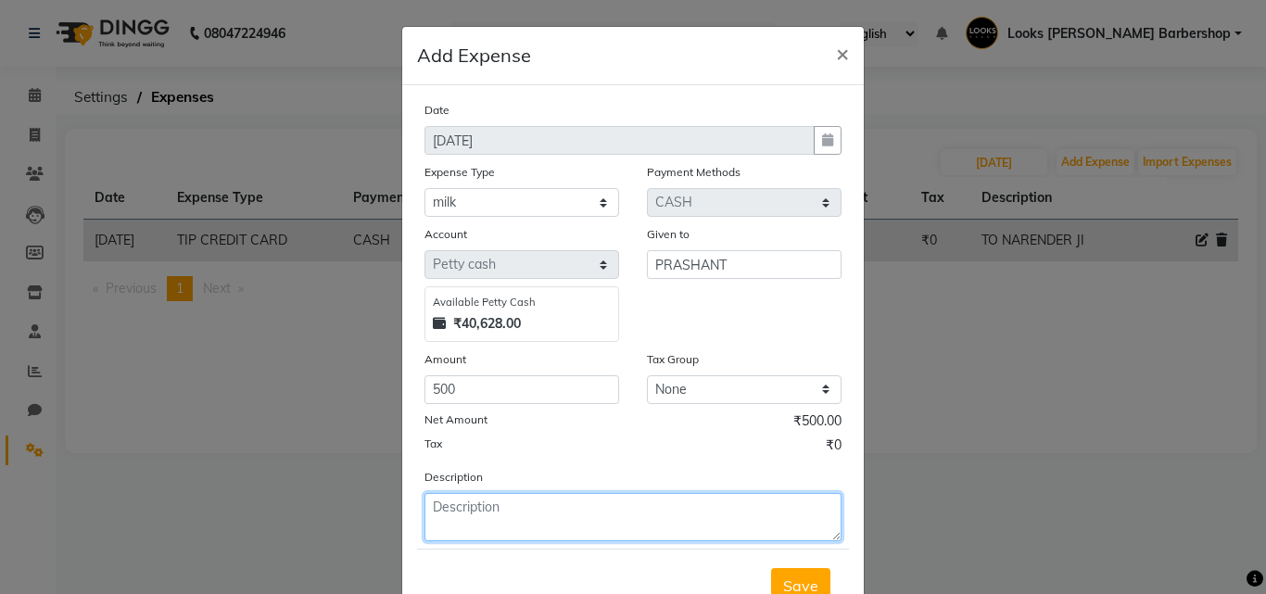
click at [579, 519] on textarea at bounding box center [633, 517] width 417 height 48
type textarea "FOR MILK ND COFFEE SACHET"
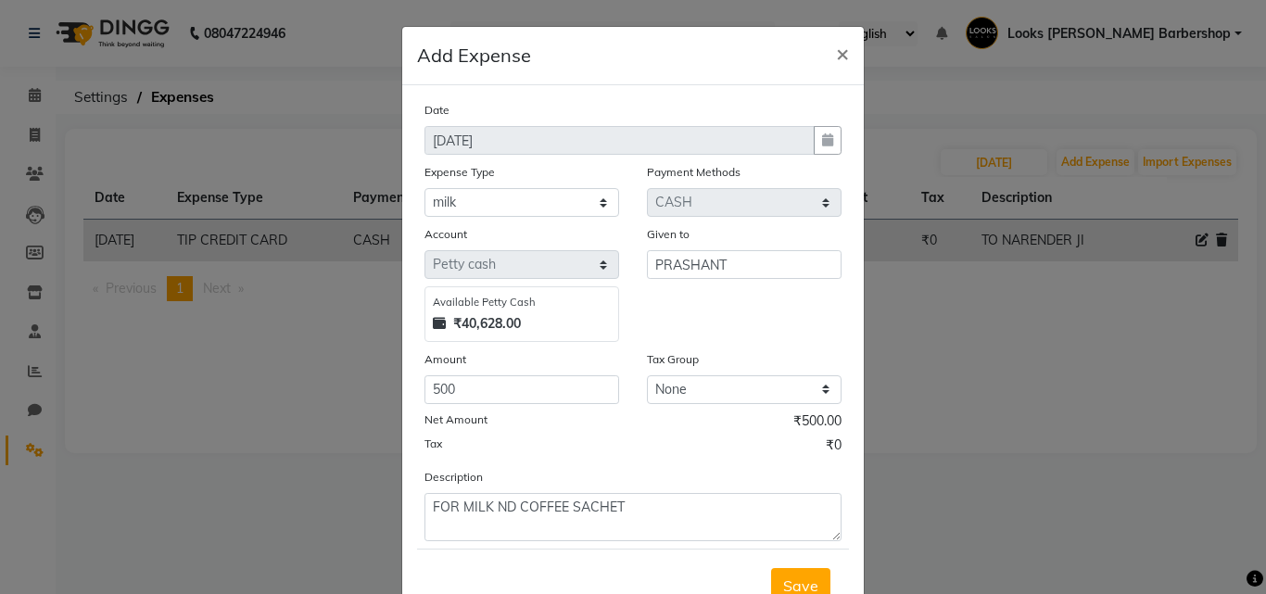
click at [803, 564] on div "Save" at bounding box center [633, 585] width 432 height 73
click at [794, 583] on span "Save" at bounding box center [800, 586] width 35 height 19
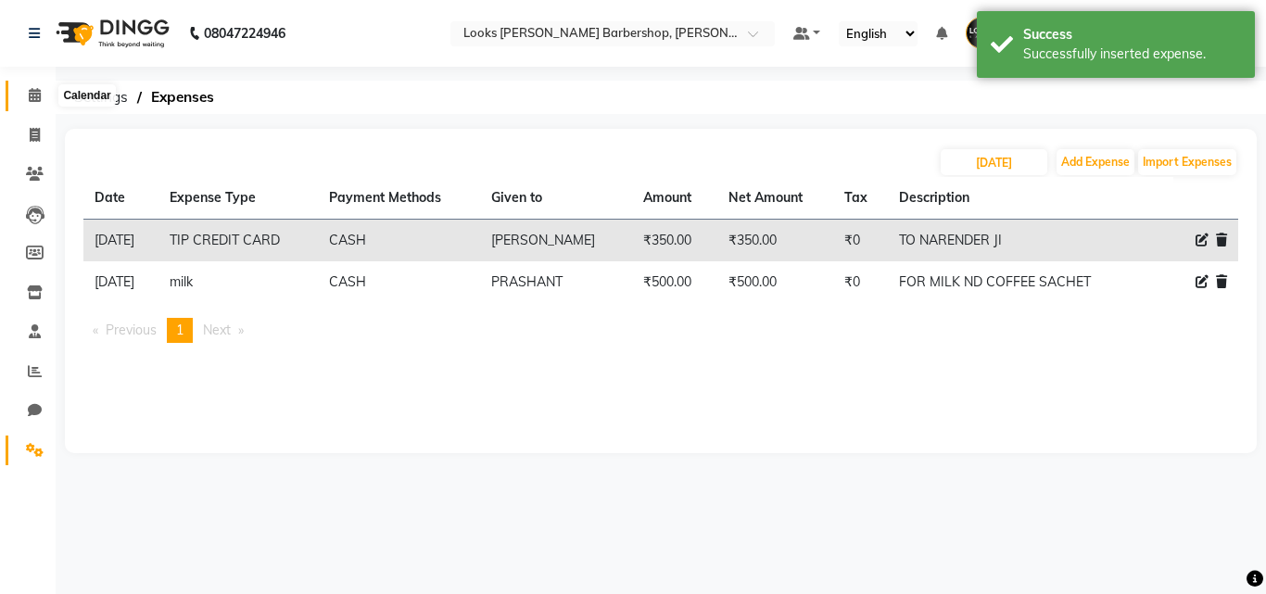
click at [45, 93] on span at bounding box center [35, 95] width 32 height 21
